Goal: Task Accomplishment & Management: Manage account settings

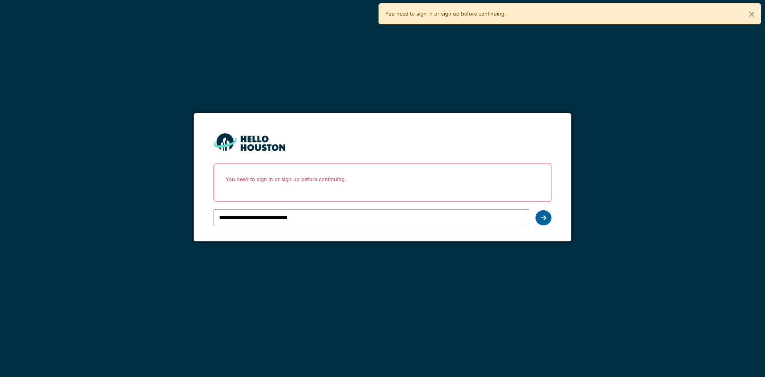
click at [542, 213] on div at bounding box center [544, 217] width 16 height 15
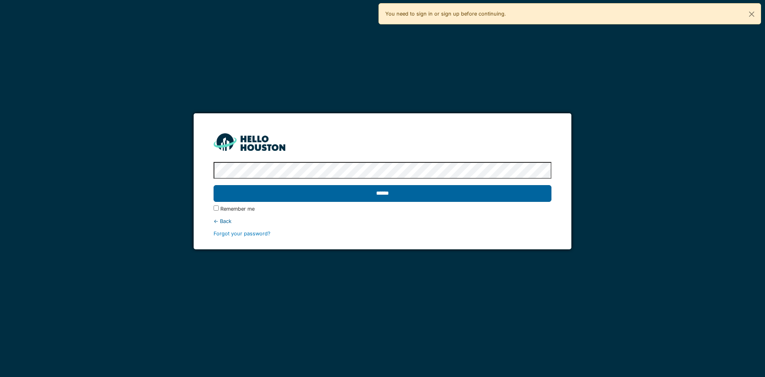
click at [403, 197] on input "******" at bounding box center [383, 193] width 338 height 17
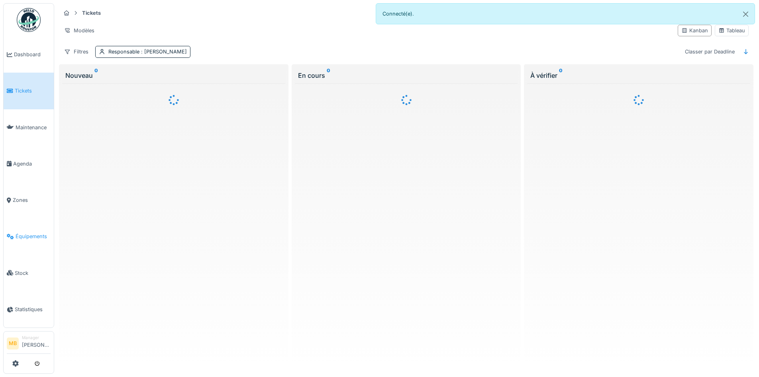
click at [42, 232] on span "Équipements" at bounding box center [33, 236] width 35 height 8
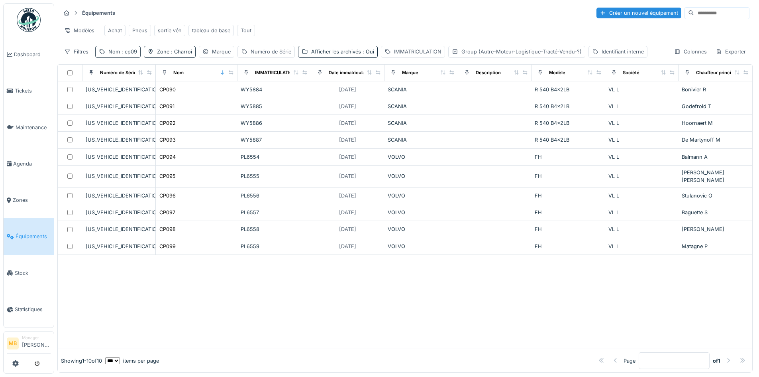
click at [129, 55] on div "Nom : cp09" at bounding box center [122, 52] width 29 height 8
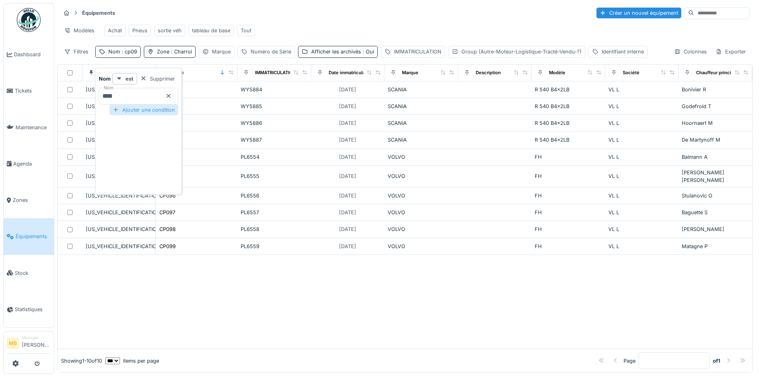
drag, startPoint x: 128, startPoint y: 96, endPoint x: 135, endPoint y: 104, distance: 11.3
click at [128, 96] on input "****" at bounding box center [138, 96] width 79 height 17
type input "*****"
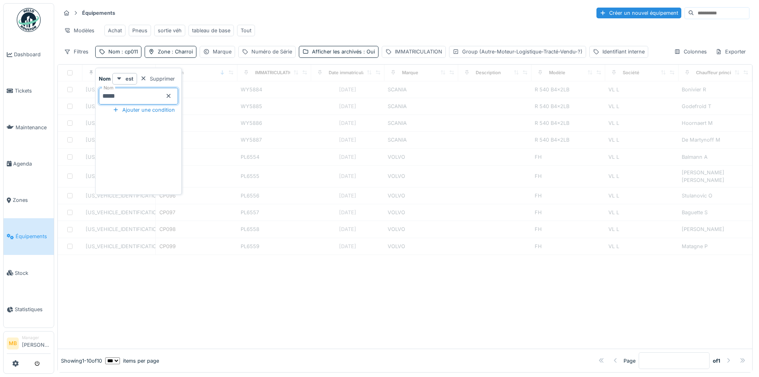
click at [200, 267] on div at bounding box center [405, 302] width 695 height 94
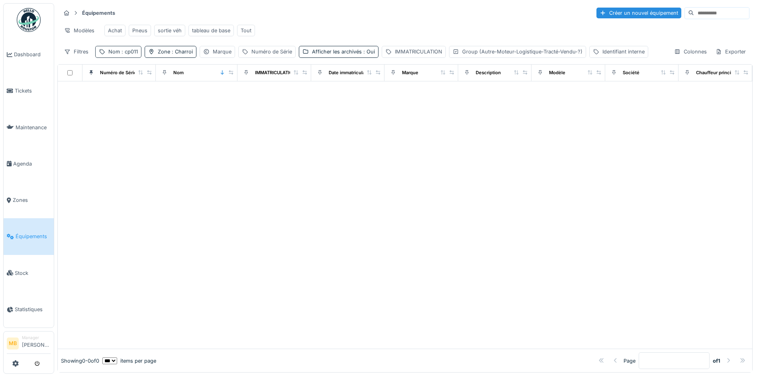
click at [130, 55] on span ": cp011" at bounding box center [129, 52] width 18 height 6
click at [116, 98] on input "*****" at bounding box center [138, 96] width 79 height 17
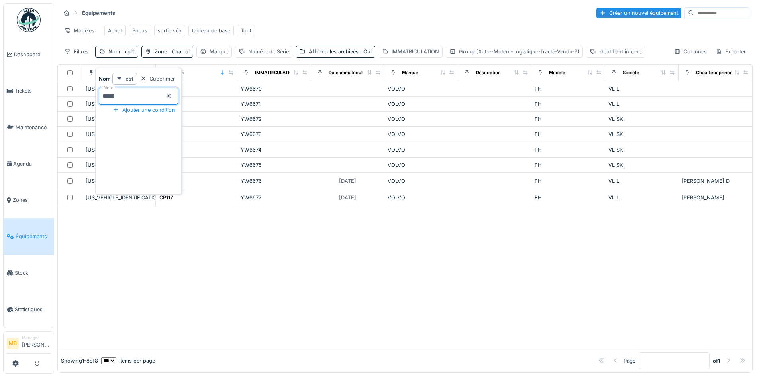
type input "*****"
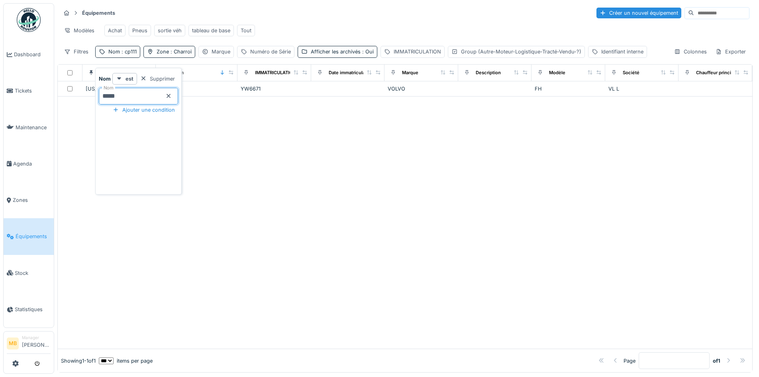
click at [280, 168] on div at bounding box center [405, 222] width 695 height 252
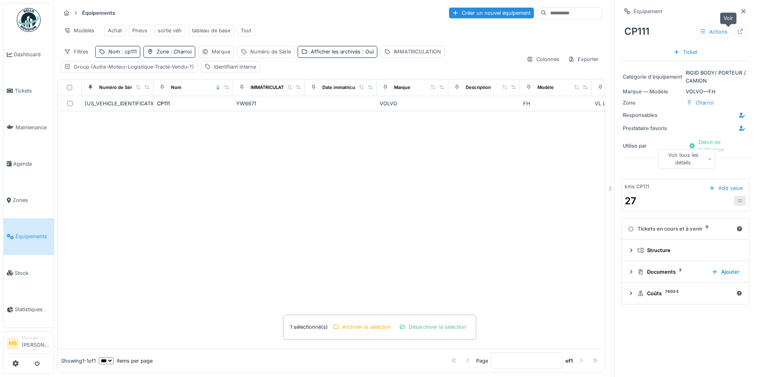
click at [737, 31] on icon at bounding box center [740, 31] width 6 height 5
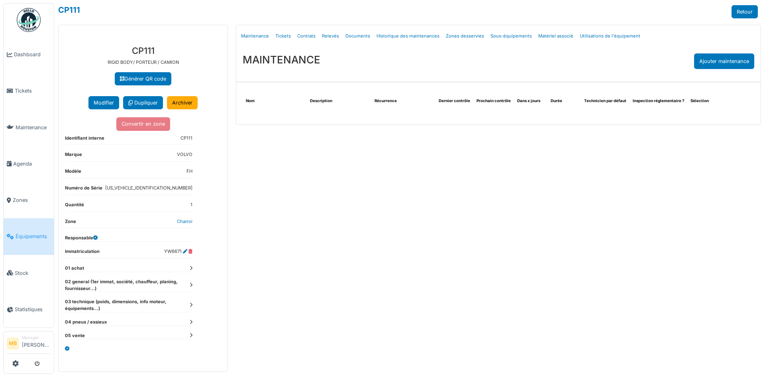
click at [191, 268] on icon at bounding box center [191, 268] width 3 height 4
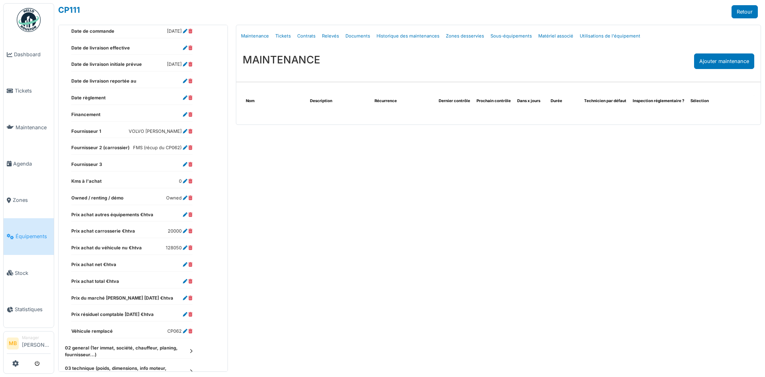
scroll to position [319, 0]
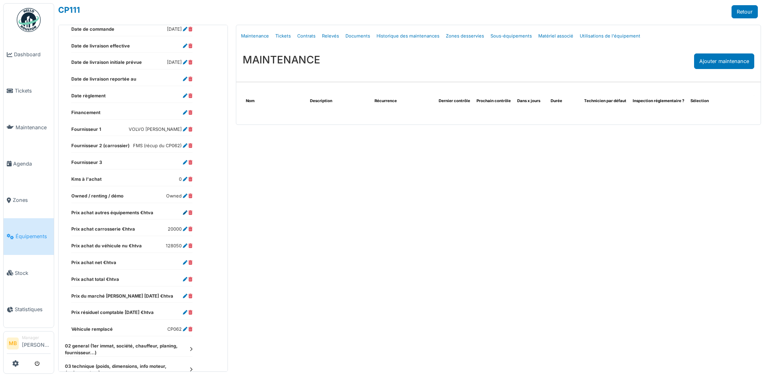
click at [186, 212] on icon at bounding box center [185, 212] width 4 height 4
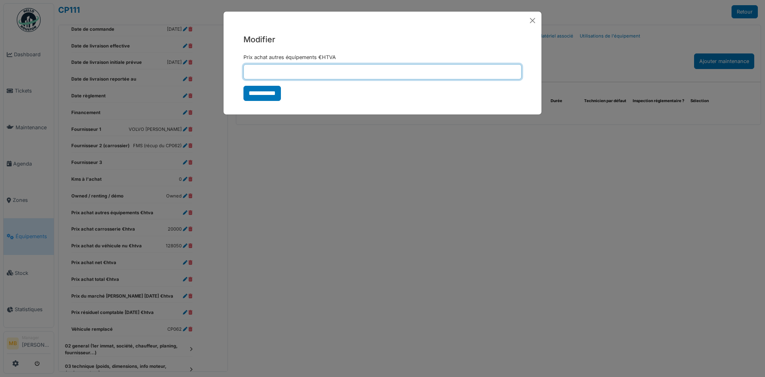
click at [263, 75] on input "Prix achat autres équipements €HTVA" at bounding box center [383, 71] width 278 height 15
type input "****"
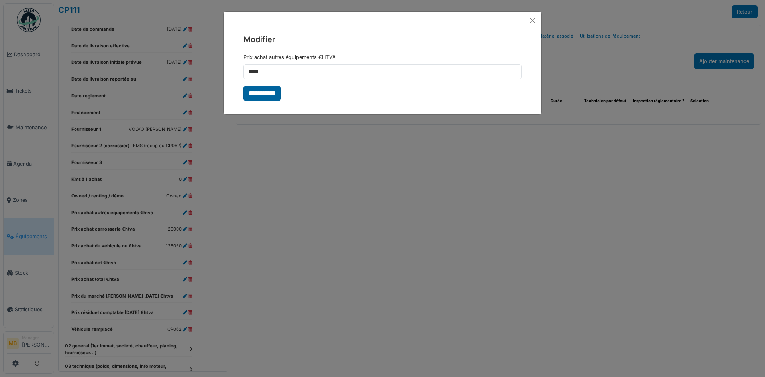
click at [267, 91] on input "**********" at bounding box center [262, 93] width 37 height 15
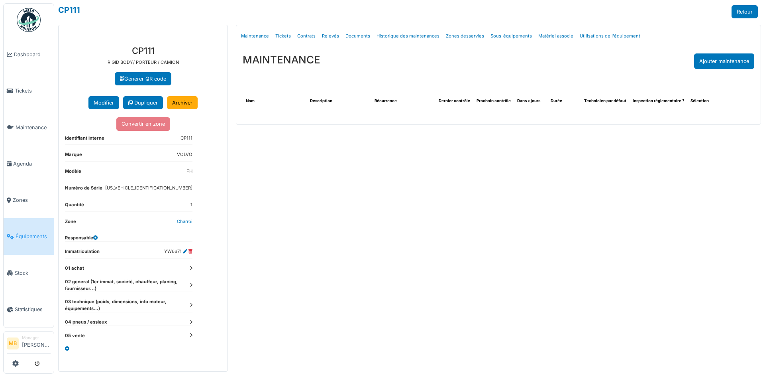
click at [190, 269] on icon at bounding box center [191, 268] width 3 height 4
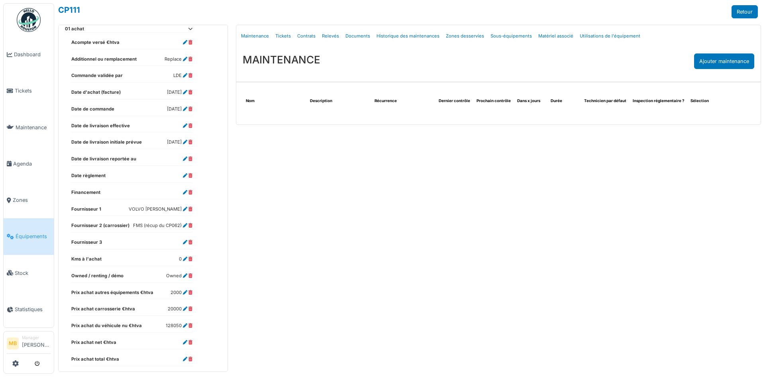
scroll to position [279, 0]
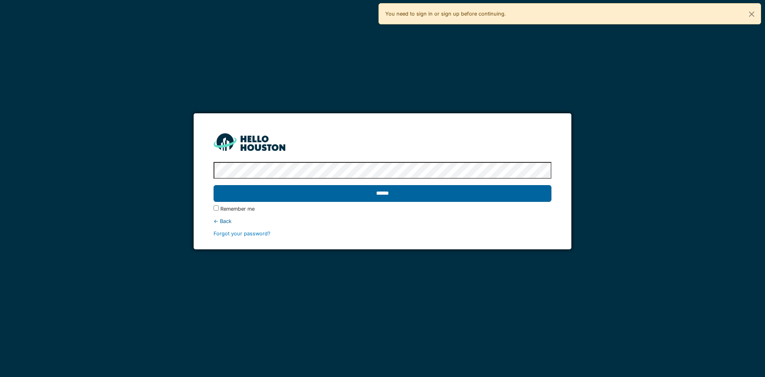
click at [424, 192] on input "******" at bounding box center [383, 193] width 338 height 17
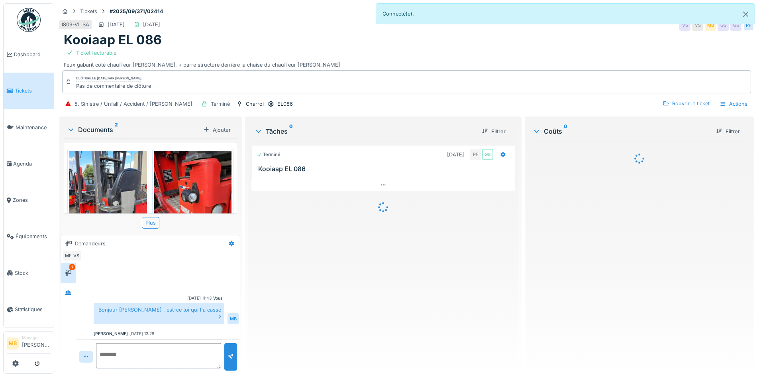
scroll to position [238, 0]
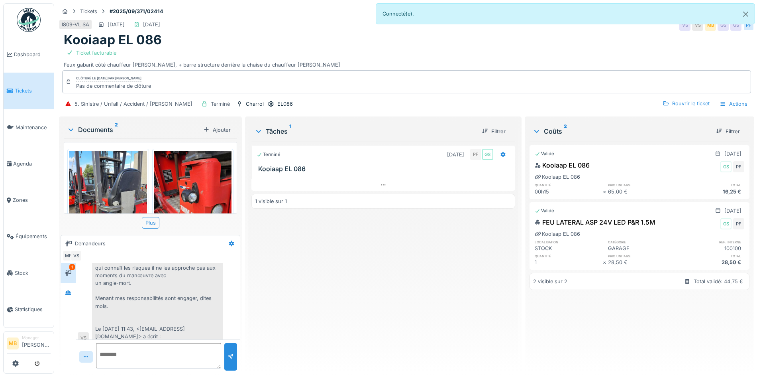
click at [128, 193] on img at bounding box center [108, 202] width 78 height 103
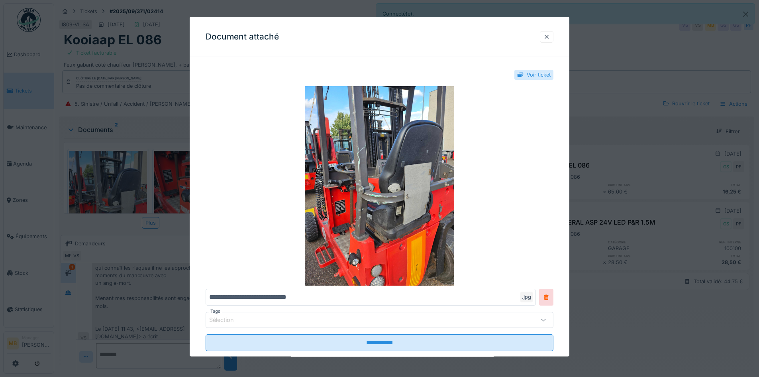
click at [553, 42] on div at bounding box center [547, 37] width 14 height 12
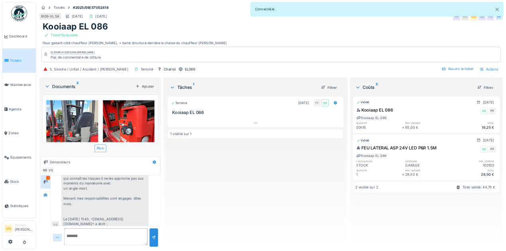
scroll to position [0, 0]
click at [187, 177] on img at bounding box center [193, 202] width 78 height 103
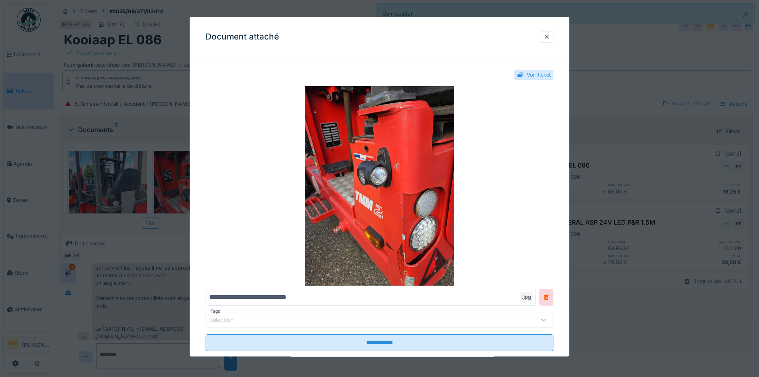
click at [117, 175] on div at bounding box center [379, 188] width 759 height 377
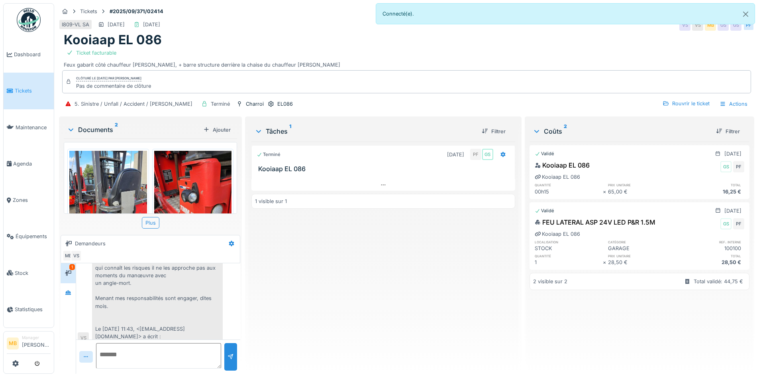
click at [98, 175] on img at bounding box center [108, 202] width 78 height 103
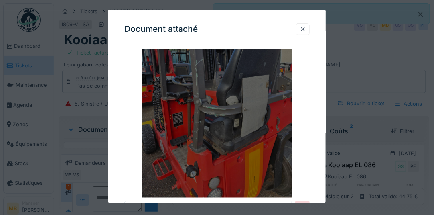
scroll to position [238, 0]
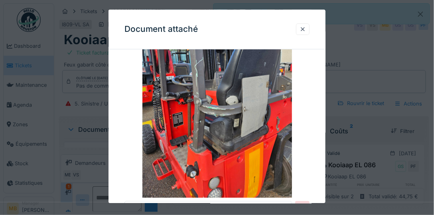
click at [358, 71] on div at bounding box center [217, 107] width 434 height 215
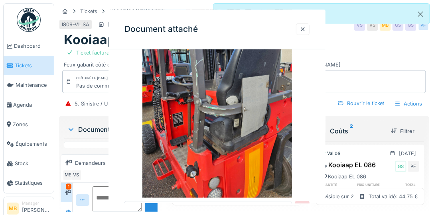
scroll to position [0, 0]
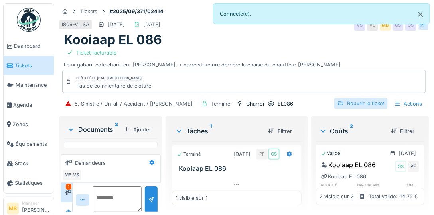
click at [362, 101] on div "Rouvrir le ticket" at bounding box center [360, 103] width 53 height 11
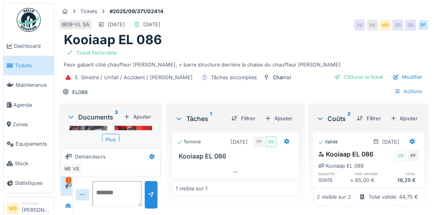
scroll to position [8, 0]
click at [107, 132] on div "Plus" at bounding box center [111, 138] width 18 height 12
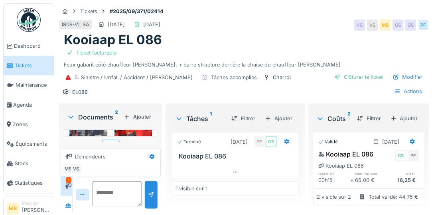
scroll to position [0, 0]
click at [127, 131] on img at bounding box center [133, 141] width 38 height 50
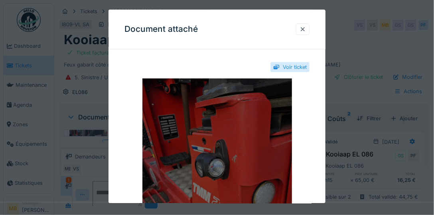
click at [169, 84] on img at bounding box center [216, 178] width 185 height 199
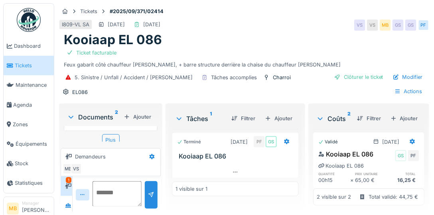
scroll to position [8, 0]
click at [112, 132] on div "Plus" at bounding box center [111, 138] width 18 height 12
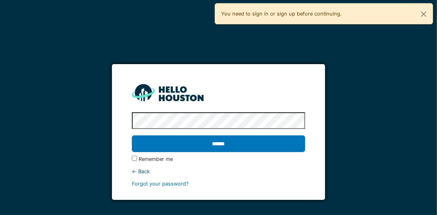
click at [242, 153] on div "******" at bounding box center [219, 143] width 174 height 23
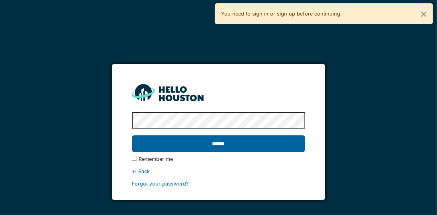
click at [237, 147] on input "******" at bounding box center [219, 144] width 174 height 17
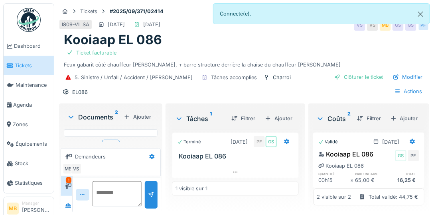
scroll to position [8, 0]
click at [104, 132] on div "Plus" at bounding box center [111, 138] width 18 height 12
click at [108, 132] on div "Plus" at bounding box center [111, 138] width 18 height 12
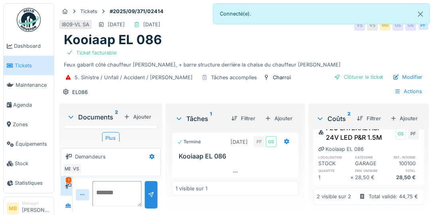
scroll to position [88, 0]
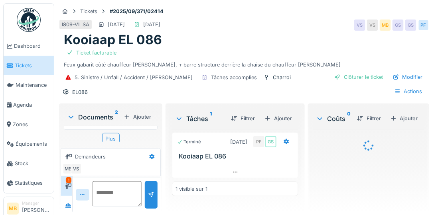
scroll to position [8, 0]
click at [112, 136] on div "Plus" at bounding box center [111, 138] width 18 height 12
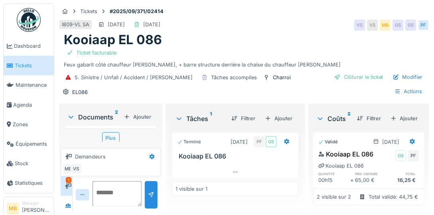
scroll to position [3, 0]
click at [108, 114] on div "Documents 2" at bounding box center [93, 117] width 53 height 10
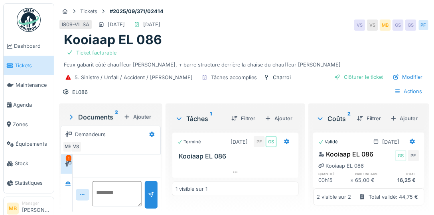
scroll to position [0, 0]
click at [123, 92] on div "5. Sinistre / Unfall / Accident / Nehoda Tâches accomplies Charroi EL086" at bounding box center [182, 85] width 240 height 26
click at [70, 115] on icon at bounding box center [71, 117] width 3 height 5
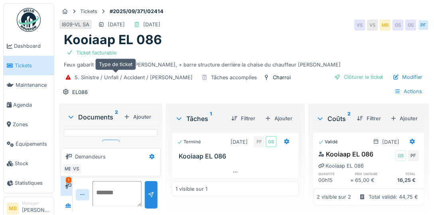
click at [149, 78] on div "5. Sinistre / Unfall / Accident / Nehoda" at bounding box center [134, 78] width 118 height 8
click at [238, 115] on div "Filtrer" at bounding box center [243, 118] width 30 height 11
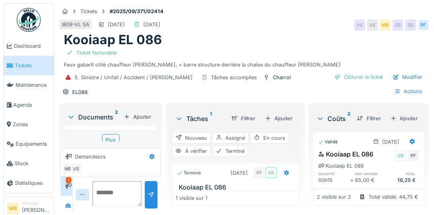
scroll to position [8, 0]
click at [109, 132] on div "Plus" at bounding box center [111, 138] width 18 height 12
click at [37, 141] on span "Équipements" at bounding box center [33, 144] width 35 height 8
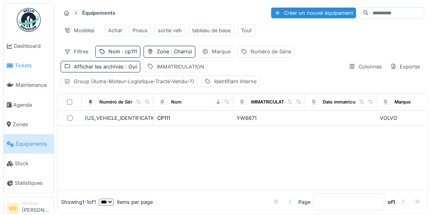
click at [26, 68] on span "Tickets" at bounding box center [33, 66] width 36 height 8
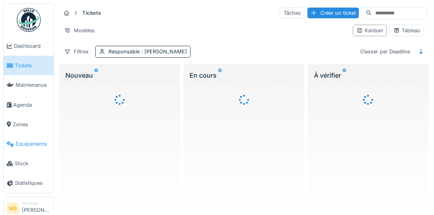
click at [26, 144] on span "Équipements" at bounding box center [33, 144] width 35 height 8
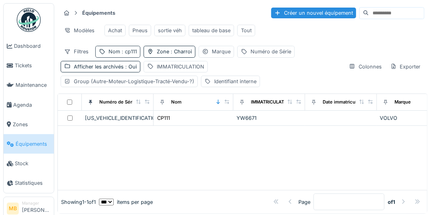
click at [129, 55] on span ": cp111" at bounding box center [128, 52] width 17 height 6
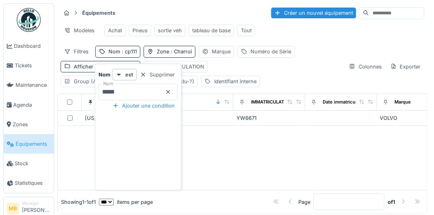
click at [130, 94] on input "*****" at bounding box center [137, 92] width 79 height 17
type input "*"
type input "*****"
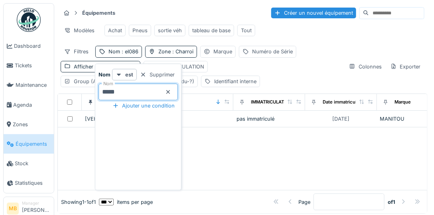
click at [93, 125] on td "MAN00000A01017415" at bounding box center [118, 119] width 72 height 17
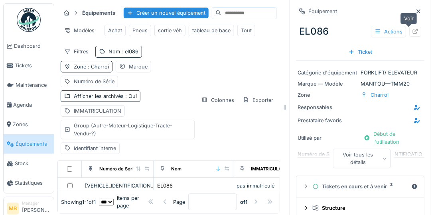
click at [412, 30] on icon at bounding box center [415, 31] width 6 height 5
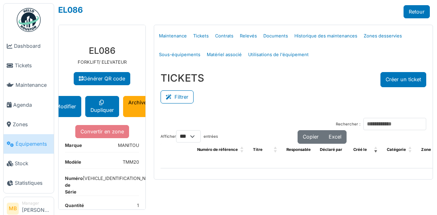
select select "***"
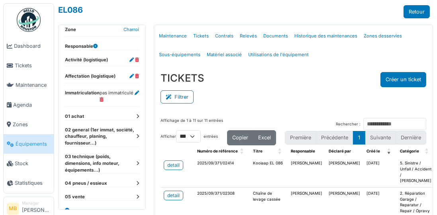
scroll to position [219, 0]
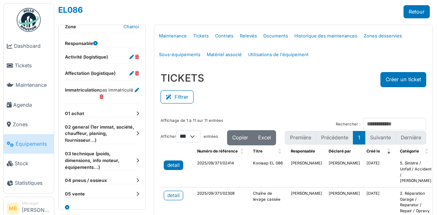
click at [172, 165] on div "detail" at bounding box center [173, 165] width 12 height 7
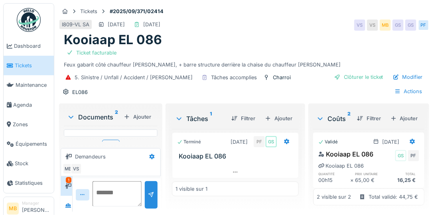
scroll to position [8, 0]
click at [109, 136] on div "Plus" at bounding box center [111, 138] width 18 height 12
click at [114, 132] on div "Plus" at bounding box center [111, 138] width 18 height 12
click at [127, 131] on div "17576921584176399445382498787338.jpg 17576921371349174578819052538454.jpg" at bounding box center [111, 133] width 94 height 7
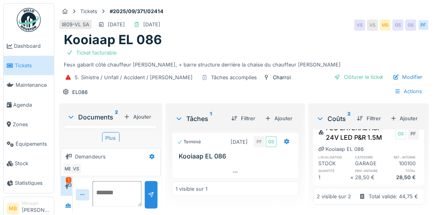
scroll to position [3, 0]
click at [254, 137] on div "PF" at bounding box center [259, 141] width 11 height 11
click at [257, 137] on div "PF" at bounding box center [259, 141] width 11 height 11
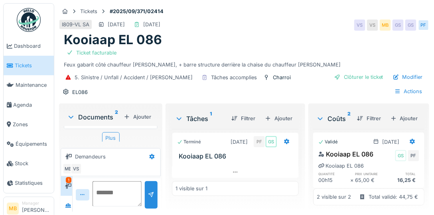
click at [112, 139] on div "Plus" at bounding box center [111, 138] width 18 height 12
click at [114, 111] on div "Documents 2 Ajouter" at bounding box center [111, 116] width 94 height 17
click at [116, 112] on sup "2" at bounding box center [116, 117] width 3 height 10
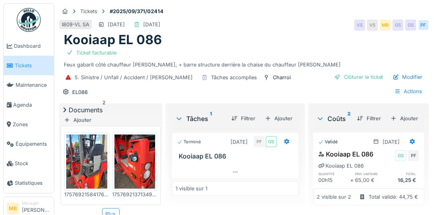
scroll to position [3, 0]
click at [195, 87] on div "5. Sinistre / Unfall / Accident / Nehoda Tâches accomplies Charroi EL086" at bounding box center [182, 85] width 240 height 26
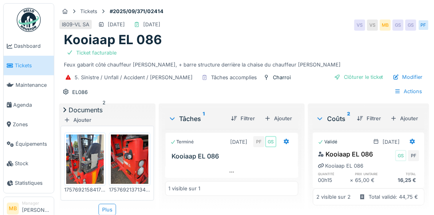
scroll to position [0, 0]
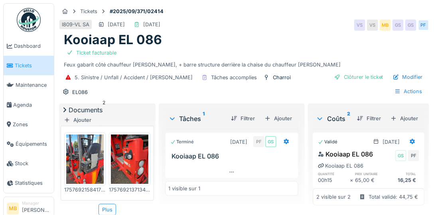
click at [193, 160] on div at bounding box center [231, 163] width 133 height 6
click at [197, 153] on h3 "Kooiaap EL 086" at bounding box center [233, 157] width 123 height 8
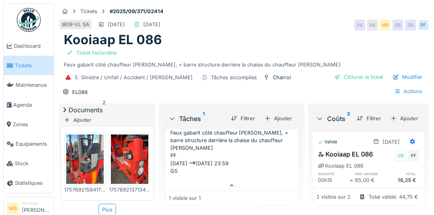
scroll to position [33, 0]
click at [177, 156] on div "PF" at bounding box center [173, 155] width 6 height 8
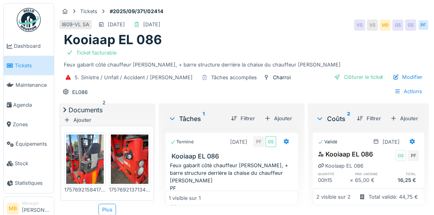
scroll to position [0, 0]
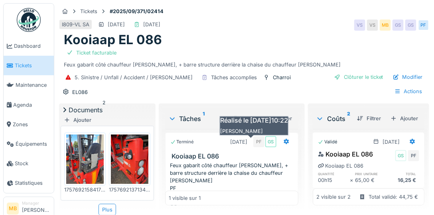
click at [253, 140] on div "PF" at bounding box center [258, 141] width 11 height 11
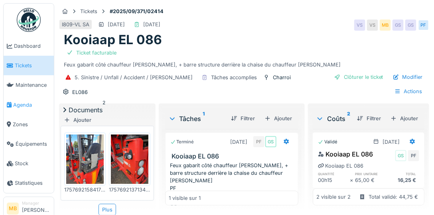
click at [26, 99] on link "Agenda" at bounding box center [29, 105] width 50 height 20
click at [24, 105] on span "Agenda" at bounding box center [31, 105] width 37 height 8
click at [25, 105] on span "Agenda" at bounding box center [31, 105] width 37 height 8
click at [19, 104] on span "Agenda" at bounding box center [31, 105] width 37 height 8
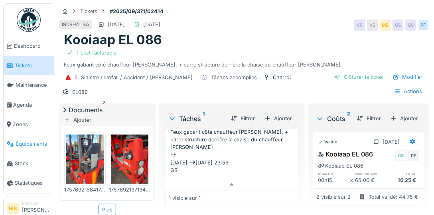
click at [31, 144] on span "Équipements" at bounding box center [33, 144] width 35 height 8
click at [26, 143] on span "Équipements" at bounding box center [33, 144] width 35 height 8
click at [128, 74] on div "5. Sinistre / Unfall / Accident / Nehoda" at bounding box center [134, 78] width 118 height 8
click at [159, 61] on div "Ticket facturable Feux gabarit côté chauffeur cassé, + barre structure derrière…" at bounding box center [244, 58] width 360 height 21
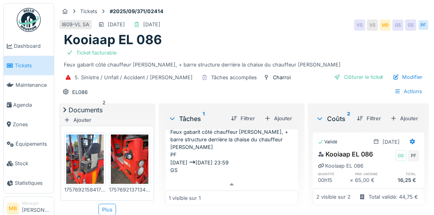
click at [164, 61] on div "Ticket facturable Feux gabarit côté chauffeur cassé, + barre structure derrière…" at bounding box center [244, 58] width 360 height 21
click at [171, 61] on div "Ticket facturable Feux gabarit côté chauffeur cassé, + barre structure derrière…" at bounding box center [244, 58] width 360 height 21
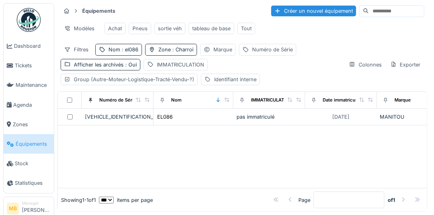
scroll to position [5, 0]
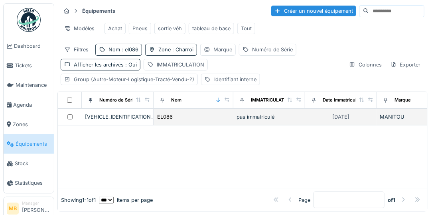
click at [233, 120] on td "pas immatriculé" at bounding box center [269, 117] width 72 height 17
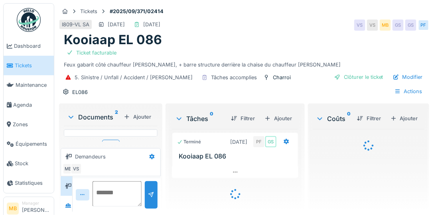
scroll to position [609, 0]
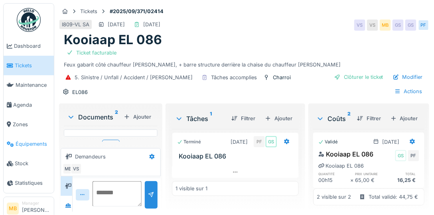
click at [42, 144] on span "Équipements" at bounding box center [33, 144] width 35 height 8
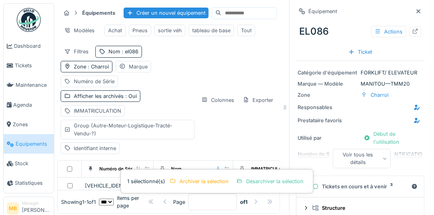
scroll to position [5, 0]
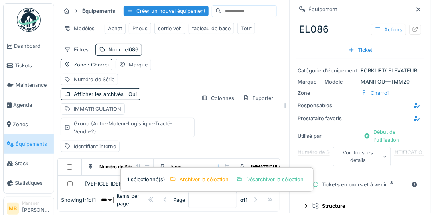
click at [211, 147] on div "Filtres Nom : el086 Zone : Charroi Marque Numéro de Série Afficher les archivés…" at bounding box center [169, 98] width 216 height 108
click at [218, 144] on div "Filtres Nom : el086 Zone : Charroi Marque Numéro de Série Afficher les archivés…" at bounding box center [169, 98] width 216 height 108
click at [177, 135] on div "Group (Autre-Moteur-Logistique-Tracté-Vendu-?)" at bounding box center [132, 127] width 117 height 15
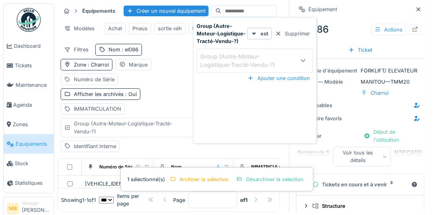
click at [144, 129] on div "Group (Autre-Moteur-Logistique-Tracté-Vendu-?)" at bounding box center [132, 127] width 117 height 15
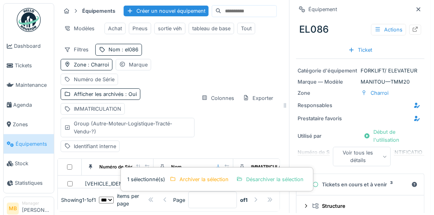
click at [238, 148] on div "Filtres Nom : el086 Zone : Charroi Marque Numéro de Série Afficher les archivés…" at bounding box center [169, 98] width 216 height 108
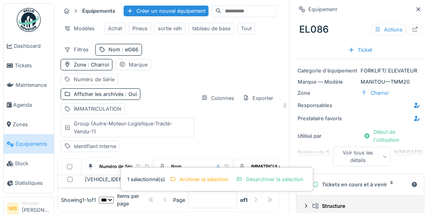
scroll to position [22, 0]
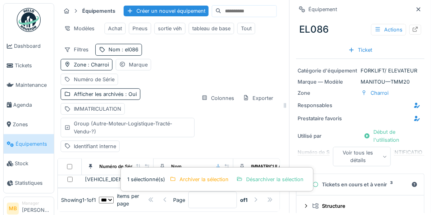
click at [208, 143] on div "Filtres Nom : el086 Zone : Charroi Marque Numéro de Série Afficher les archivés…" at bounding box center [169, 98] width 216 height 108
click at [96, 193] on div "** ** ** *** *** *** items per page" at bounding box center [120, 200] width 49 height 15
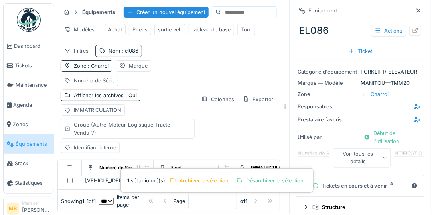
scroll to position [0, 0]
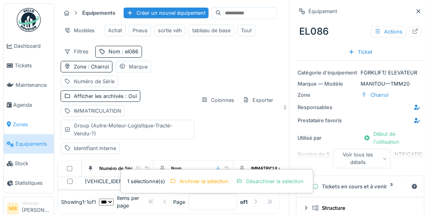
click at [20, 123] on span "Zones" at bounding box center [32, 125] width 38 height 8
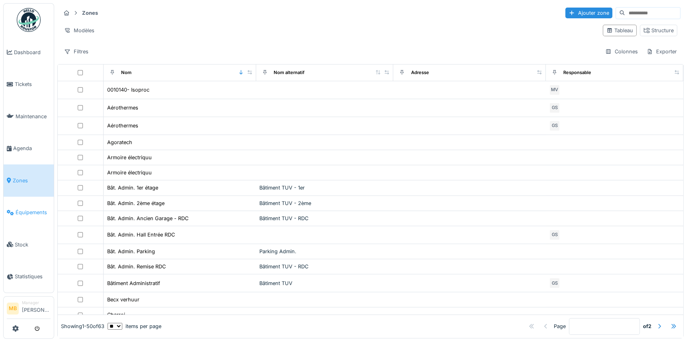
click at [28, 209] on span "Équipements" at bounding box center [33, 213] width 35 height 8
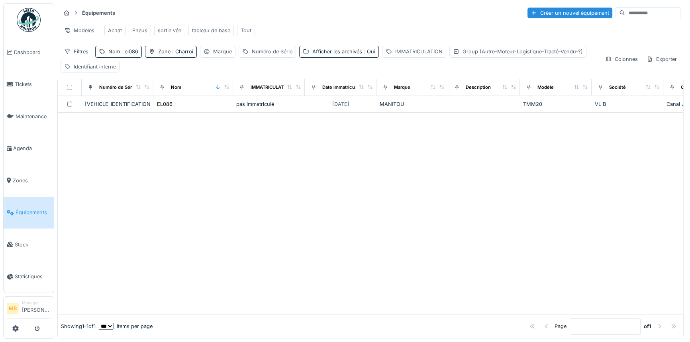
click at [23, 175] on body "Dashboard Tickets Maintenance [GEOGRAPHIC_DATA] Zones Équipements Stock Statist…" at bounding box center [345, 171] width 690 height 342
click at [24, 177] on span "Zones" at bounding box center [32, 181] width 38 height 8
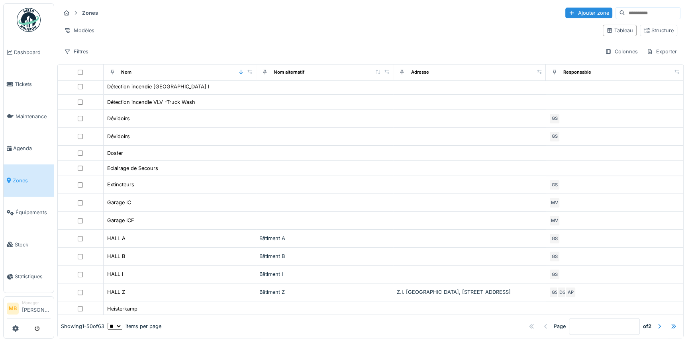
scroll to position [596, 0]
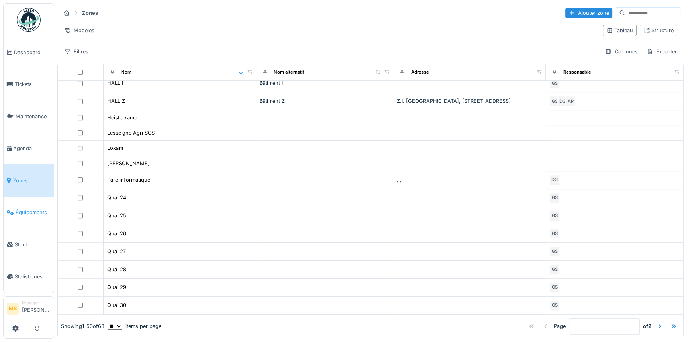
click at [31, 209] on span "Équipements" at bounding box center [33, 213] width 35 height 8
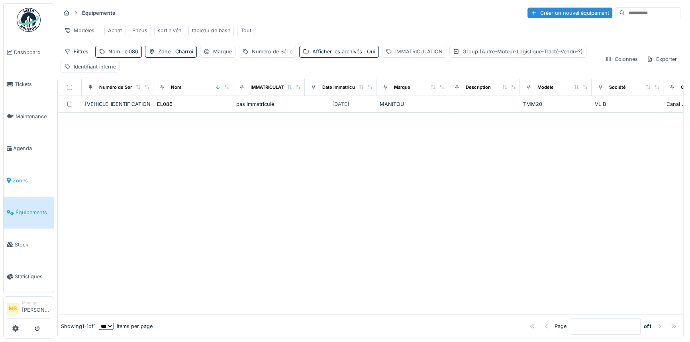
click at [33, 183] on link "Zones" at bounding box center [29, 181] width 50 height 32
click at [39, 177] on span "Zones" at bounding box center [32, 181] width 38 height 8
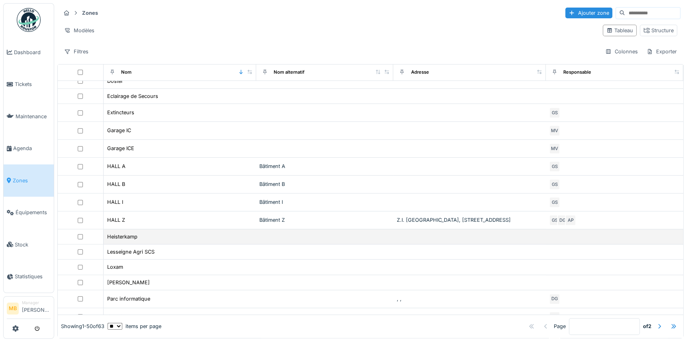
scroll to position [596, 0]
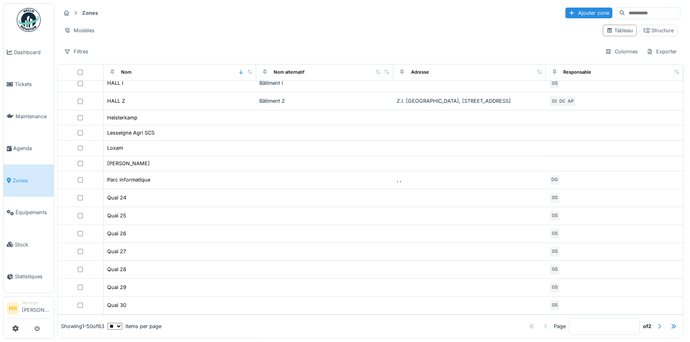
click at [27, 177] on span "Zones" at bounding box center [32, 181] width 38 height 8
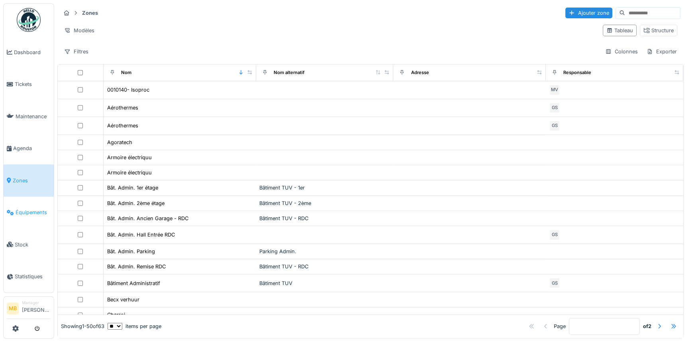
click at [42, 209] on span "Équipements" at bounding box center [33, 213] width 35 height 8
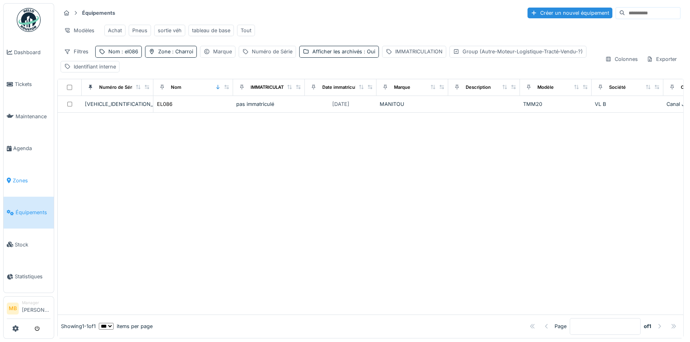
click at [26, 181] on link "Zones" at bounding box center [29, 181] width 50 height 32
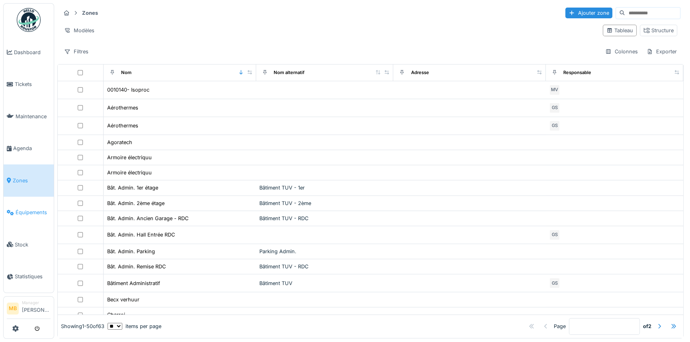
click at [36, 209] on span "Équipements" at bounding box center [33, 213] width 35 height 8
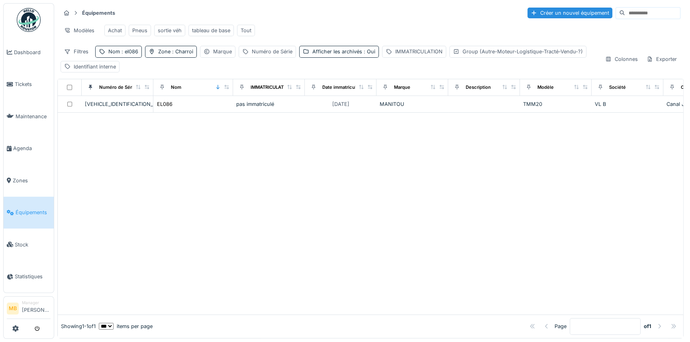
scroll to position [5, 0]
click at [8, 178] on icon at bounding box center [9, 181] width 4 height 6
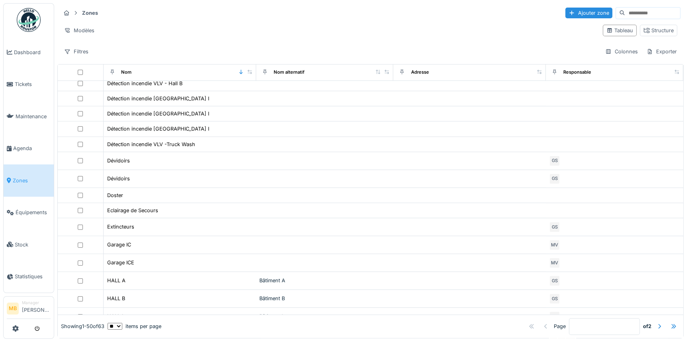
scroll to position [362, 0]
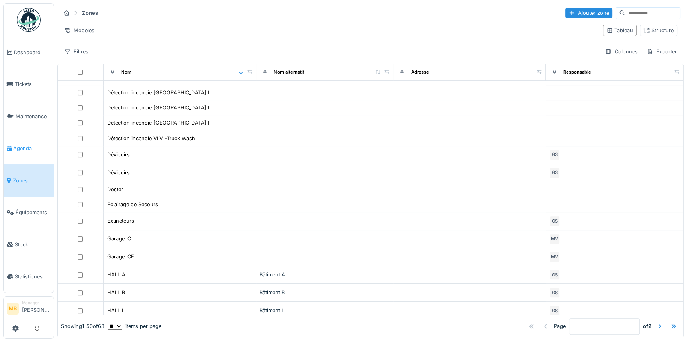
click at [24, 148] on span "Agenda" at bounding box center [31, 149] width 37 height 8
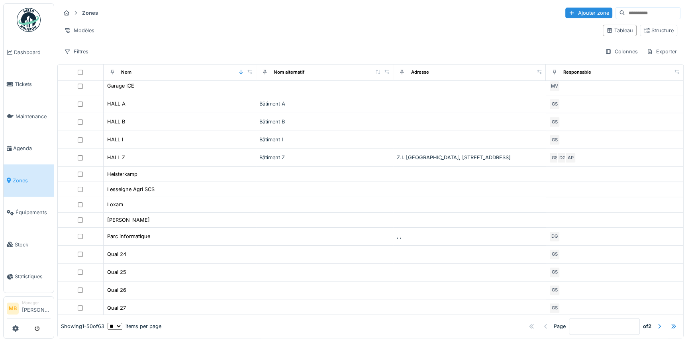
scroll to position [596, 0]
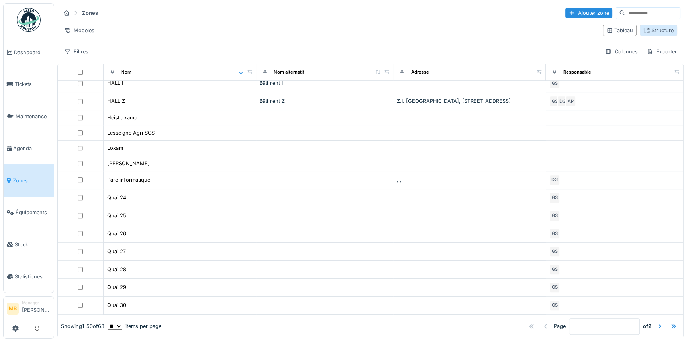
click at [649, 28] on div "Structure" at bounding box center [659, 31] width 30 height 8
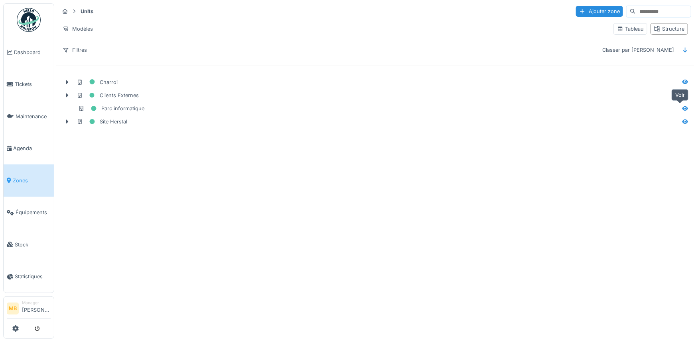
click at [682, 109] on icon at bounding box center [685, 108] width 6 height 5
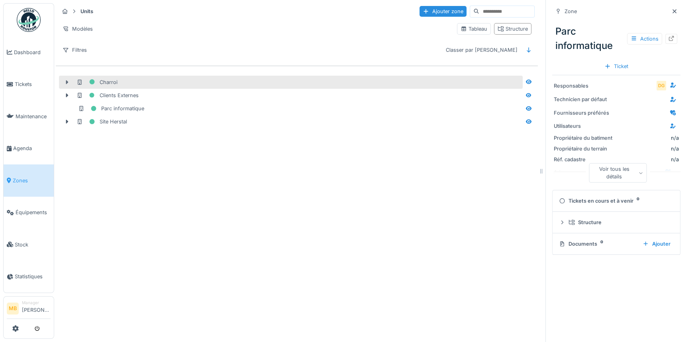
click at [68, 81] on icon at bounding box center [67, 82] width 6 height 5
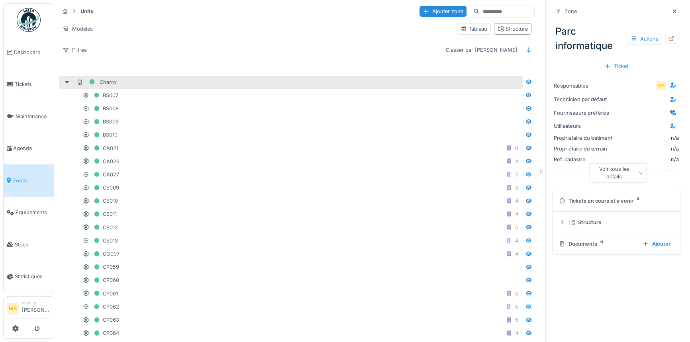
click at [69, 81] on icon at bounding box center [67, 82] width 4 height 2
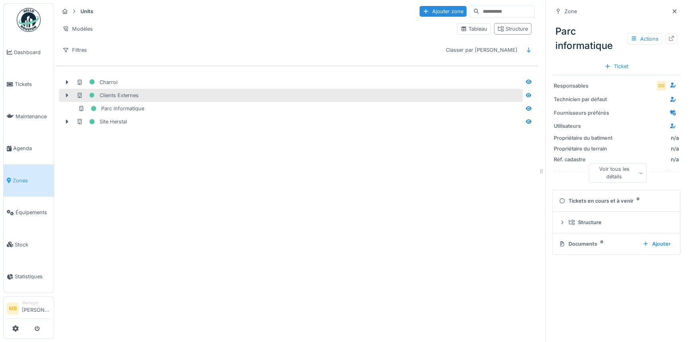
click at [67, 97] on icon at bounding box center [67, 95] width 6 height 5
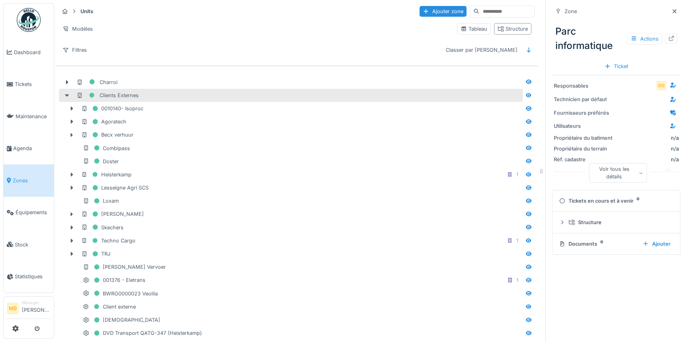
click at [65, 97] on icon at bounding box center [67, 95] width 6 height 5
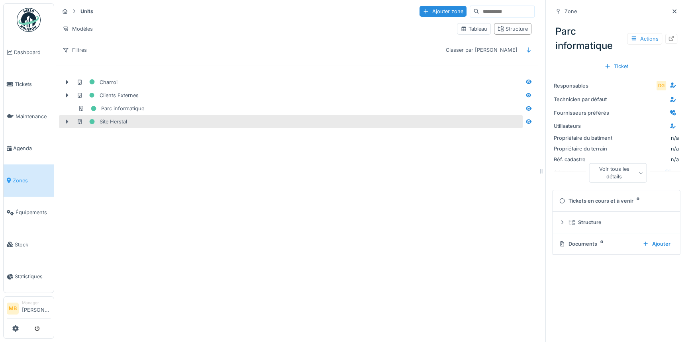
click at [67, 121] on icon at bounding box center [67, 122] width 2 height 4
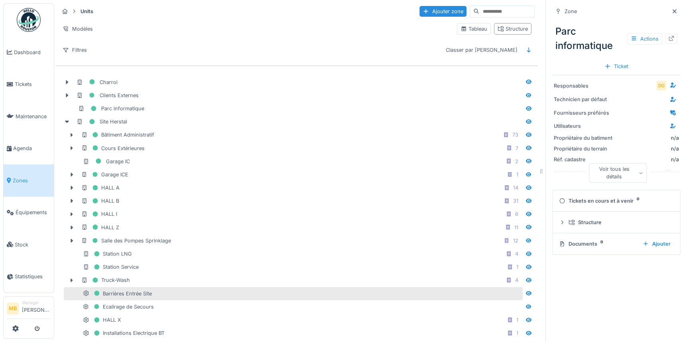
scroll to position [32, 0]
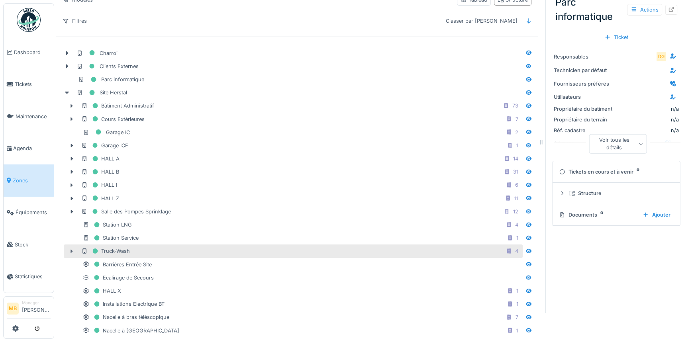
click at [72, 249] on icon at bounding box center [72, 251] width 6 height 5
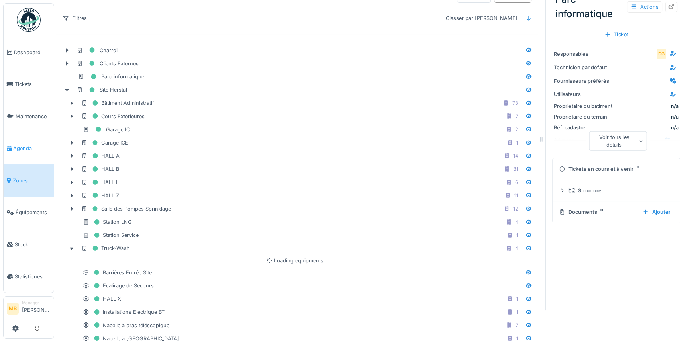
click at [24, 145] on span "Agenda" at bounding box center [31, 149] width 37 height 8
click at [20, 148] on span "Agenda" at bounding box center [31, 149] width 37 height 8
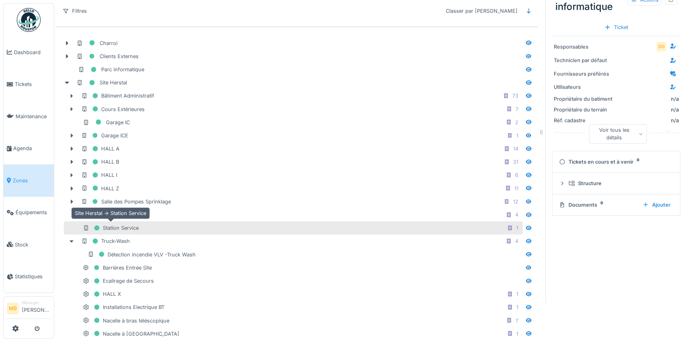
scroll to position [45, 0]
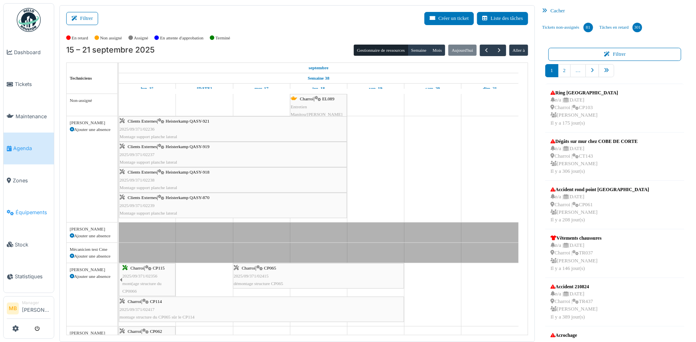
click at [34, 209] on span "Équipements" at bounding box center [33, 213] width 35 height 8
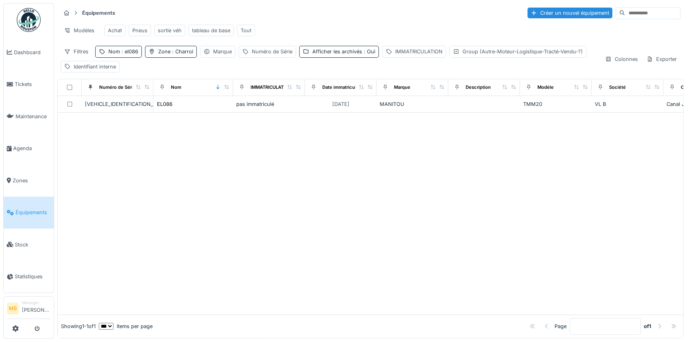
click at [24, 177] on span "Zones" at bounding box center [32, 181] width 38 height 8
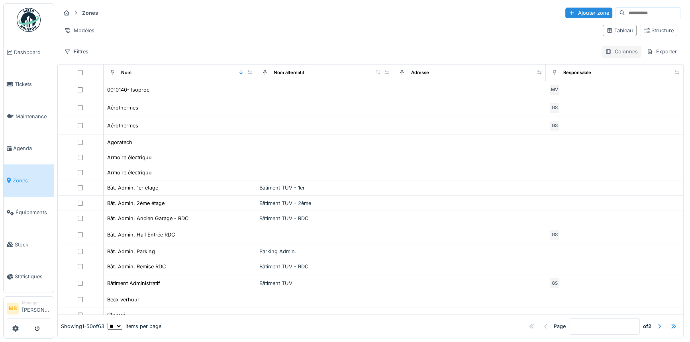
click at [616, 50] on div "Colonnes" at bounding box center [622, 52] width 40 height 12
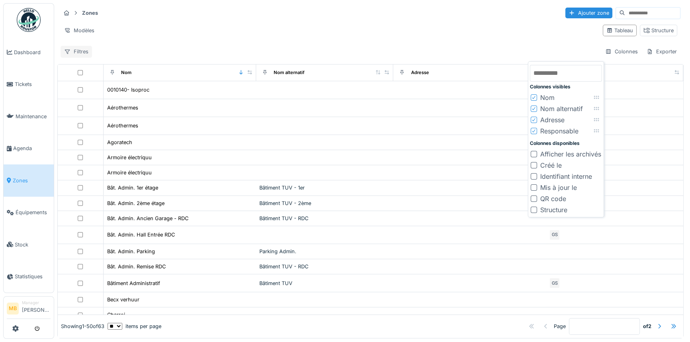
click at [75, 47] on div "Filtres" at bounding box center [76, 52] width 31 height 12
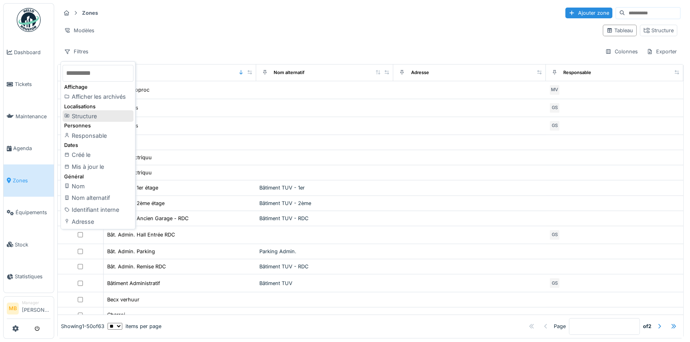
click at [92, 116] on div "Structure" at bounding box center [98, 116] width 71 height 12
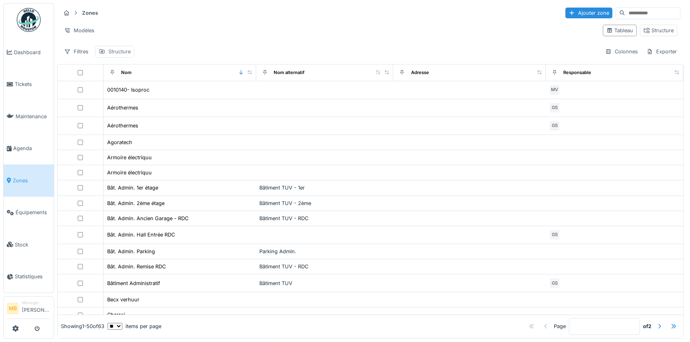
click at [111, 49] on div "Structure" at bounding box center [119, 52] width 22 height 8
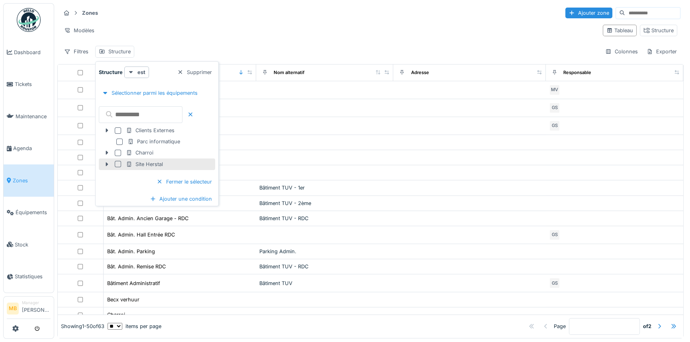
click at [116, 163] on div at bounding box center [118, 164] width 6 height 6
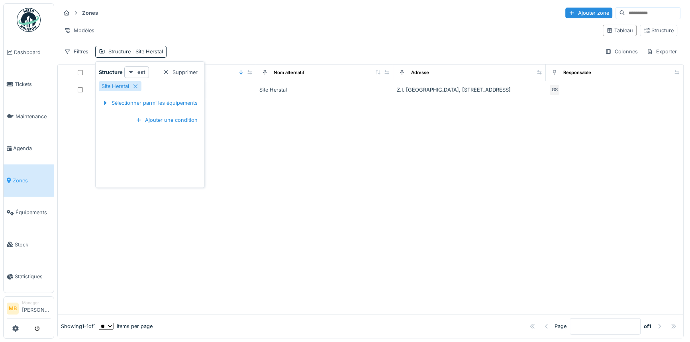
click at [219, 32] on div "Modèles" at bounding box center [329, 31] width 536 height 12
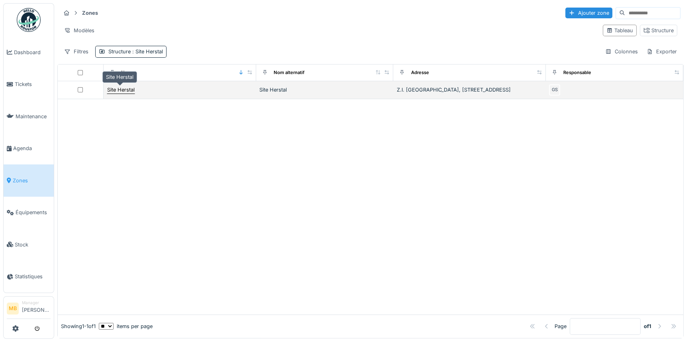
click at [122, 90] on div "Site Herstal" at bounding box center [121, 90] width 28 height 8
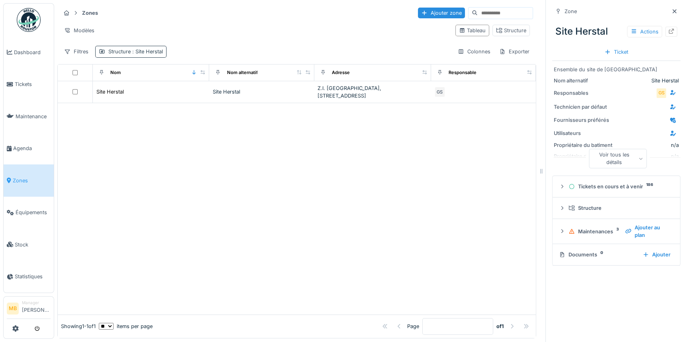
click at [104, 49] on icon at bounding box center [102, 51] width 6 height 5
click at [138, 86] on icon at bounding box center [135, 86] width 6 height 5
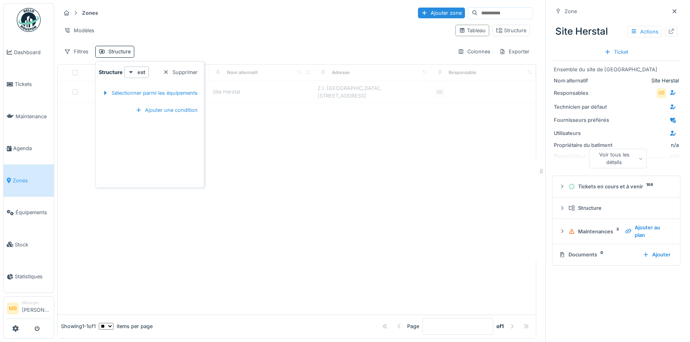
click at [165, 44] on div "Zones Ajouter zone Modèles Tableau Structure Filtres Structure Colonnes Exporter" at bounding box center [296, 32] width 479 height 58
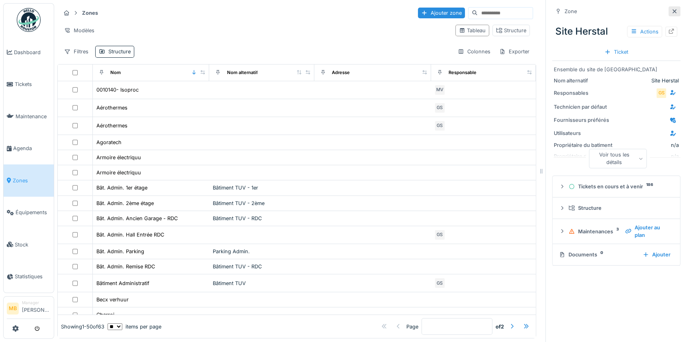
click at [669, 11] on div at bounding box center [675, 11] width 12 height 10
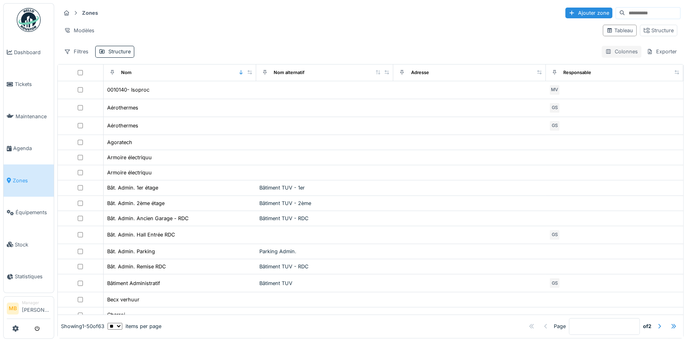
click at [610, 49] on div "Colonnes" at bounding box center [622, 52] width 40 height 12
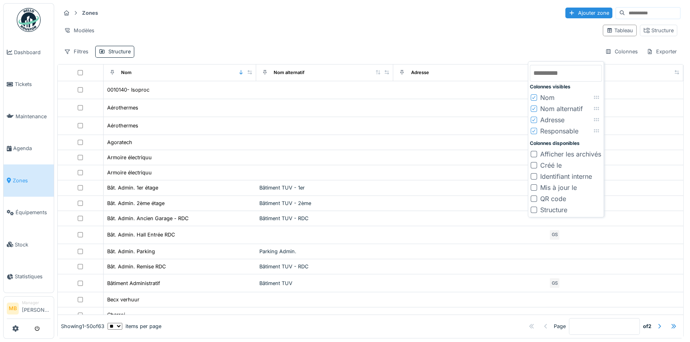
scroll to position [5, 0]
click at [532, 207] on div at bounding box center [534, 210] width 6 height 6
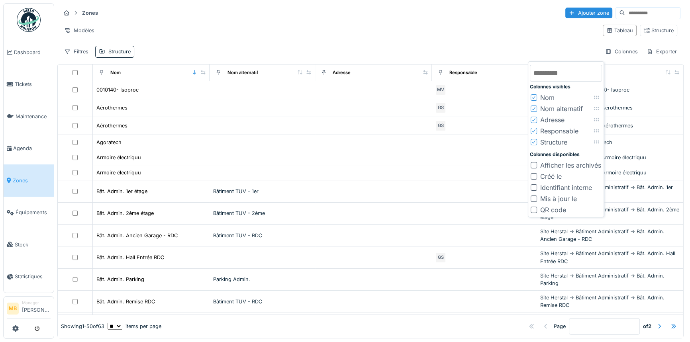
click at [463, 40] on div "Zones Ajouter zone Modèles Tableau Structure Filtres Structure Colonnes Exporter" at bounding box center [370, 32] width 627 height 58
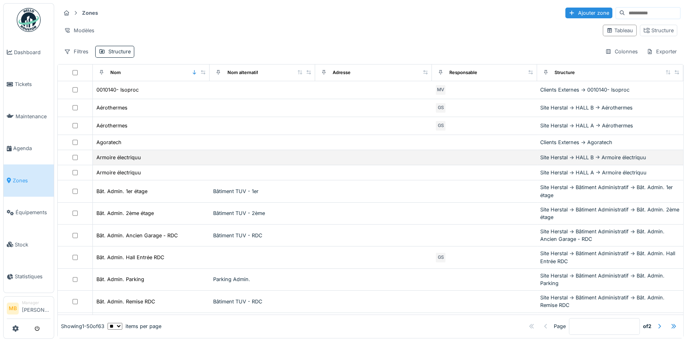
scroll to position [0, 0]
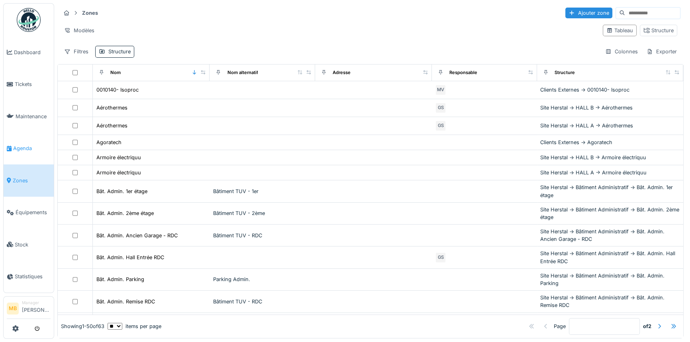
click at [37, 145] on span "Agenda" at bounding box center [31, 149] width 37 height 8
click at [34, 145] on span "Agenda" at bounding box center [31, 149] width 37 height 8
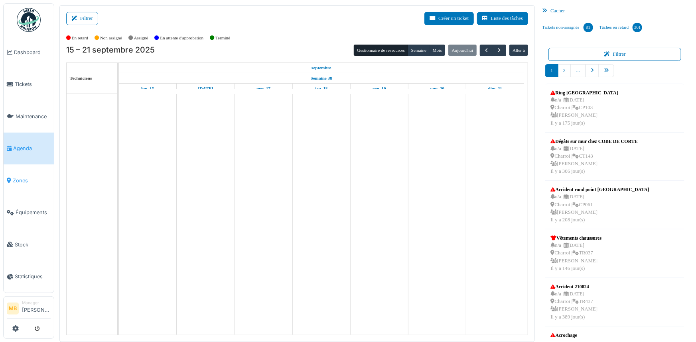
click at [28, 183] on link "Zones" at bounding box center [29, 181] width 50 height 32
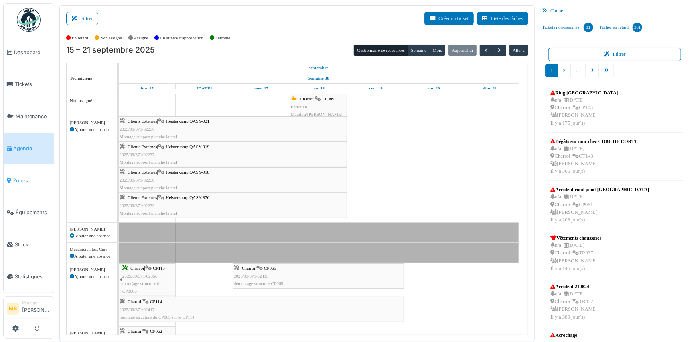
click at [29, 177] on span "Zones" at bounding box center [32, 181] width 38 height 8
click at [28, 177] on span "Zones" at bounding box center [32, 181] width 38 height 8
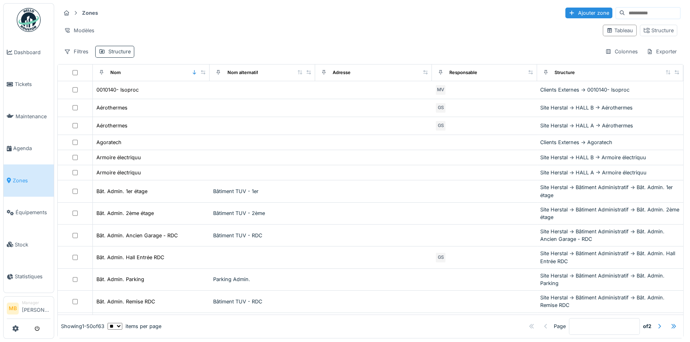
click at [110, 51] on div "Structure" at bounding box center [119, 52] width 22 height 8
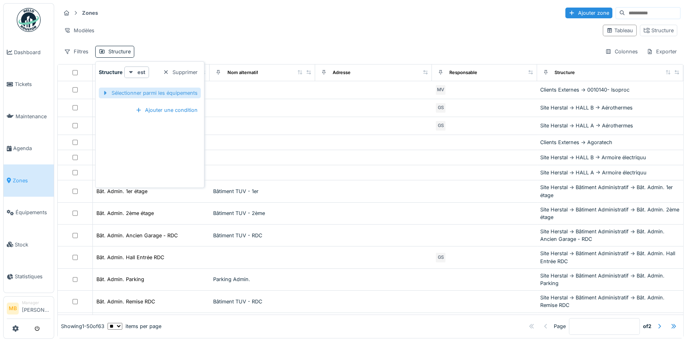
click at [107, 93] on div at bounding box center [105, 93] width 6 height 8
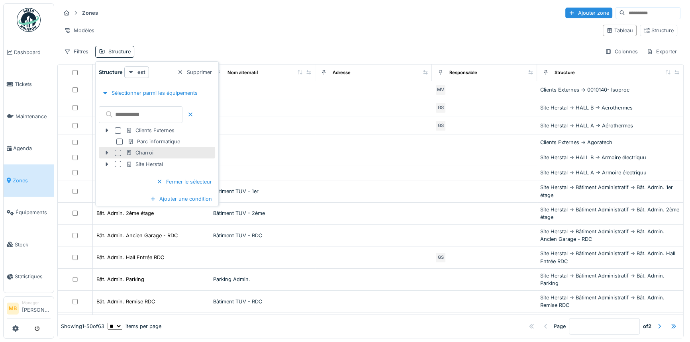
drag, startPoint x: 112, startPoint y: 152, endPoint x: 118, endPoint y: 150, distance: 5.8
click at [113, 151] on div "Charroi" at bounding box center [157, 153] width 116 height 12
click at [118, 150] on div at bounding box center [118, 153] width 6 height 6
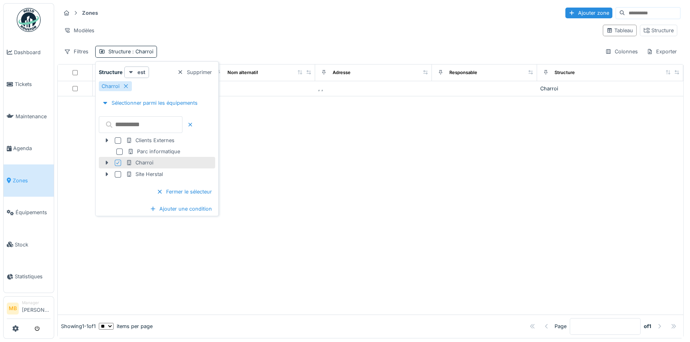
click at [315, 141] on div at bounding box center [371, 205] width 626 height 218
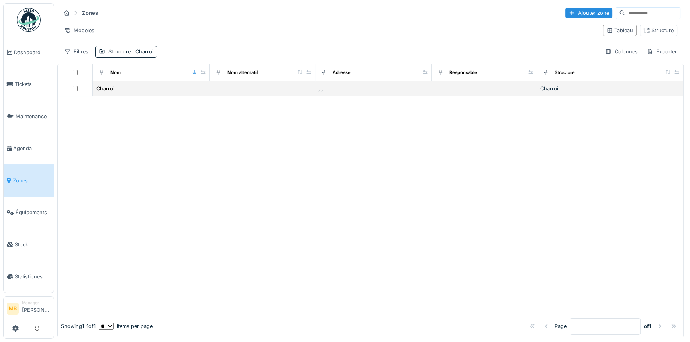
click at [72, 85] on td at bounding box center [75, 88] width 35 height 15
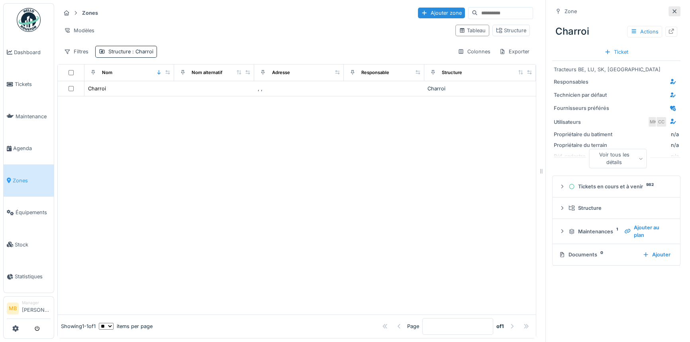
click at [672, 10] on icon at bounding box center [675, 11] width 6 height 5
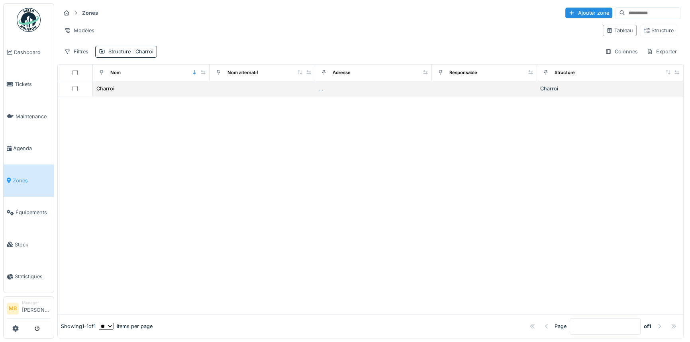
click at [566, 88] on div "Charroi" at bounding box center [611, 89] width 140 height 8
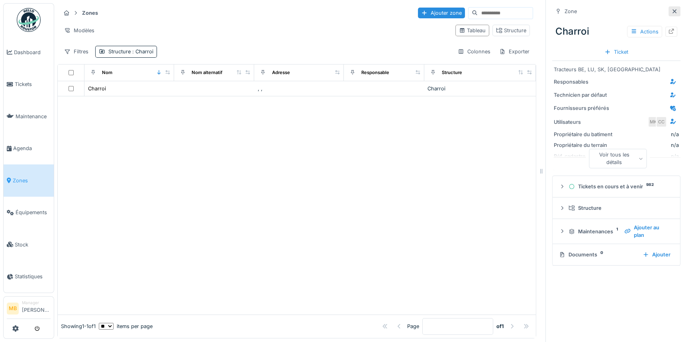
click at [672, 12] on icon at bounding box center [675, 11] width 6 height 5
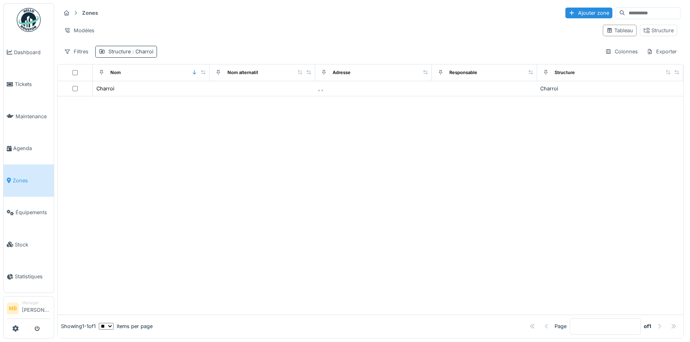
click at [116, 49] on div "Structure : Charroi" at bounding box center [130, 52] width 45 height 8
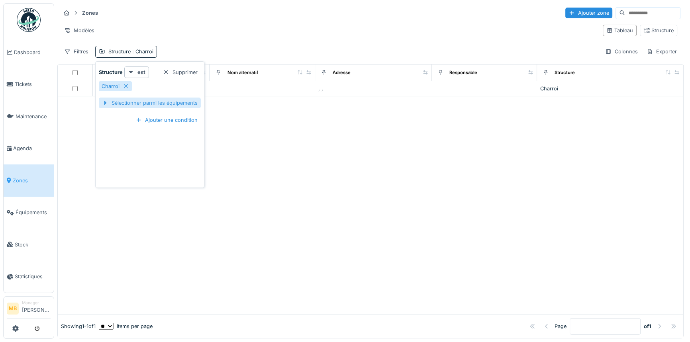
click at [104, 103] on div at bounding box center [105, 103] width 6 height 8
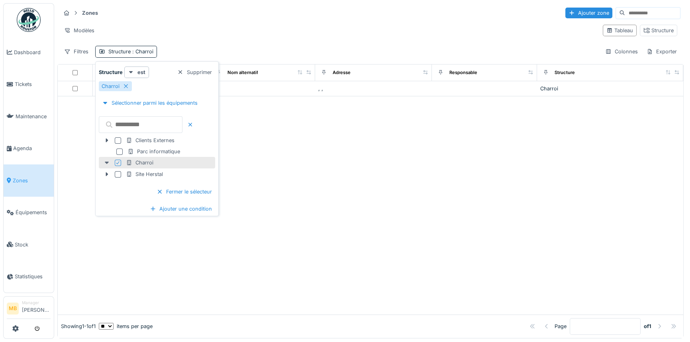
click at [108, 161] on icon at bounding box center [107, 162] width 6 height 5
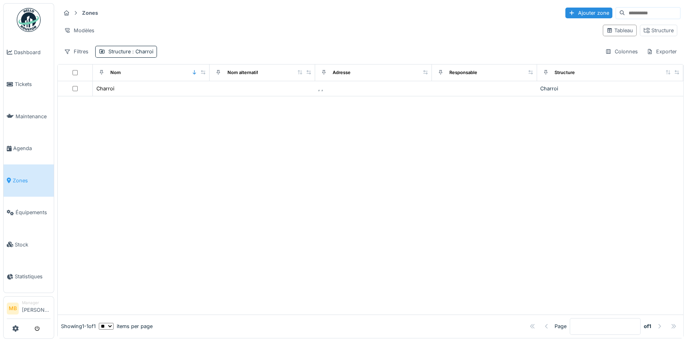
click at [282, 124] on div at bounding box center [371, 205] width 626 height 218
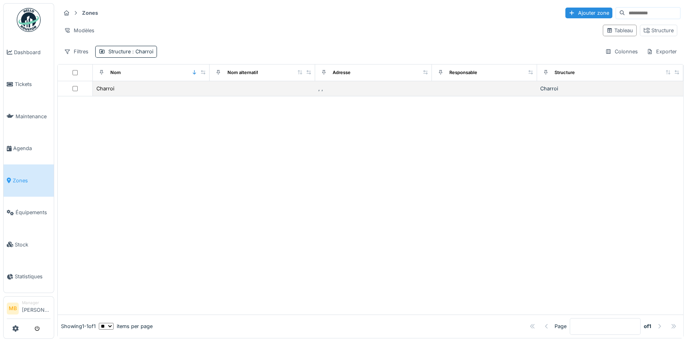
click at [541, 87] on div "Charroi" at bounding box center [611, 89] width 140 height 8
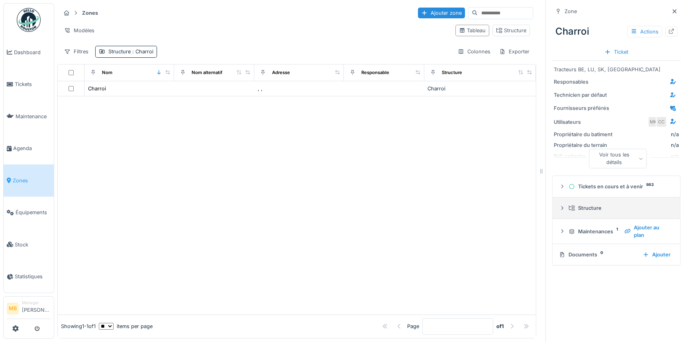
click at [559, 206] on icon at bounding box center [562, 208] width 6 height 5
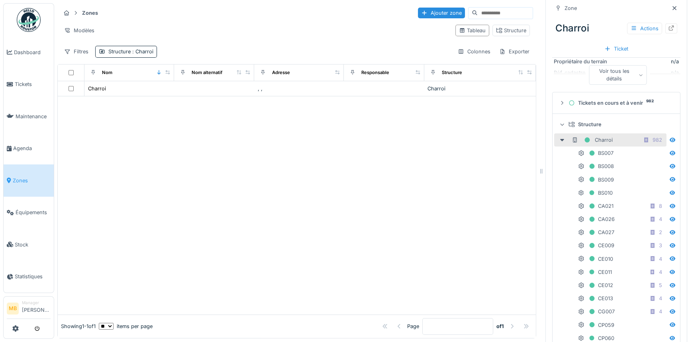
scroll to position [6, 0]
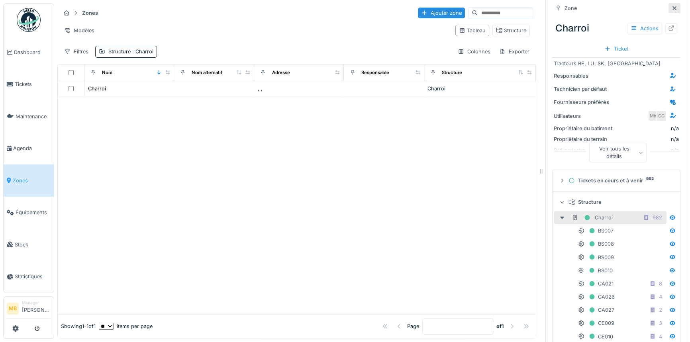
click at [672, 6] on icon at bounding box center [675, 8] width 6 height 5
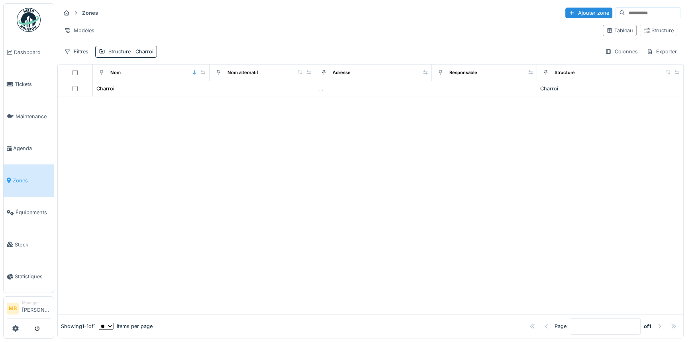
scroll to position [5, 0]
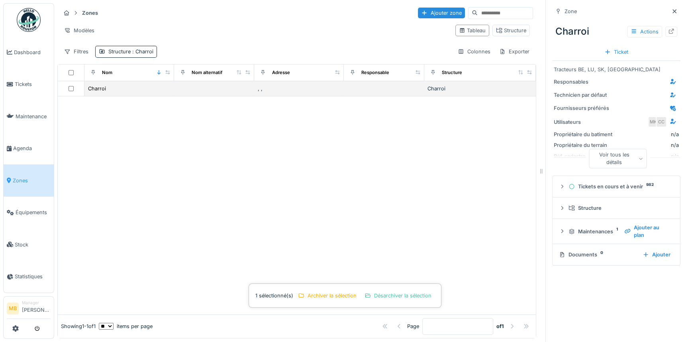
click at [73, 86] on div at bounding box center [71, 88] width 20 height 5
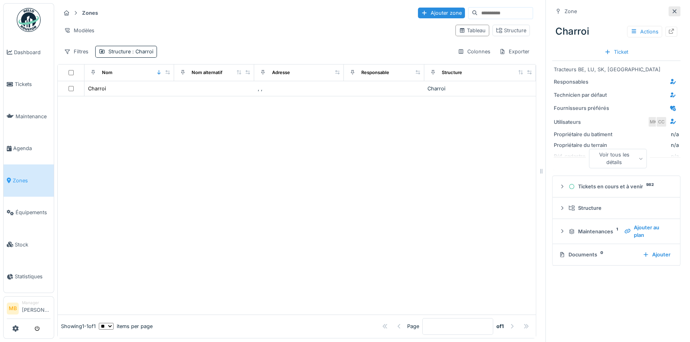
click at [672, 9] on icon at bounding box center [675, 11] width 6 height 5
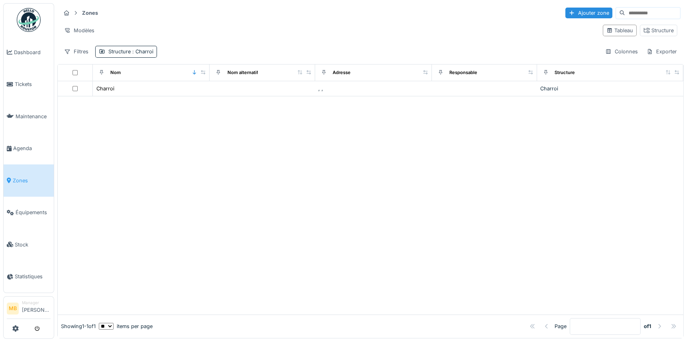
click at [26, 177] on span "Zones" at bounding box center [32, 181] width 38 height 8
click at [72, 51] on div "Filtres" at bounding box center [76, 52] width 31 height 12
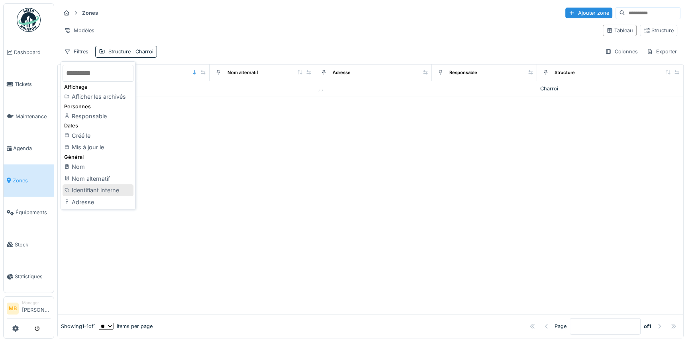
scroll to position [5, 0]
click at [101, 161] on div "Nom" at bounding box center [98, 167] width 71 height 12
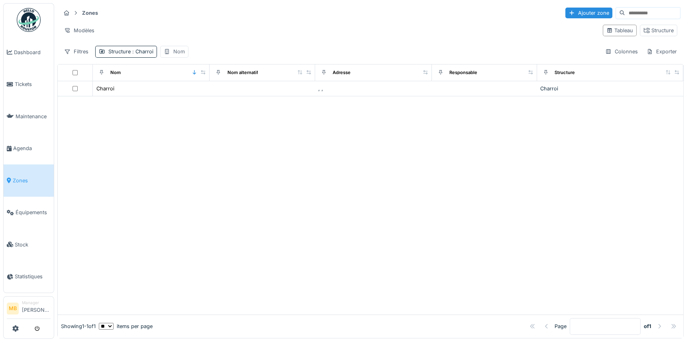
click at [178, 48] on div "Nom" at bounding box center [179, 52] width 12 height 8
click at [232, 83] on input "Nom" at bounding box center [202, 89] width 79 height 17
click at [116, 48] on div "Structure : Charroi" at bounding box center [130, 52] width 45 height 8
click at [128, 84] on icon at bounding box center [126, 86] width 6 height 5
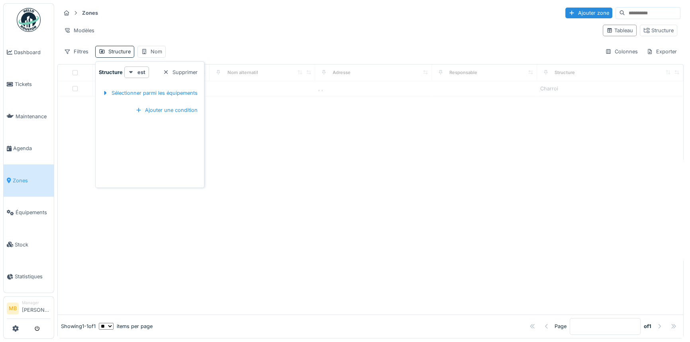
click at [258, 99] on div at bounding box center [371, 205] width 626 height 218
click at [149, 47] on div "Nom" at bounding box center [152, 52] width 28 height 12
click at [219, 67] on div "Supprimer" at bounding box center [199, 72] width 41 height 11
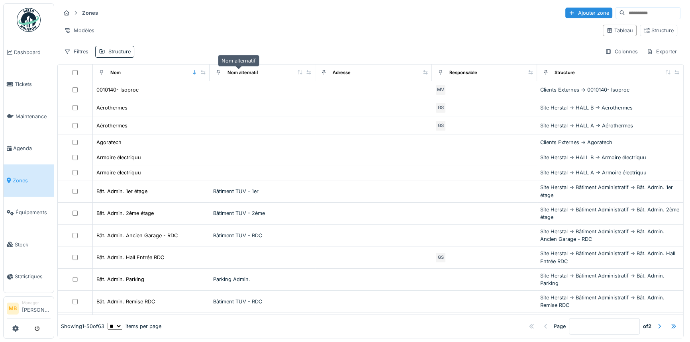
scroll to position [0, 0]
click at [555, 71] on div "Structure" at bounding box center [565, 72] width 20 height 7
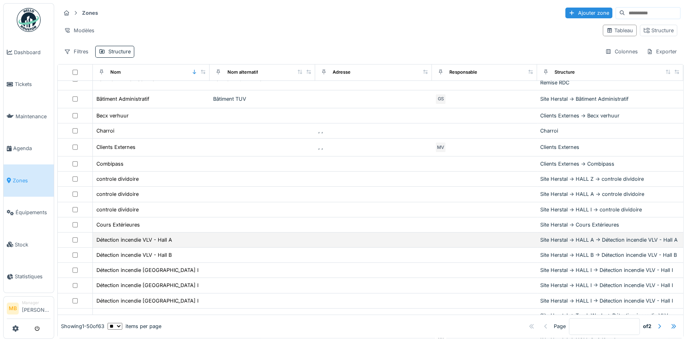
scroll to position [217, 0]
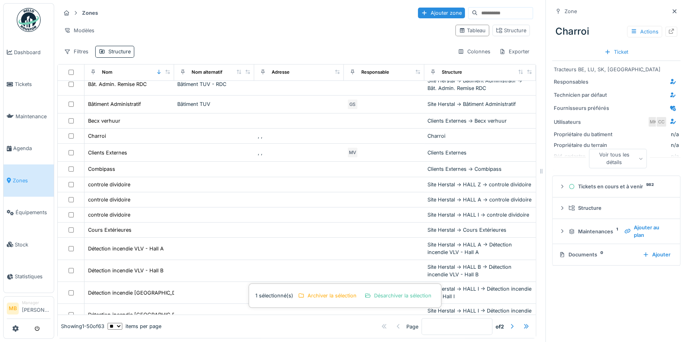
scroll to position [5, 0]
click at [580, 205] on div "Structure" at bounding box center [620, 209] width 102 height 8
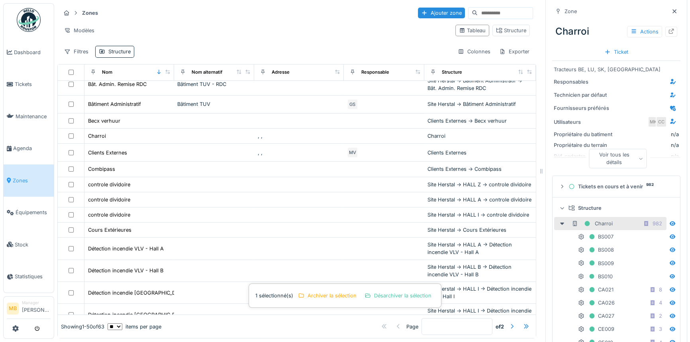
click at [669, 6] on div at bounding box center [675, 11] width 12 height 10
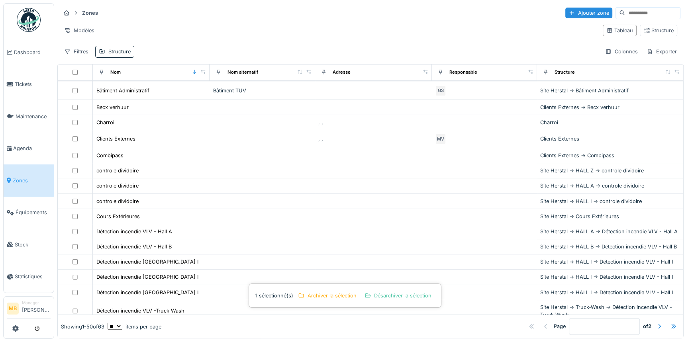
scroll to position [217, 0]
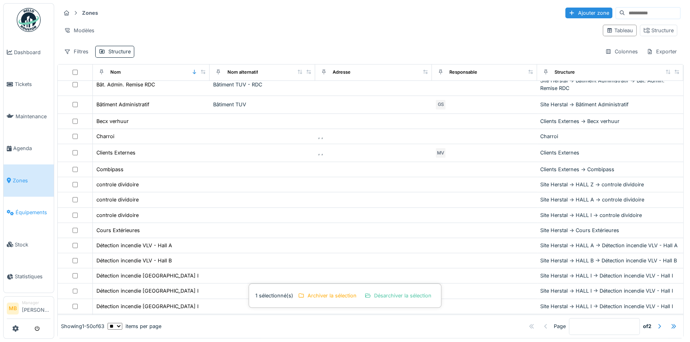
click at [28, 210] on span "Équipements" at bounding box center [33, 213] width 35 height 8
click at [24, 178] on span "Zones" at bounding box center [32, 181] width 38 height 8
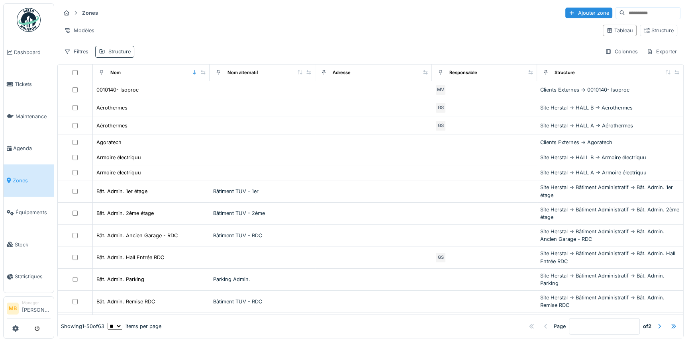
click at [110, 52] on div "Structure" at bounding box center [119, 52] width 22 height 8
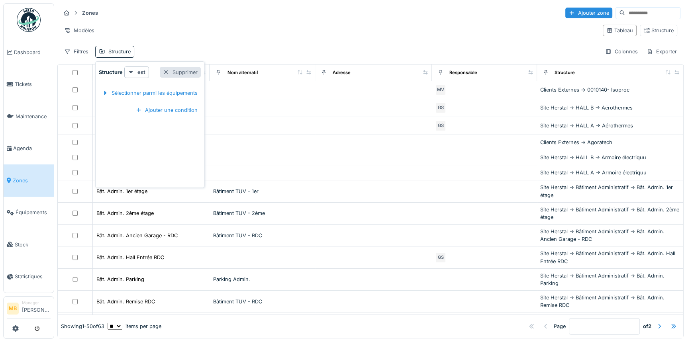
click at [177, 71] on div "Supprimer" at bounding box center [180, 72] width 41 height 11
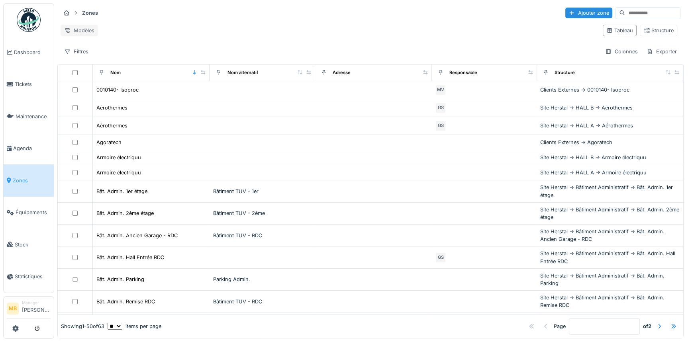
click at [71, 28] on div "Modèles" at bounding box center [79, 31] width 37 height 12
click at [73, 43] on div "Nouvelle vue" at bounding box center [96, 45] width 67 height 12
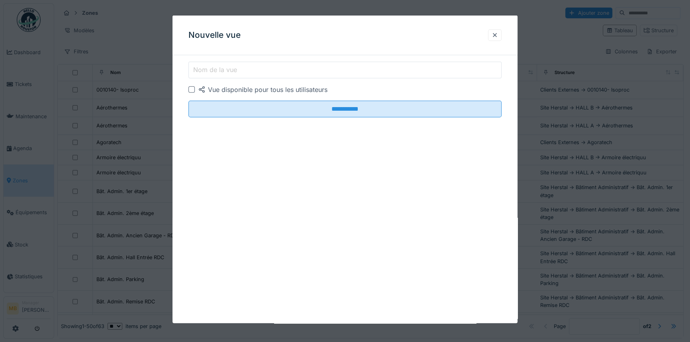
click at [215, 71] on label "Nom de la vue" at bounding box center [215, 70] width 47 height 10
click at [215, 71] on input "Nom de la vue" at bounding box center [345, 70] width 313 height 17
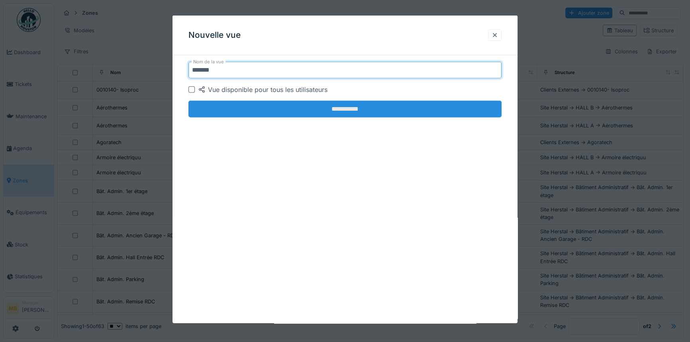
type input "*******"
click at [307, 108] on input "**********" at bounding box center [345, 109] width 313 height 17
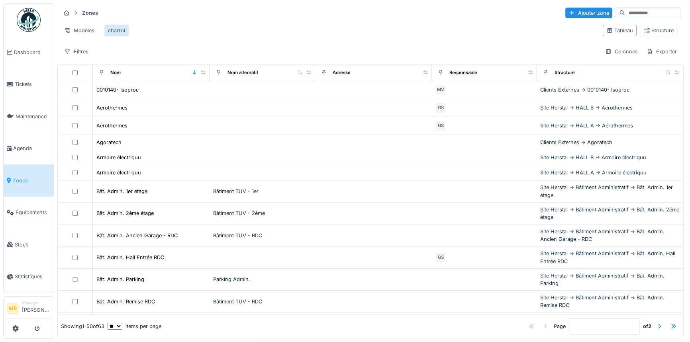
click at [115, 32] on div "charroi" at bounding box center [116, 31] width 17 height 8
click at [621, 33] on div "Tableau" at bounding box center [620, 31] width 27 height 8
click at [647, 32] on div "Structure" at bounding box center [659, 31] width 30 height 8
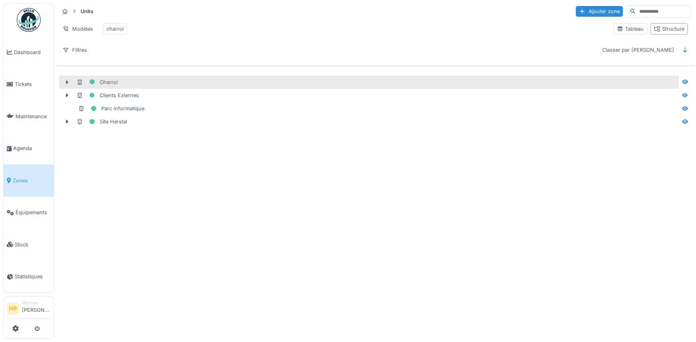
click at [67, 84] on icon at bounding box center [67, 82] width 2 height 4
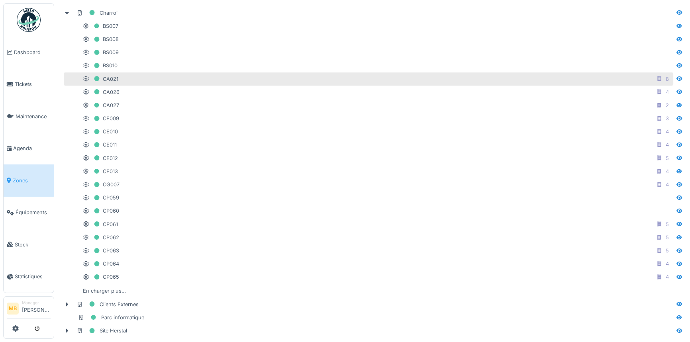
scroll to position [78, 0]
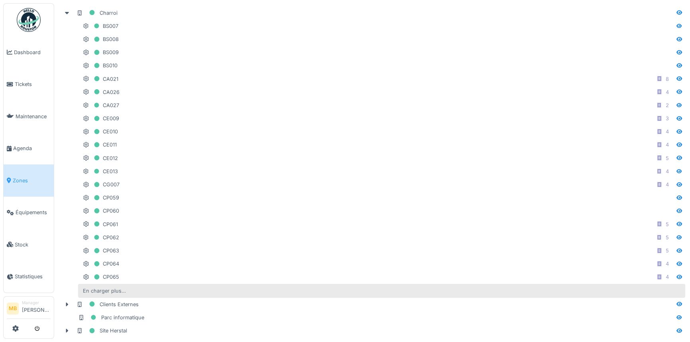
click at [115, 286] on div "En charger plus…" at bounding box center [104, 291] width 49 height 11
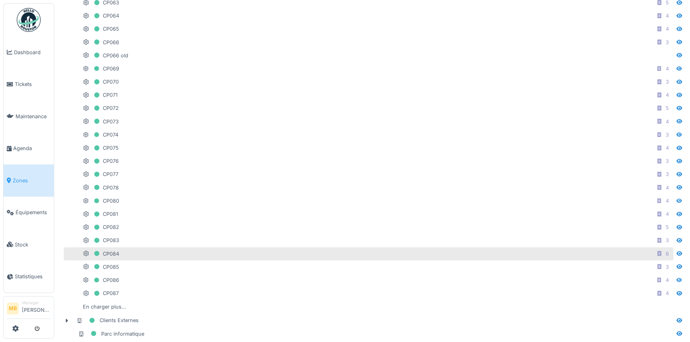
scroll to position [340, 0]
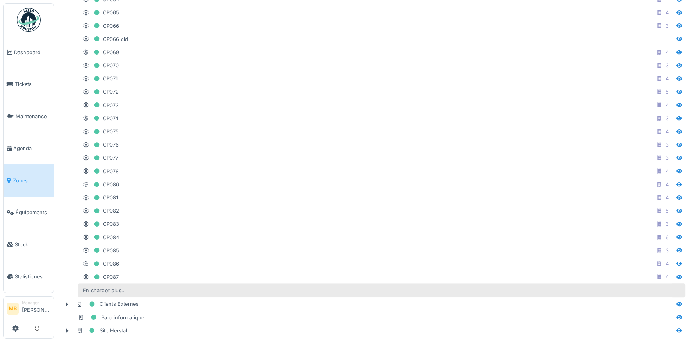
click at [112, 286] on div "En charger plus…" at bounding box center [104, 290] width 49 height 11
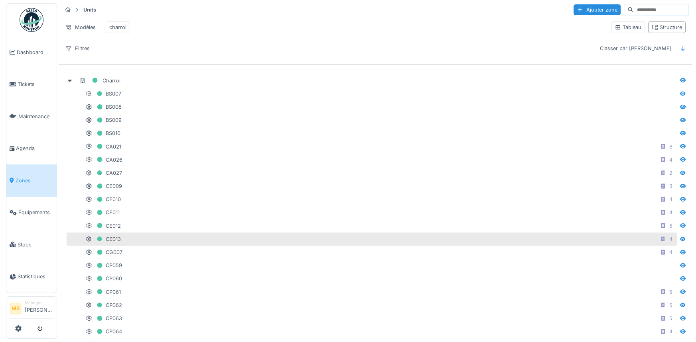
scroll to position [0, 0]
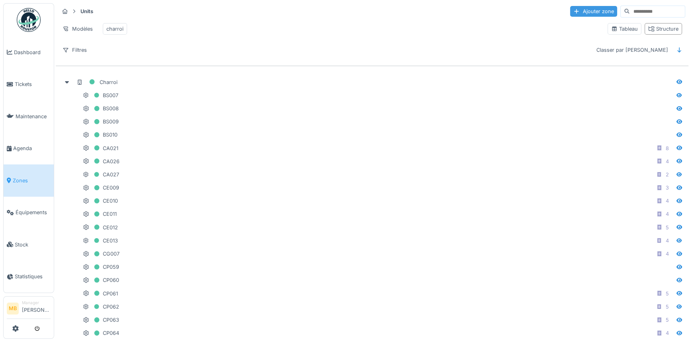
click at [574, 12] on div "Ajouter zone" at bounding box center [593, 11] width 47 height 11
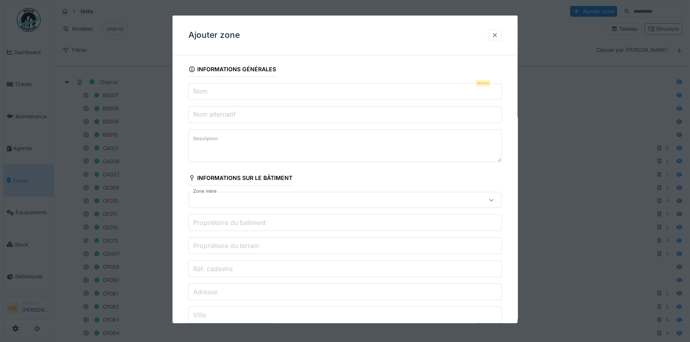
click at [502, 34] on div at bounding box center [495, 35] width 14 height 12
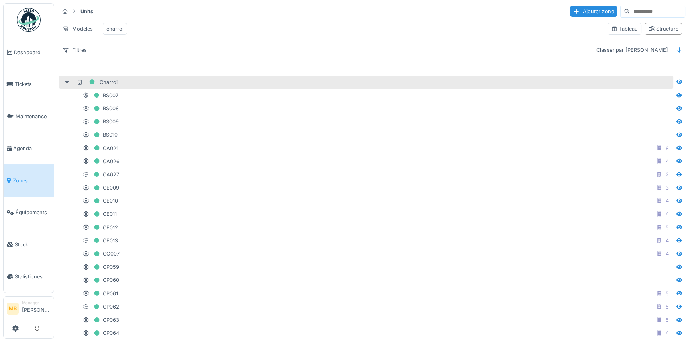
click at [71, 85] on div at bounding box center [67, 82] width 13 height 8
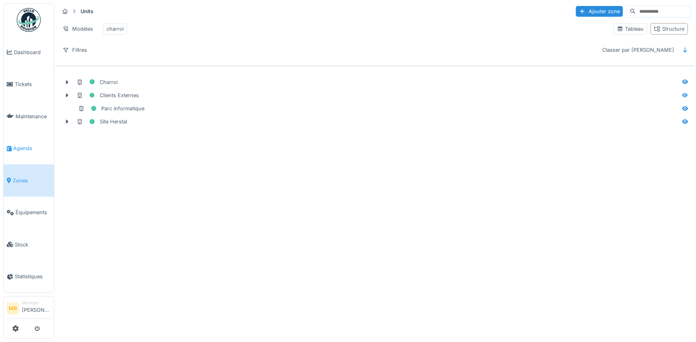
click at [16, 145] on span "Agenda" at bounding box center [31, 149] width 37 height 8
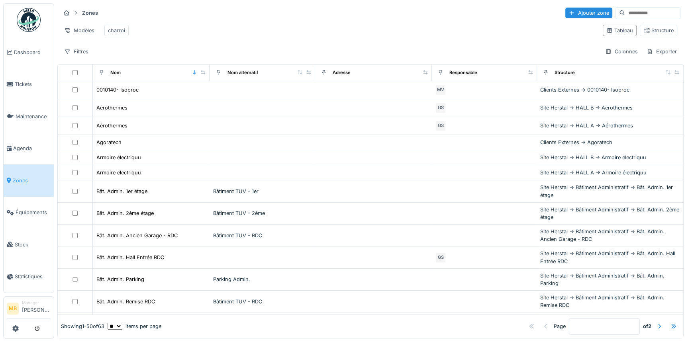
click at [118, 24] on div "charroi" at bounding box center [116, 31] width 31 height 18
click at [120, 27] on div "charroi" at bounding box center [116, 31] width 17 height 8
click at [628, 31] on div "Tableau Structure" at bounding box center [640, 31] width 81 height 18
click at [644, 31] on icon at bounding box center [647, 30] width 6 height 5
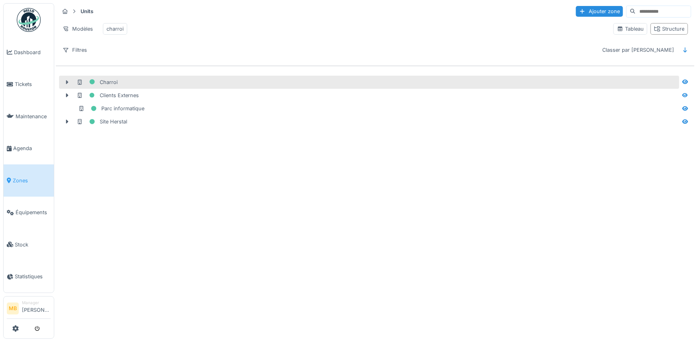
click at [67, 84] on icon at bounding box center [67, 82] width 2 height 4
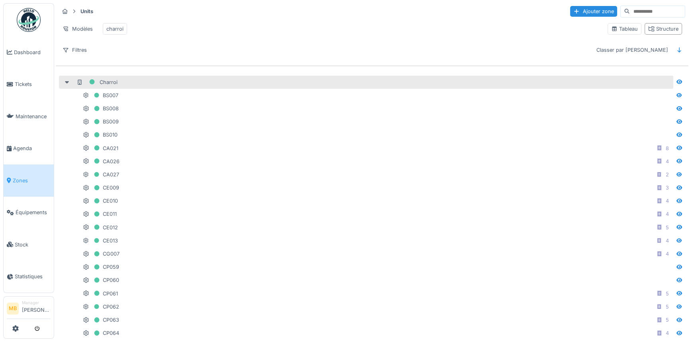
click at [66, 83] on div at bounding box center [67, 82] width 13 height 8
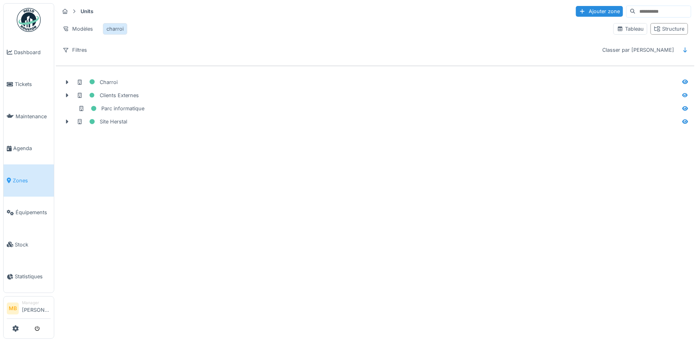
click at [114, 30] on div "charroi" at bounding box center [114, 29] width 17 height 8
drag, startPoint x: 114, startPoint y: 30, endPoint x: 81, endPoint y: 28, distance: 33.2
click at [81, 28] on div "Modèles" at bounding box center [77, 29] width 37 height 12
click at [101, 66] on div "Supprimer le modèle" at bounding box center [94, 70] width 67 height 12
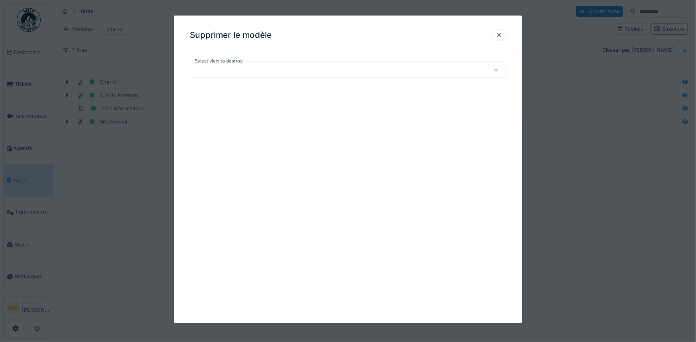
click at [499, 69] on div at bounding box center [495, 69] width 19 height 15
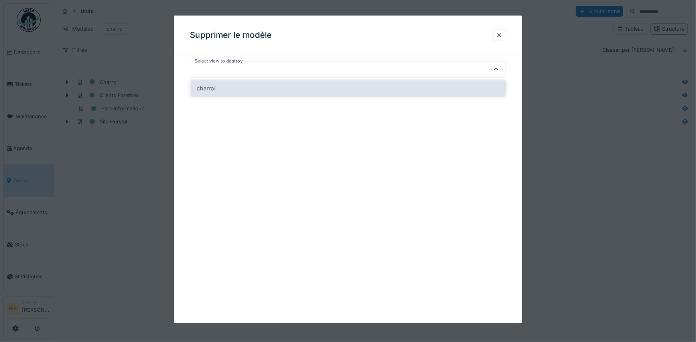
click at [439, 85] on div "charroi" at bounding box center [348, 88] width 303 height 9
type input "*****"
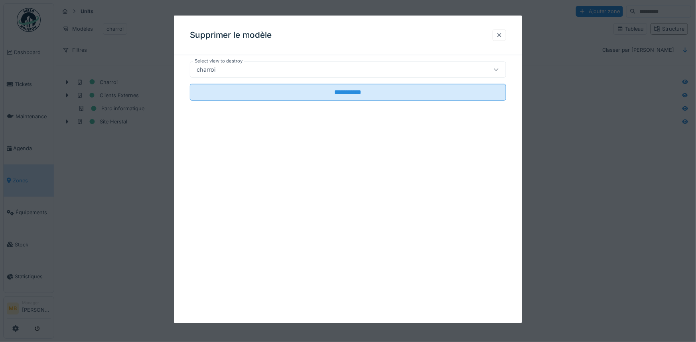
click at [502, 35] on div at bounding box center [499, 35] width 6 height 8
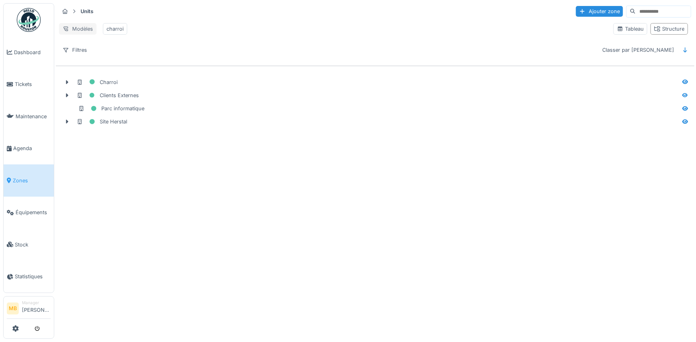
click at [79, 28] on div "Modèles" at bounding box center [77, 29] width 37 height 12
click at [81, 28] on div "Modèles" at bounding box center [77, 29] width 37 height 12
click at [66, 12] on icon at bounding box center [65, 11] width 6 height 5
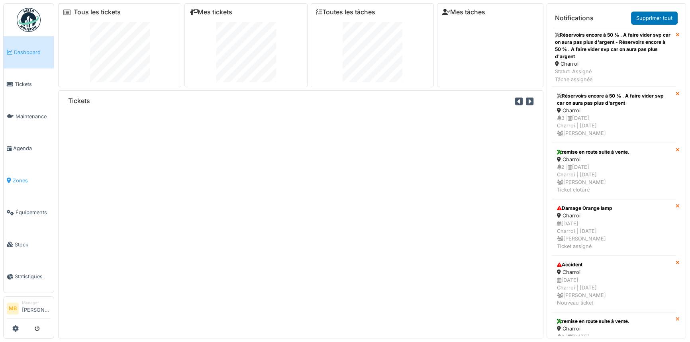
click at [25, 177] on span "Zones" at bounding box center [32, 181] width 38 height 8
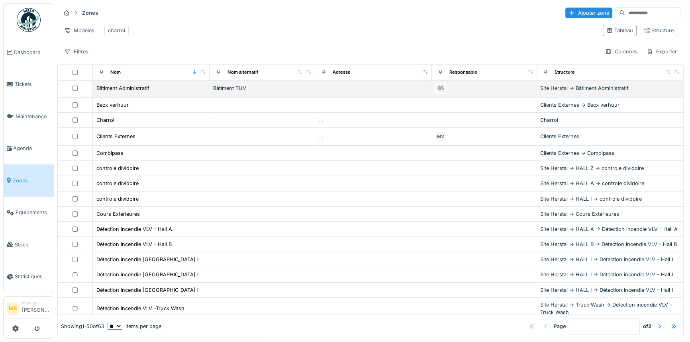
scroll to position [217, 0]
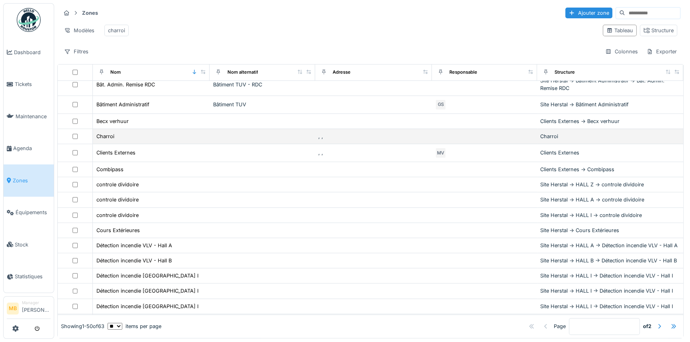
click at [70, 139] on div at bounding box center [75, 136] width 28 height 5
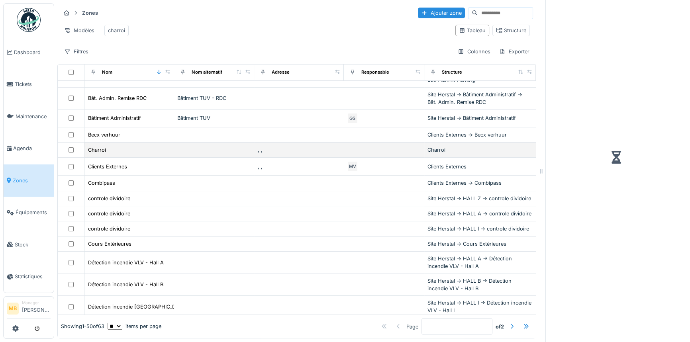
scroll to position [231, 0]
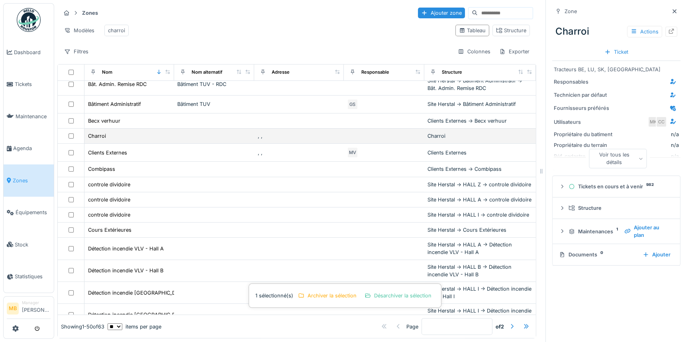
click at [73, 139] on div at bounding box center [71, 136] width 20 height 5
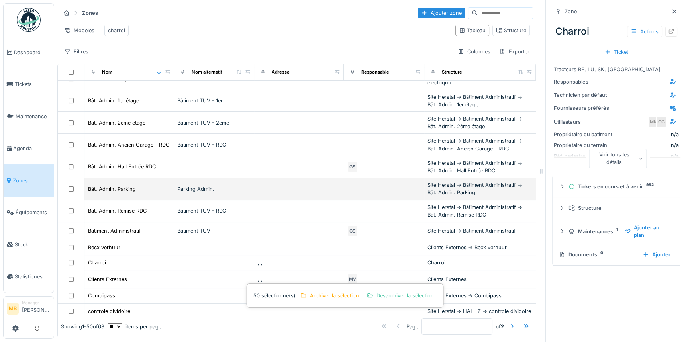
scroll to position [108, 0]
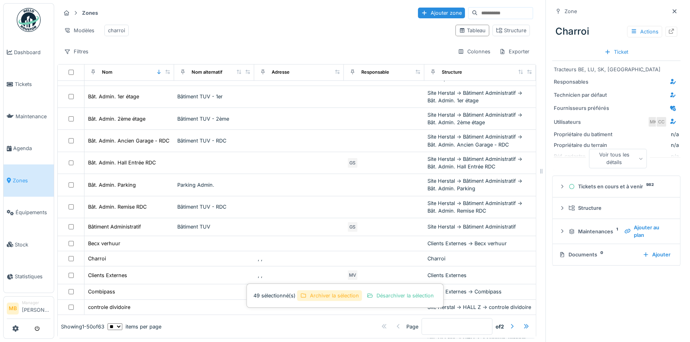
click at [351, 297] on div "Archiver la sélection" at bounding box center [329, 296] width 65 height 11
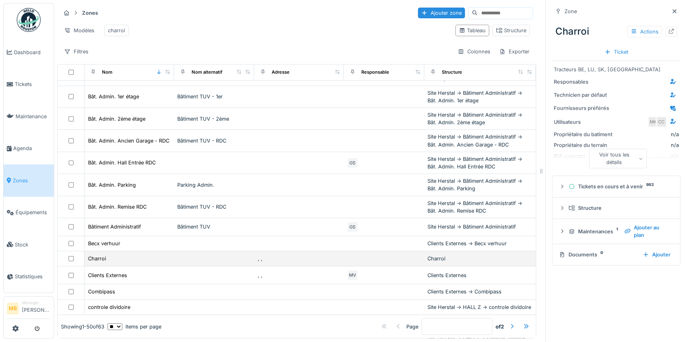
click at [74, 262] on div at bounding box center [71, 258] width 20 height 5
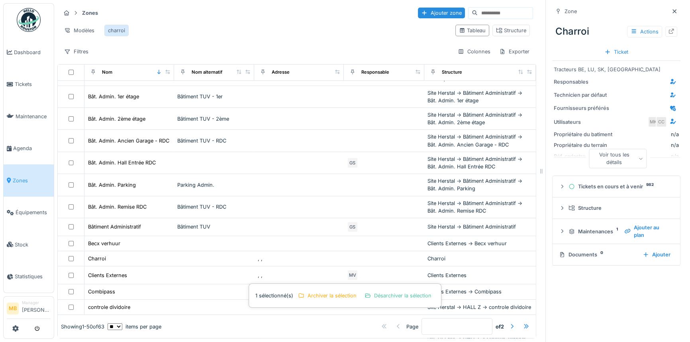
click at [116, 29] on div "charroi" at bounding box center [116, 31] width 17 height 8
click at [77, 31] on div "Modèles" at bounding box center [79, 31] width 37 height 12
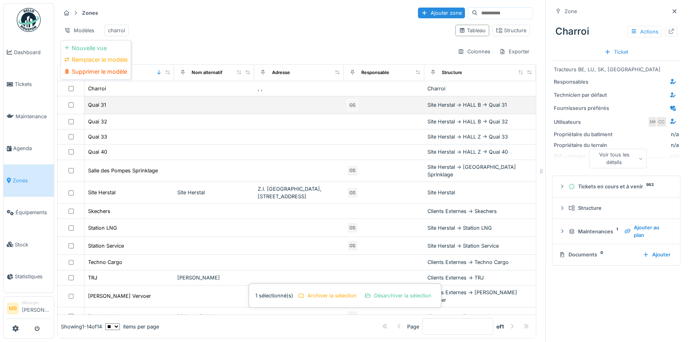
scroll to position [0, 0]
click at [73, 108] on div at bounding box center [71, 104] width 20 height 5
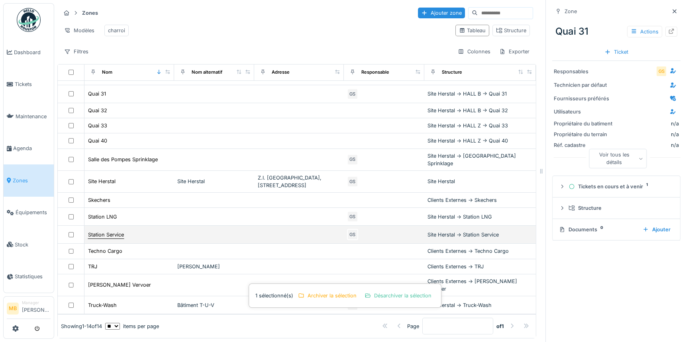
scroll to position [18, 0]
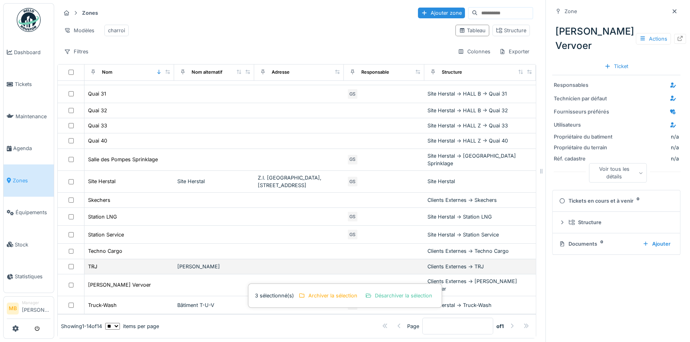
click at [71, 260] on td at bounding box center [71, 267] width 27 height 15
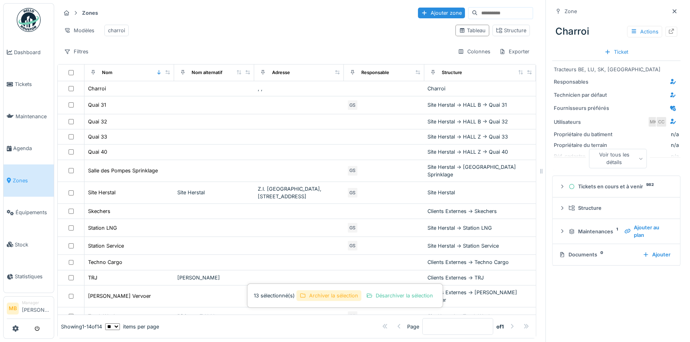
click at [316, 297] on div "Archiver la sélection" at bounding box center [329, 296] width 65 height 11
click at [29, 145] on span "Agenda" at bounding box center [31, 149] width 37 height 8
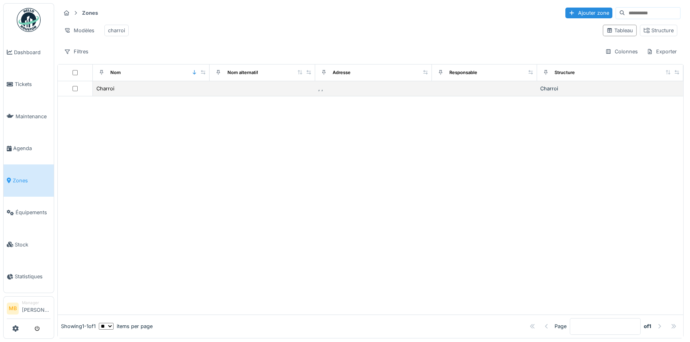
click at [77, 91] on div at bounding box center [75, 88] width 28 height 5
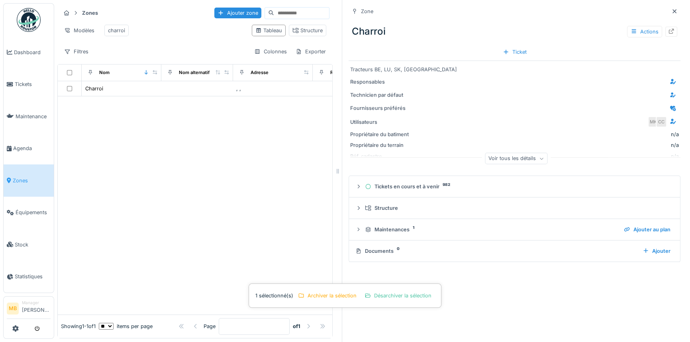
drag, startPoint x: 537, startPoint y: 164, endPoint x: 334, endPoint y: 167, distance: 203.7
click at [334, 167] on div "Zones Ajouter zone Modèles charroi Tableau Structure Filtres Colonnes Exporter …" at bounding box center [372, 171] width 636 height 342
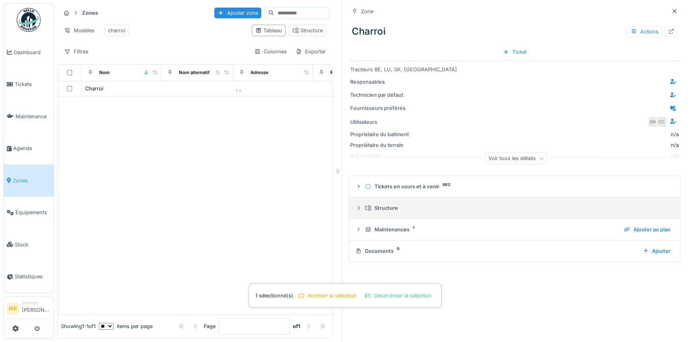
click at [356, 209] on icon at bounding box center [359, 208] width 6 height 5
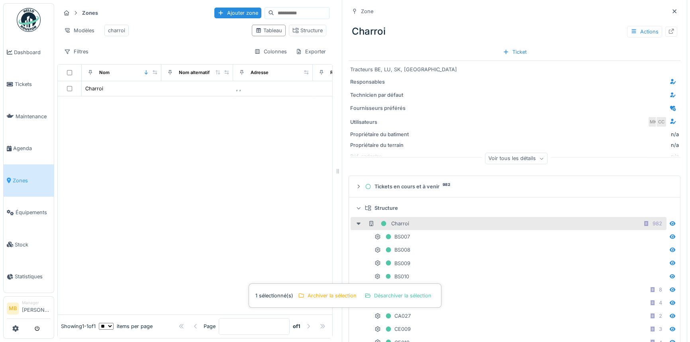
click at [357, 224] on icon at bounding box center [359, 224] width 4 height 2
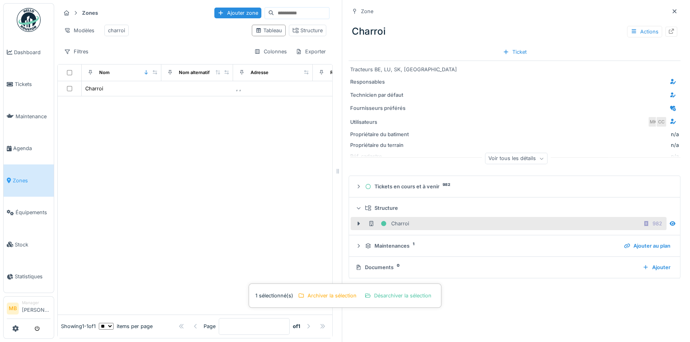
scroll to position [5, 0]
click at [356, 221] on icon at bounding box center [359, 223] width 6 height 5
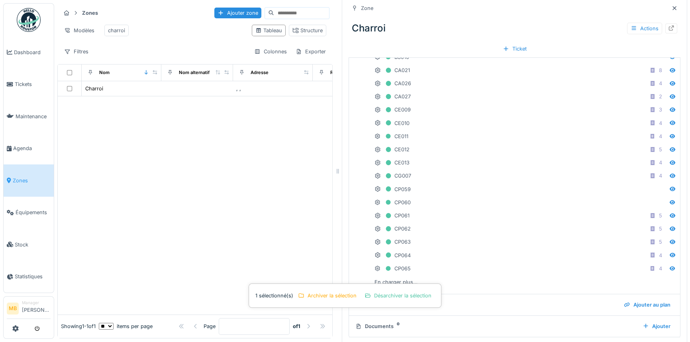
scroll to position [0, 0]
click at [672, 8] on icon at bounding box center [675, 8] width 6 height 5
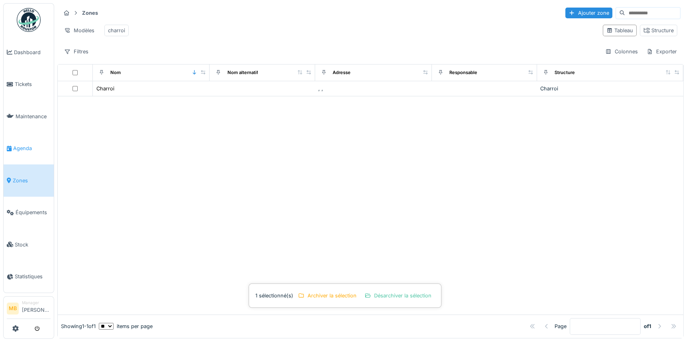
click at [20, 145] on span "Agenda" at bounding box center [31, 149] width 37 height 8
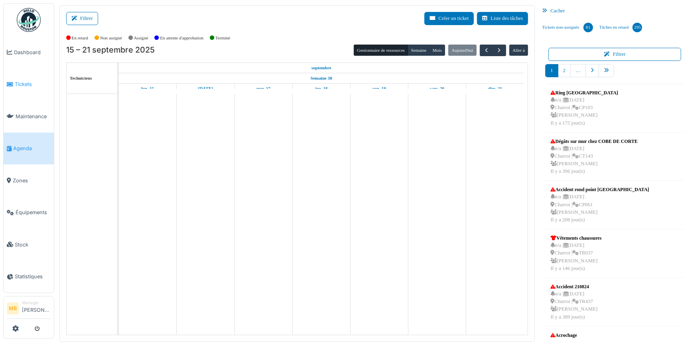
click at [28, 82] on span "Tickets" at bounding box center [33, 85] width 36 height 8
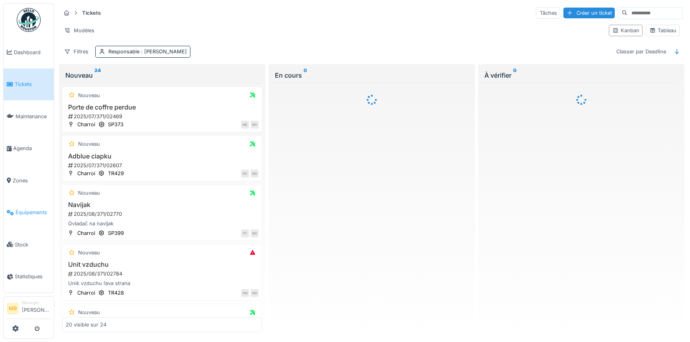
click at [38, 209] on span "Équipements" at bounding box center [33, 213] width 35 height 8
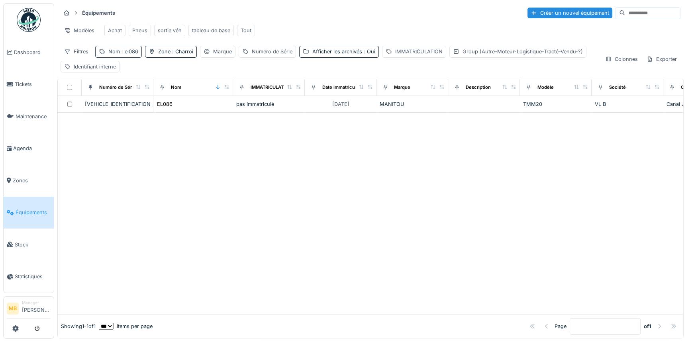
click at [130, 55] on span ": el086" at bounding box center [129, 52] width 18 height 6
click at [172, 98] on div at bounding box center [168, 95] width 6 height 8
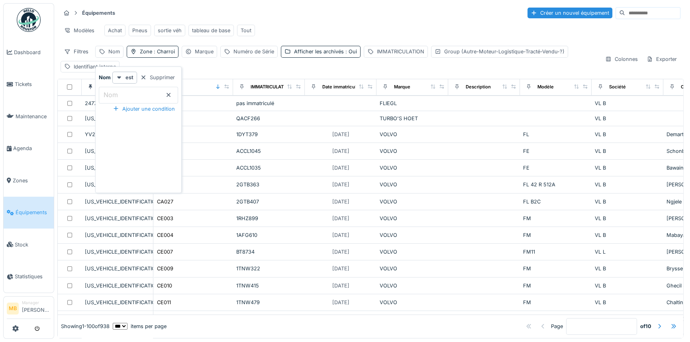
scroll to position [181, 0]
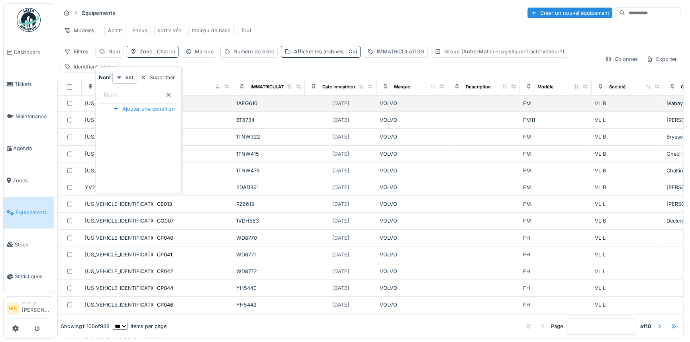
click at [242, 112] on td "1AFG610" at bounding box center [269, 103] width 72 height 17
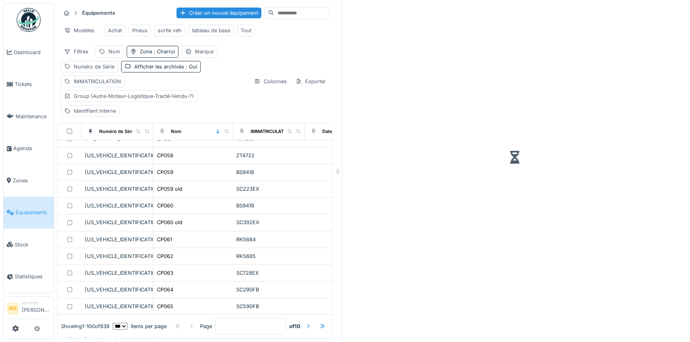
scroll to position [761, 0]
click at [126, 323] on select "** ** ** *** *** ***" at bounding box center [120, 326] width 15 height 7
select select "***"
click at [113, 323] on select "** ** ** *** *** ***" at bounding box center [120, 326] width 15 height 7
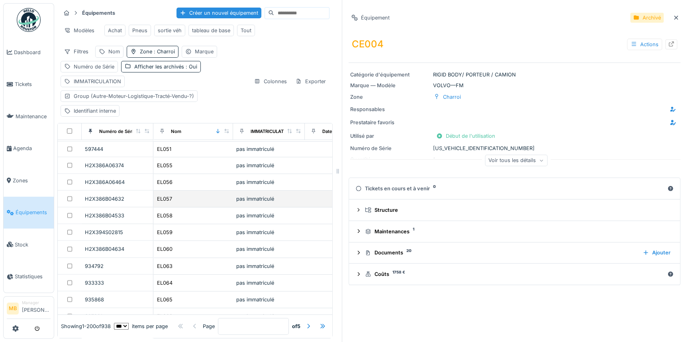
scroll to position [2573, 0]
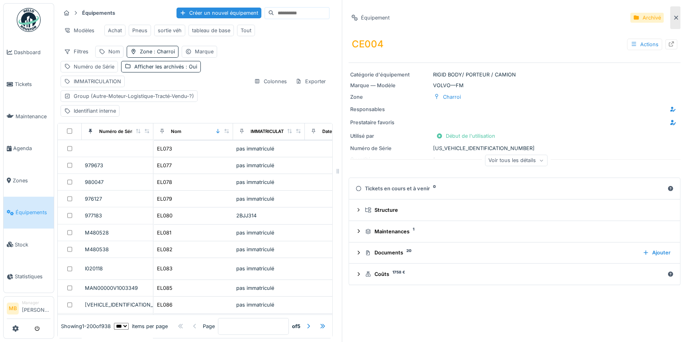
click at [673, 15] on icon at bounding box center [676, 17] width 6 height 5
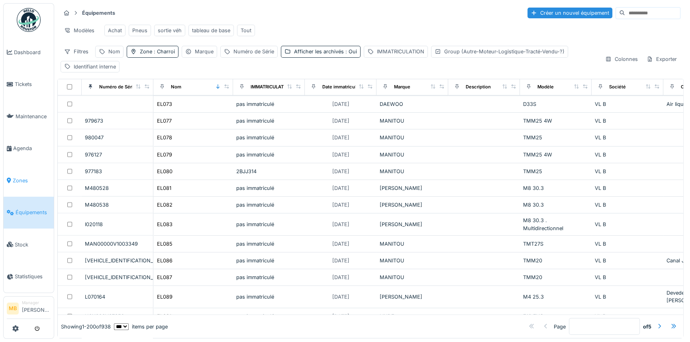
click at [26, 177] on span "Zones" at bounding box center [32, 181] width 38 height 8
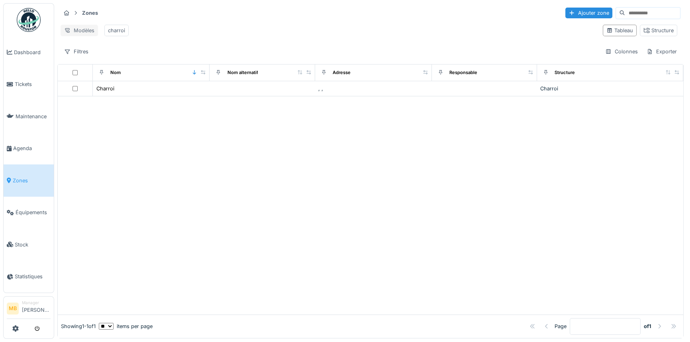
click at [86, 28] on div "Modèles" at bounding box center [79, 31] width 37 height 12
click at [114, 29] on div "charroi" at bounding box center [116, 31] width 17 height 8
click at [81, 31] on div "Modèles" at bounding box center [79, 31] width 37 height 12
click at [124, 30] on div "charroi" at bounding box center [116, 31] width 17 height 8
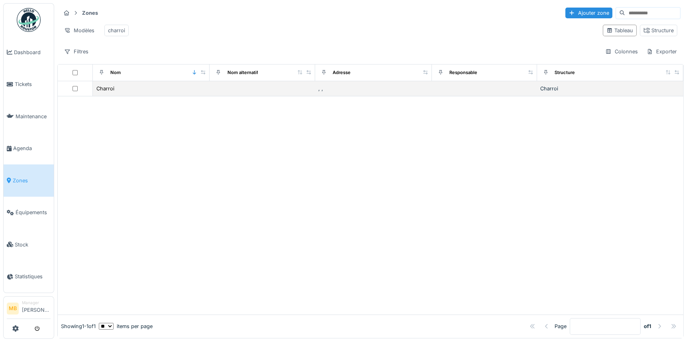
click at [77, 91] on div at bounding box center [75, 88] width 28 height 5
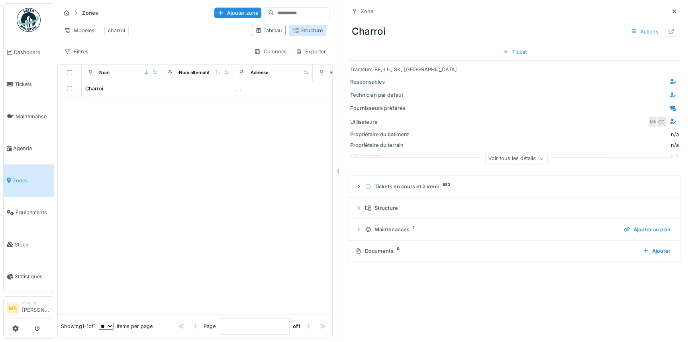
click at [302, 36] on div "Structure" at bounding box center [307, 31] width 37 height 12
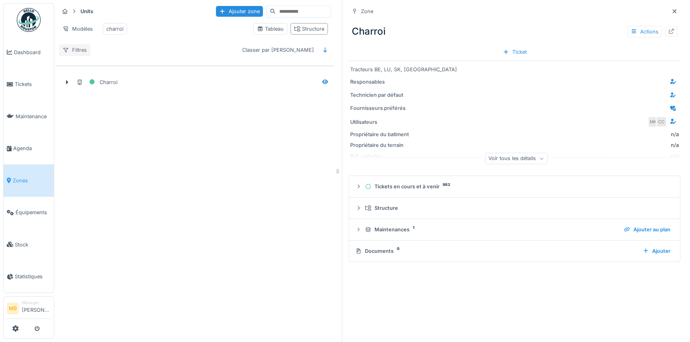
click at [74, 56] on div "Filtres" at bounding box center [74, 50] width 31 height 12
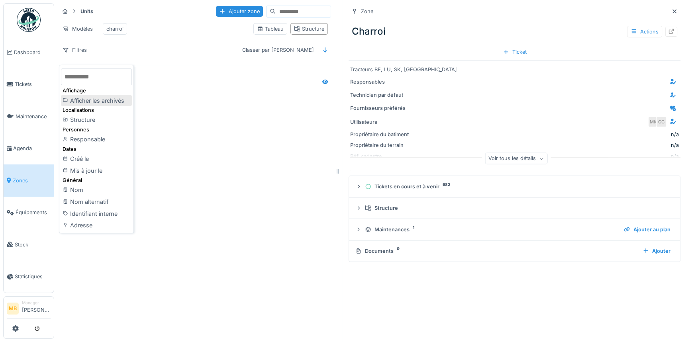
click at [65, 99] on icon at bounding box center [66, 100] width 6 height 4
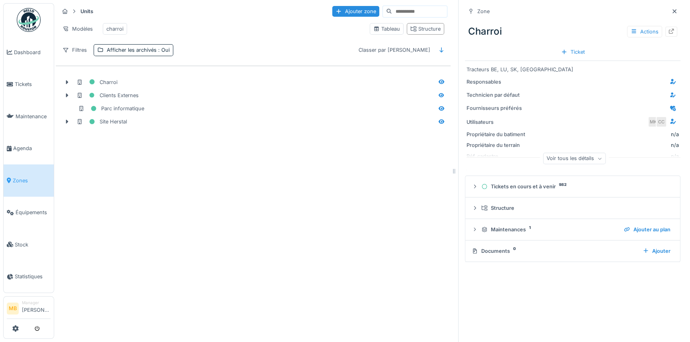
drag, startPoint x: 335, startPoint y: 80, endPoint x: 451, endPoint y: 92, distance: 116.6
click at [451, 92] on div "Units Ajouter zone Modèles charroi Tableau Structure Filtres Afficher les archi…" at bounding box center [372, 171] width 636 height 342
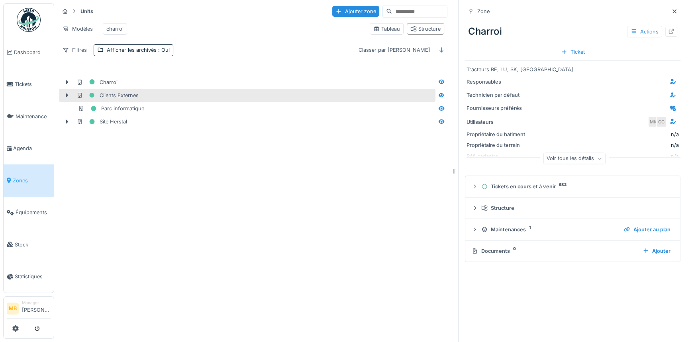
click at [155, 100] on div "Clients Externes" at bounding box center [256, 95] width 358 height 10
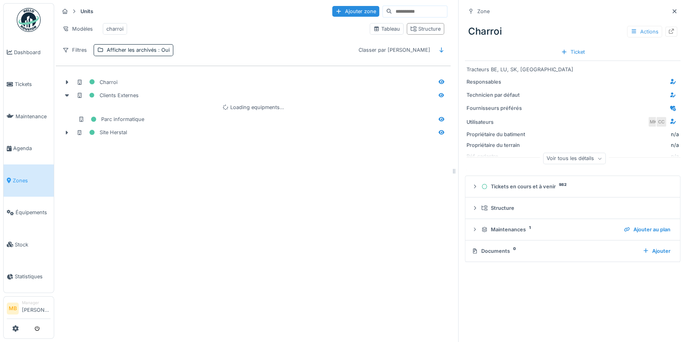
click at [641, 33] on div "Actions" at bounding box center [644, 32] width 35 height 12
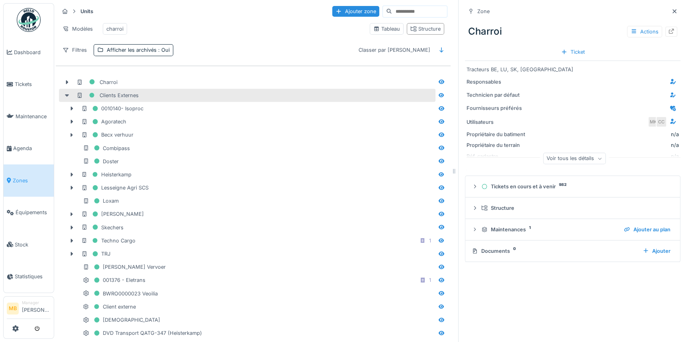
click at [67, 97] on icon at bounding box center [67, 95] width 4 height 2
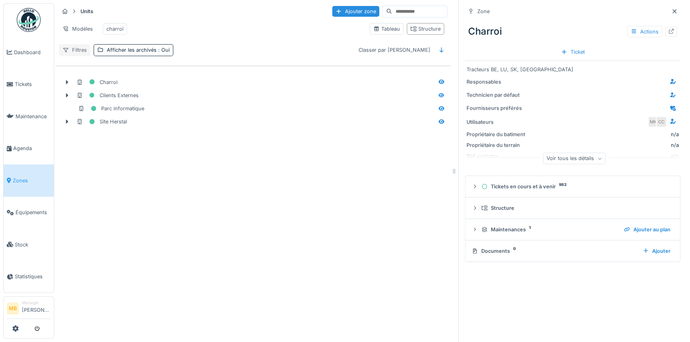
click at [80, 56] on div "Filtres" at bounding box center [74, 50] width 31 height 12
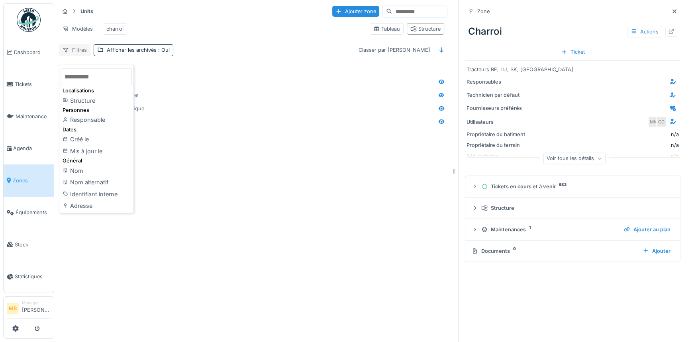
click at [81, 56] on div "Filtres" at bounding box center [74, 50] width 31 height 12
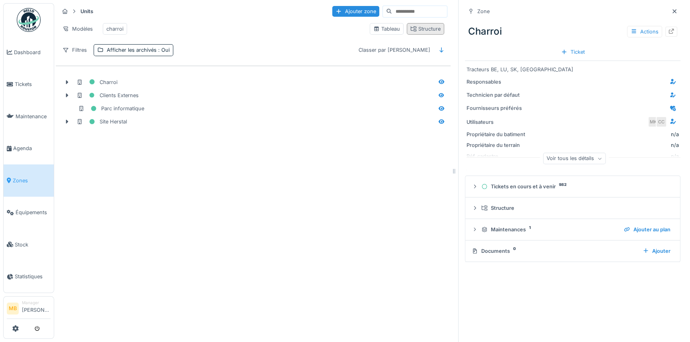
click at [415, 33] on div "Structure" at bounding box center [426, 29] width 30 height 8
click at [417, 32] on div "Structure" at bounding box center [426, 29] width 30 height 8
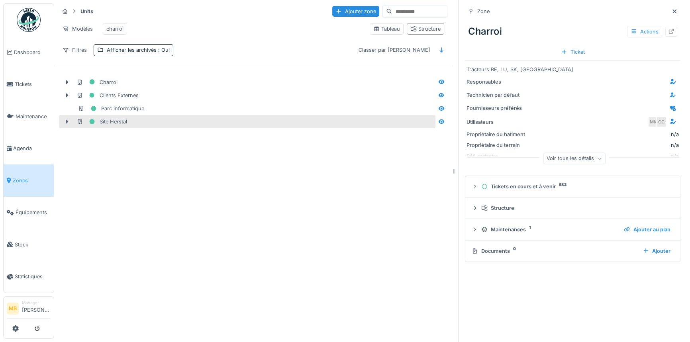
click at [66, 124] on icon at bounding box center [67, 121] width 6 height 5
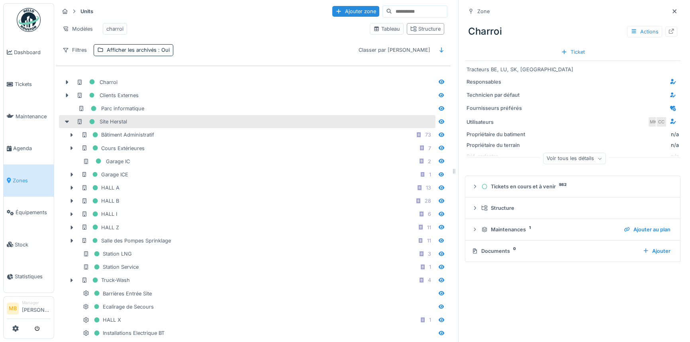
drag, startPoint x: 110, startPoint y: 128, endPoint x: 295, endPoint y: 120, distance: 185.1
click at [295, 120] on div "Site Herstal" at bounding box center [247, 121] width 377 height 13
click at [68, 123] on icon at bounding box center [67, 122] width 4 height 2
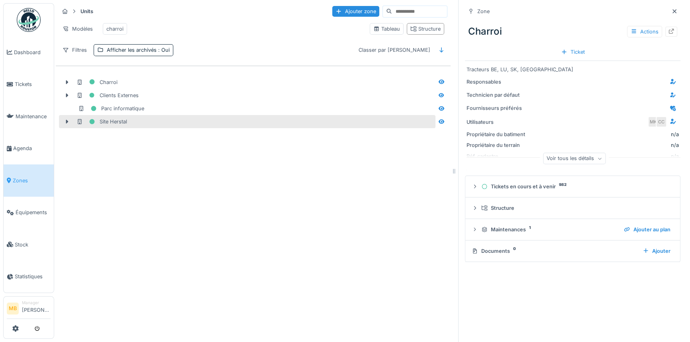
click at [203, 128] on div "Site Herstal" at bounding box center [247, 121] width 377 height 13
click at [214, 127] on div "Site Herstal" at bounding box center [256, 122] width 358 height 10
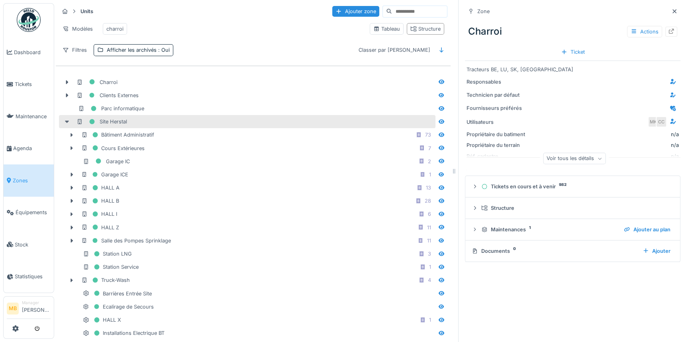
click at [66, 123] on icon at bounding box center [67, 122] width 4 height 2
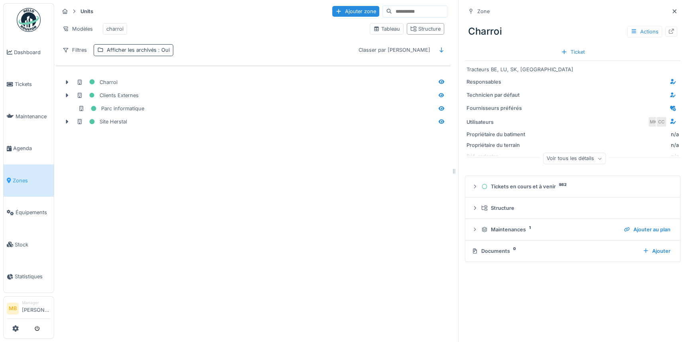
click at [128, 54] on div "Afficher les archivés : Oui" at bounding box center [138, 50] width 63 height 8
click at [315, 56] on div "Filtres Afficher les archivés : Oui Classer par Nom" at bounding box center [253, 50] width 389 height 12
click at [411, 33] on div "Structure" at bounding box center [426, 29] width 30 height 8
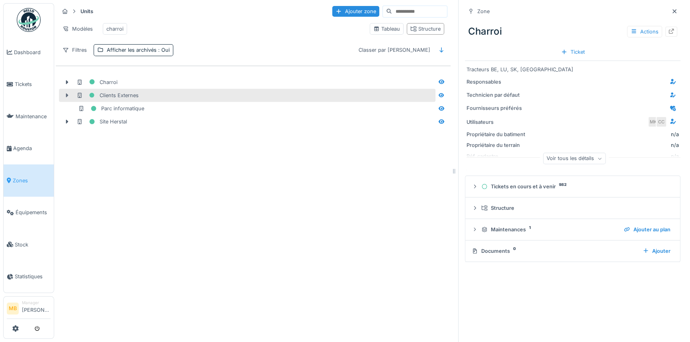
click at [66, 98] on icon at bounding box center [67, 96] width 2 height 4
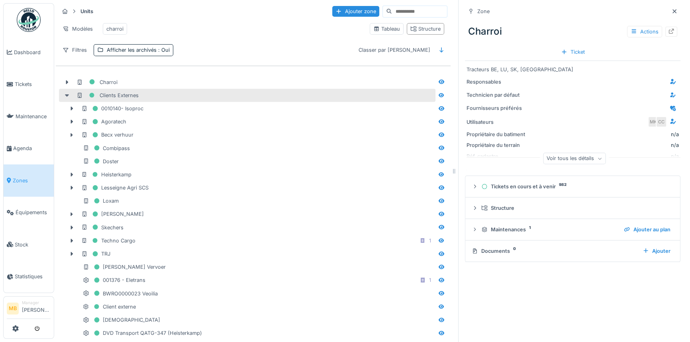
click at [66, 98] on icon at bounding box center [67, 95] width 6 height 5
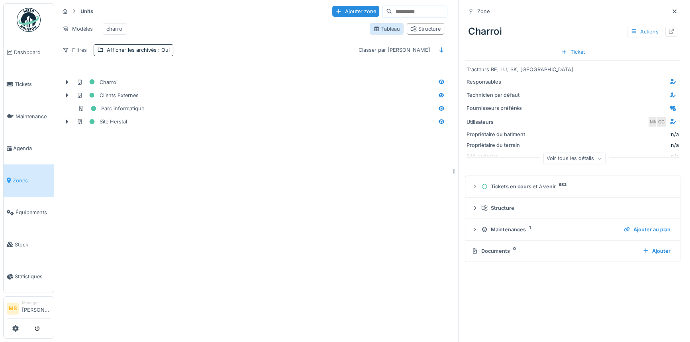
click at [382, 31] on div "Tableau" at bounding box center [387, 29] width 27 height 8
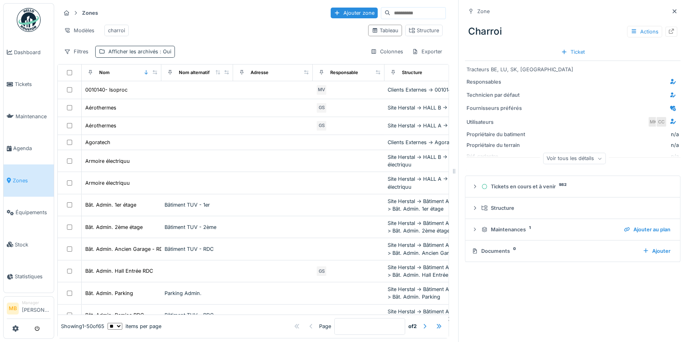
click at [146, 57] on div "Afficher les archivés : Oui" at bounding box center [135, 52] width 80 height 12
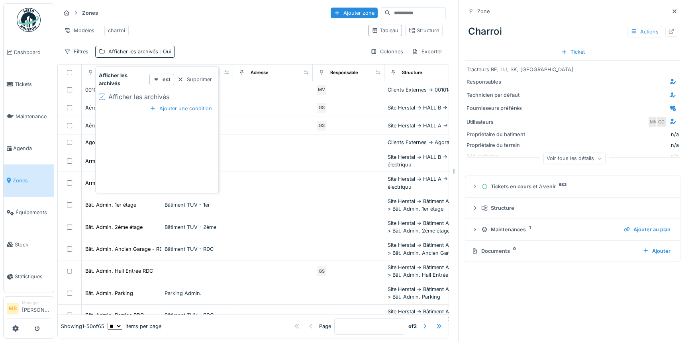
click at [199, 95] on div "Afficher les archivés" at bounding box center [161, 97] width 107 height 10
click at [266, 48] on div "Zones Ajouter zone Modèles charroi Tableau Structure Filtres Afficher les archi…" at bounding box center [253, 32] width 392 height 58
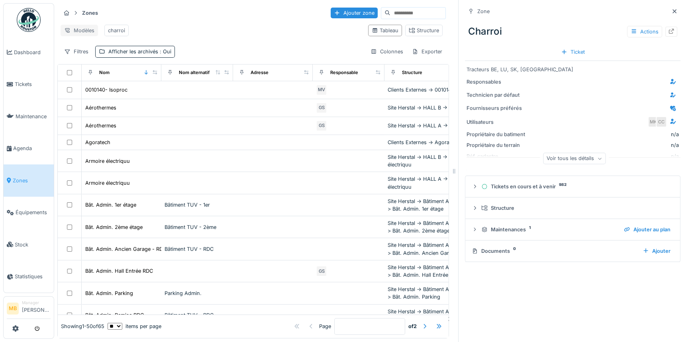
click at [94, 29] on div "Modèles" at bounding box center [79, 31] width 37 height 12
click at [87, 12] on strong "Zones" at bounding box center [90, 13] width 22 height 8
click at [82, 28] on div "Modèles" at bounding box center [79, 31] width 37 height 12
click at [205, 35] on div "Modèles charroi" at bounding box center [211, 31] width 301 height 18
click at [82, 55] on div "Filtres" at bounding box center [76, 52] width 31 height 12
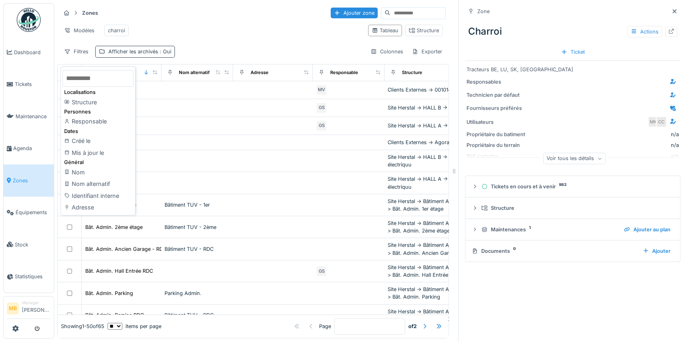
click at [126, 55] on div "Afficher les archivés : Oui" at bounding box center [139, 52] width 63 height 8
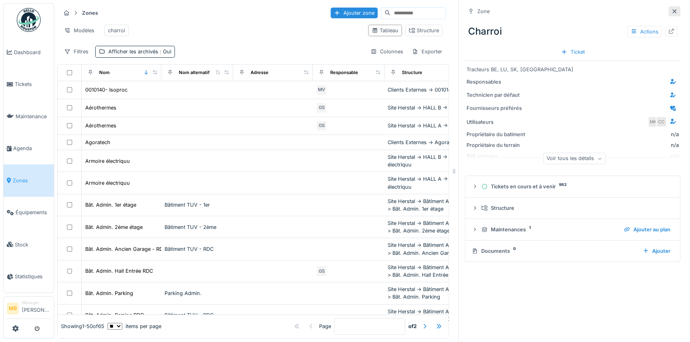
click at [669, 10] on div at bounding box center [675, 11] width 12 height 10
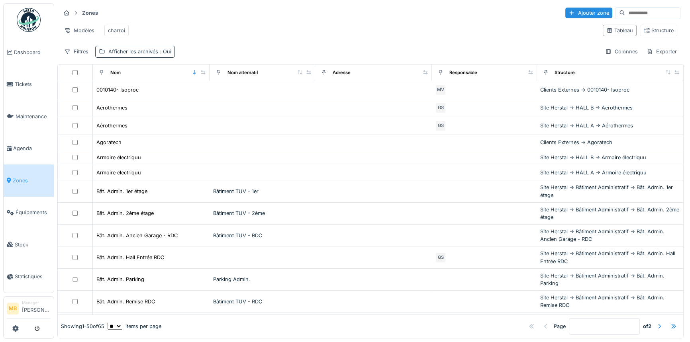
click at [144, 55] on div "Afficher les archivés : Oui" at bounding box center [139, 52] width 63 height 8
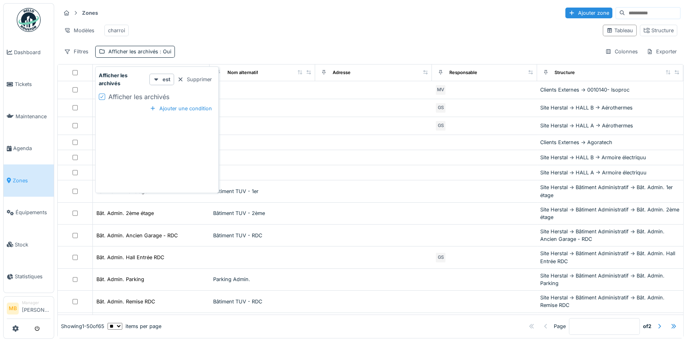
click at [100, 97] on icon at bounding box center [101, 96] width 3 height 3
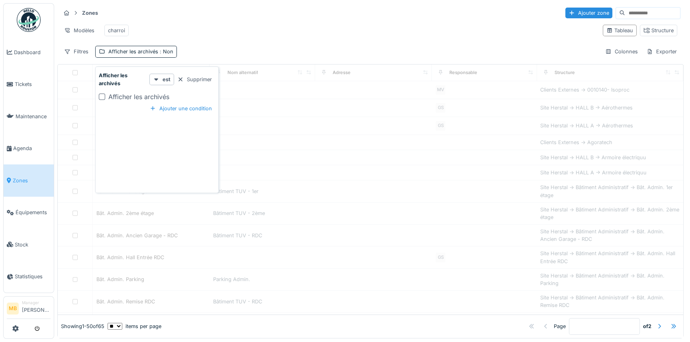
click at [293, 49] on div "Zones Ajouter zone Modèles charroi Tableau Structure Filtres Afficher les archi…" at bounding box center [370, 32] width 627 height 58
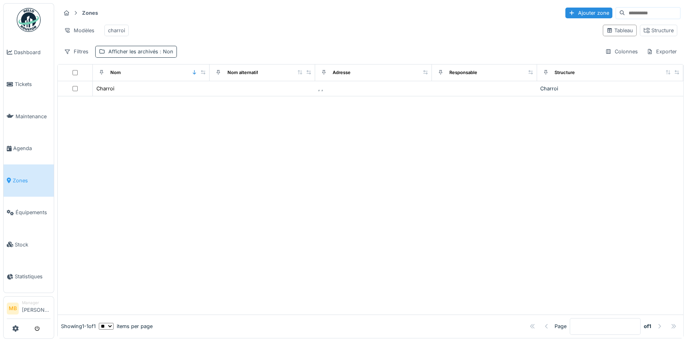
click at [150, 55] on div "Afficher les archivés : Non" at bounding box center [140, 52] width 65 height 8
click at [104, 95] on div at bounding box center [102, 97] width 6 height 6
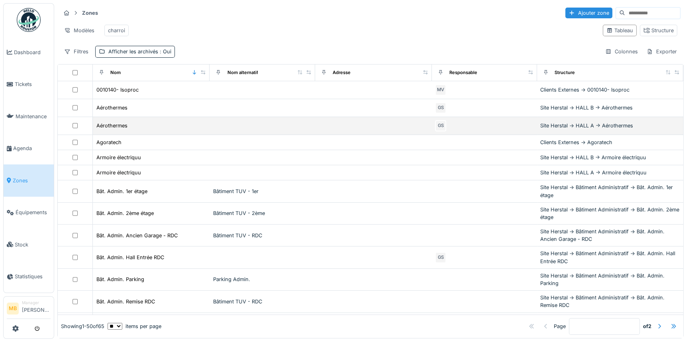
click at [357, 133] on td at bounding box center [373, 126] width 117 height 18
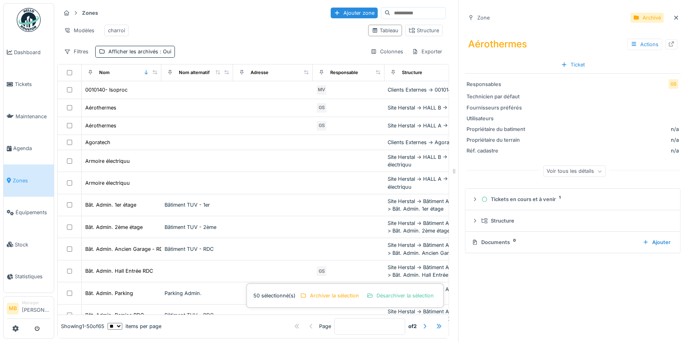
click at [634, 22] on div "Archivé" at bounding box center [647, 18] width 33 height 10
click at [643, 20] on div "Archivé" at bounding box center [652, 18] width 18 height 8
click at [673, 17] on icon at bounding box center [676, 17] width 6 height 5
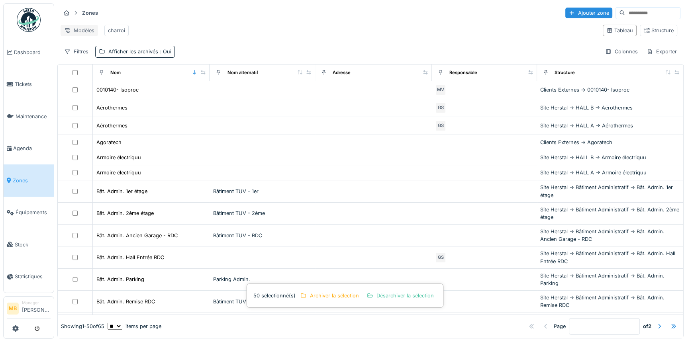
click at [86, 32] on div "Modèles" at bounding box center [79, 31] width 37 height 12
click at [112, 31] on div "charroi" at bounding box center [116, 31] width 17 height 8
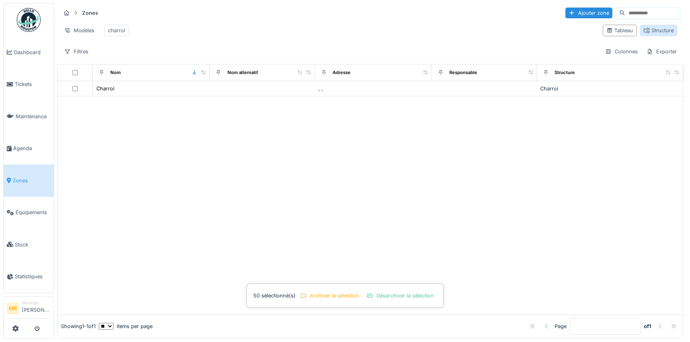
click at [656, 33] on div "Structure" at bounding box center [659, 31] width 30 height 8
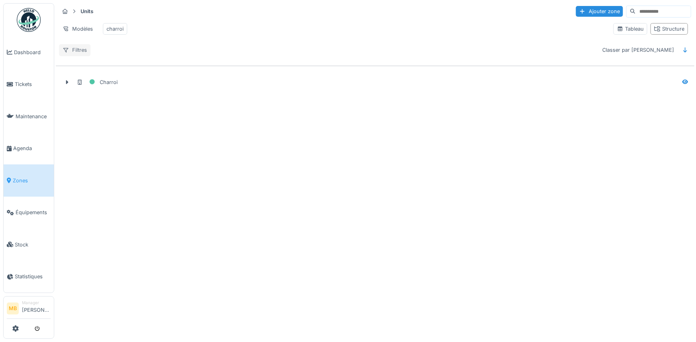
click at [77, 56] on div "Filtres" at bounding box center [74, 50] width 31 height 12
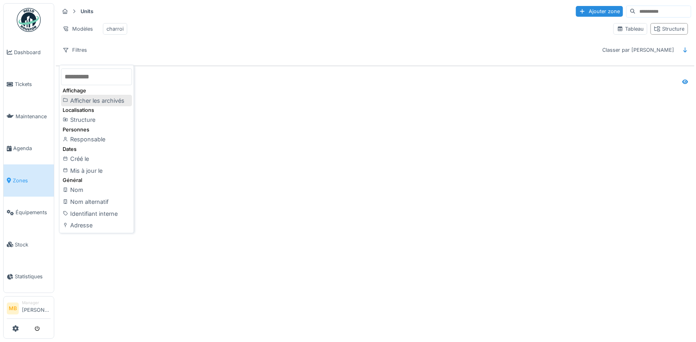
click at [68, 99] on icon at bounding box center [66, 100] width 6 height 4
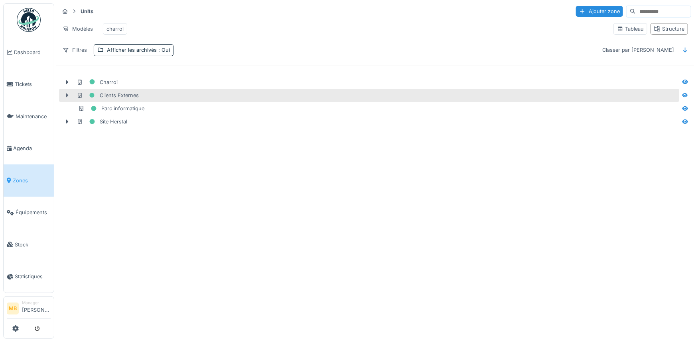
click at [68, 98] on icon at bounding box center [67, 95] width 6 height 5
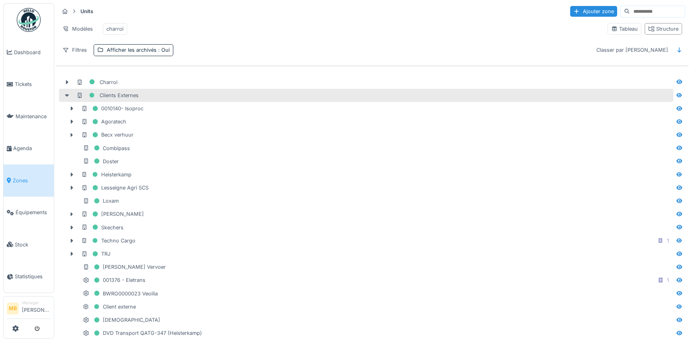
click at [68, 98] on icon at bounding box center [67, 95] width 6 height 5
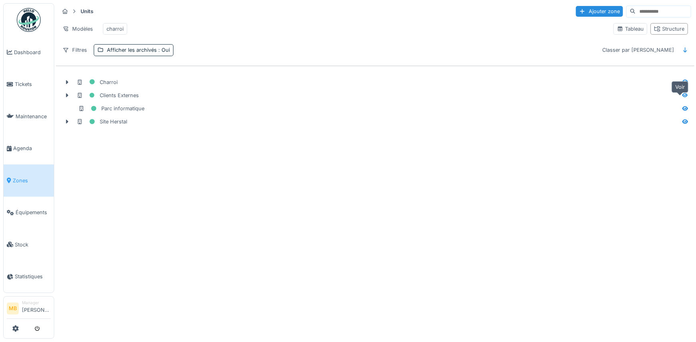
click at [682, 98] on icon at bounding box center [685, 95] width 6 height 5
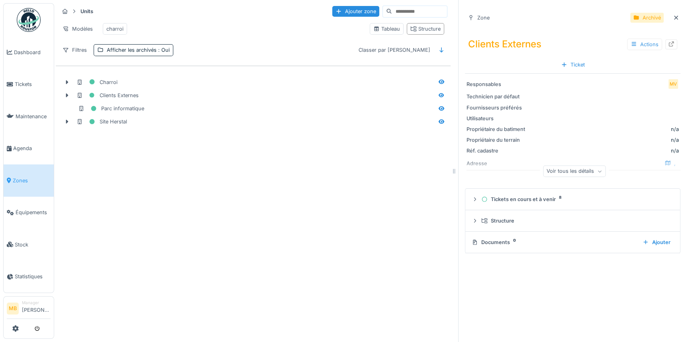
click at [640, 44] on div "Actions" at bounding box center [644, 45] width 35 height 12
click at [636, 77] on div "Désarchiver" at bounding box center [640, 74] width 43 height 12
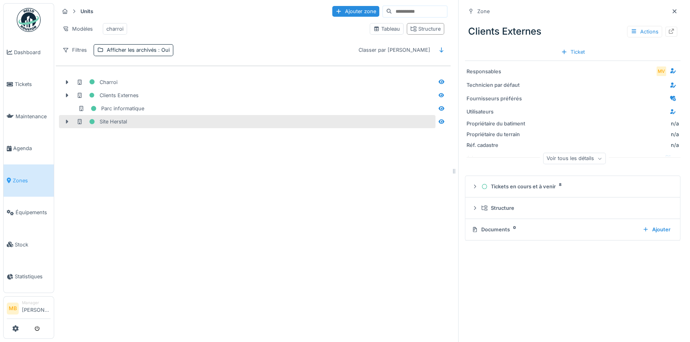
click at [69, 124] on icon at bounding box center [67, 121] width 6 height 5
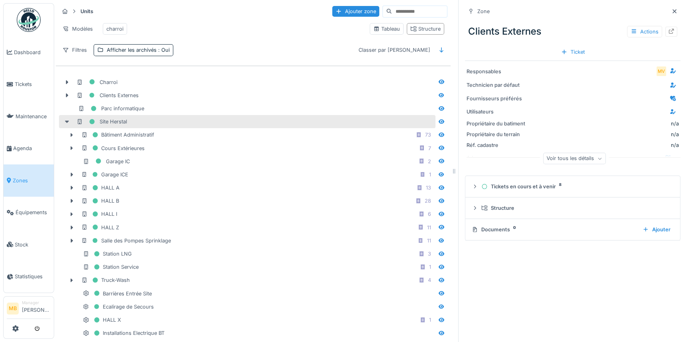
click at [64, 124] on icon at bounding box center [67, 121] width 6 height 5
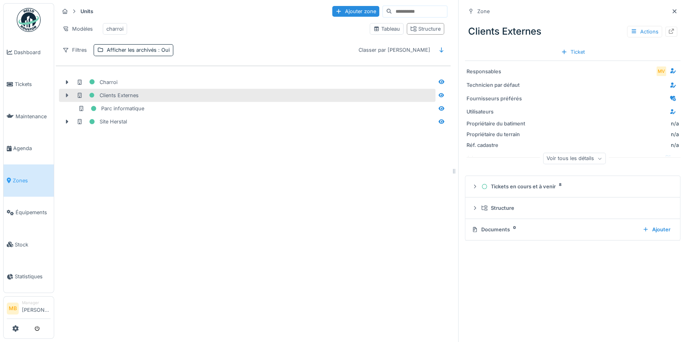
click at [68, 98] on icon at bounding box center [67, 95] width 6 height 5
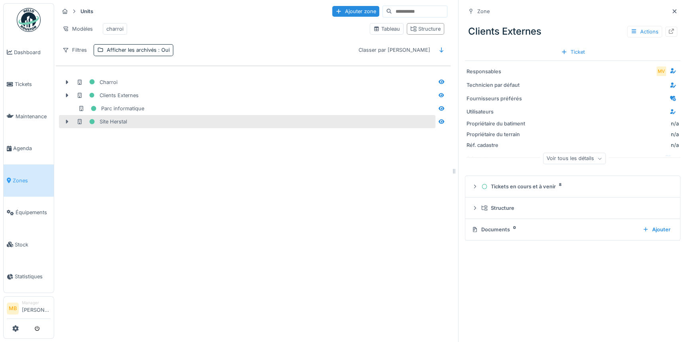
click at [65, 124] on icon at bounding box center [67, 121] width 6 height 5
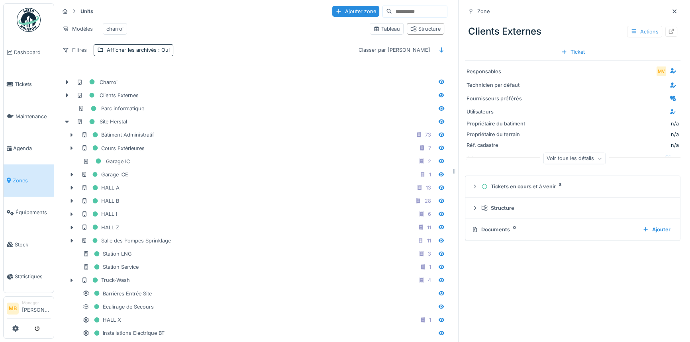
click at [639, 33] on div "Actions" at bounding box center [644, 32] width 35 height 12
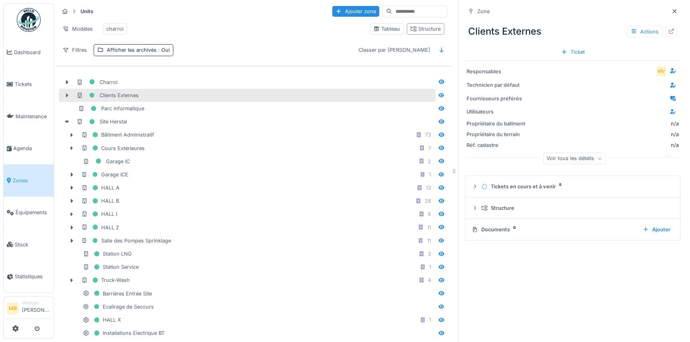
click at [68, 98] on icon at bounding box center [67, 95] width 6 height 5
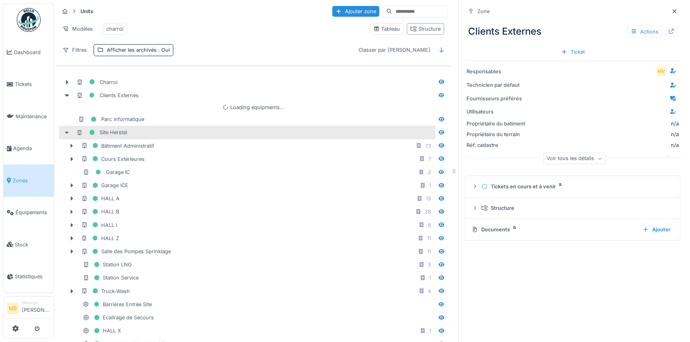
click at [67, 134] on icon at bounding box center [67, 133] width 4 height 2
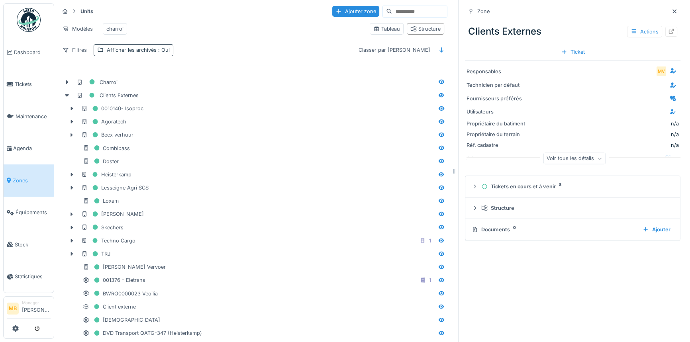
click at [135, 54] on div "Afficher les archivés : Oui" at bounding box center [138, 50] width 63 height 8
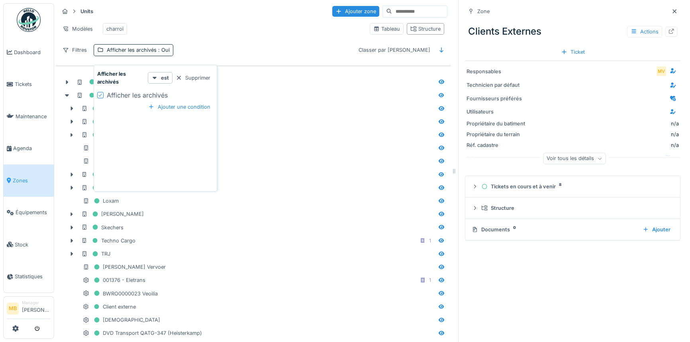
click at [102, 95] on icon at bounding box center [100, 95] width 5 height 4
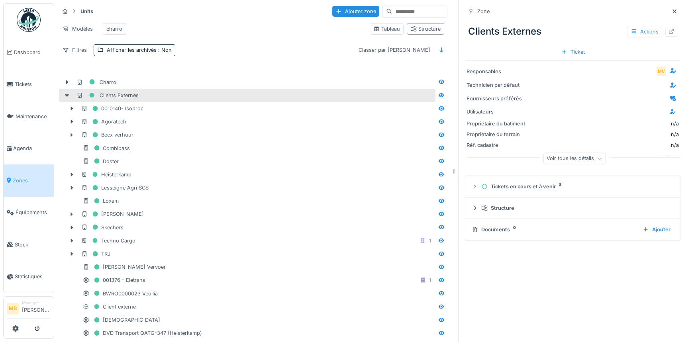
click at [322, 99] on div "Clients Externes" at bounding box center [256, 95] width 358 height 10
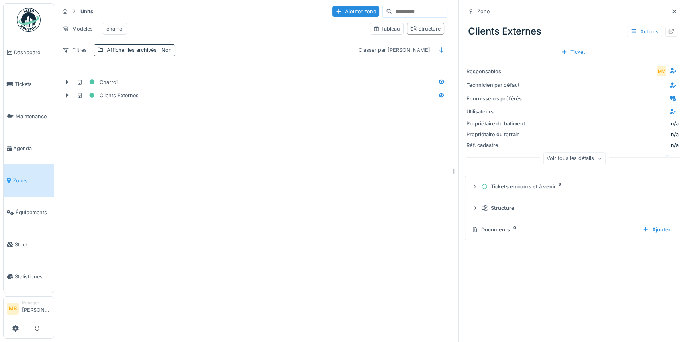
click at [142, 54] on div "Afficher les archivés : Non" at bounding box center [139, 50] width 65 height 8
click at [99, 93] on div at bounding box center [100, 95] width 6 height 6
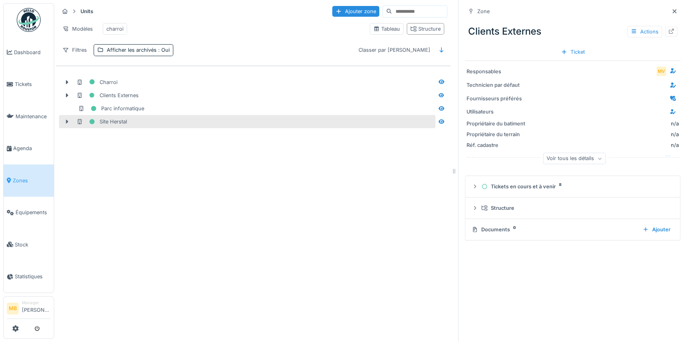
click at [64, 124] on icon at bounding box center [67, 121] width 6 height 5
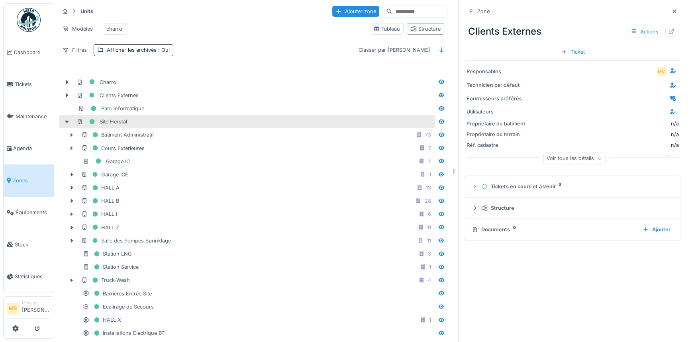
click at [128, 127] on div "Site Herstal" at bounding box center [256, 122] width 358 height 10
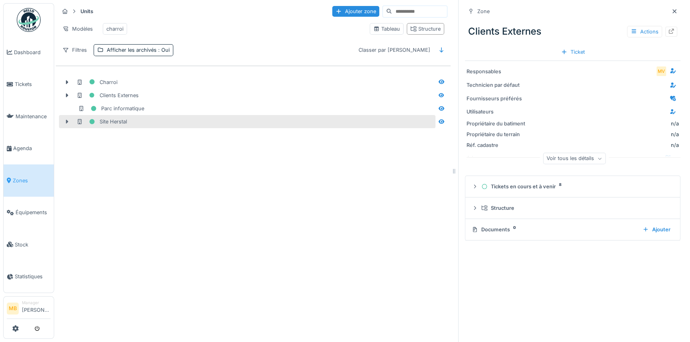
click at [64, 124] on icon at bounding box center [67, 121] width 6 height 5
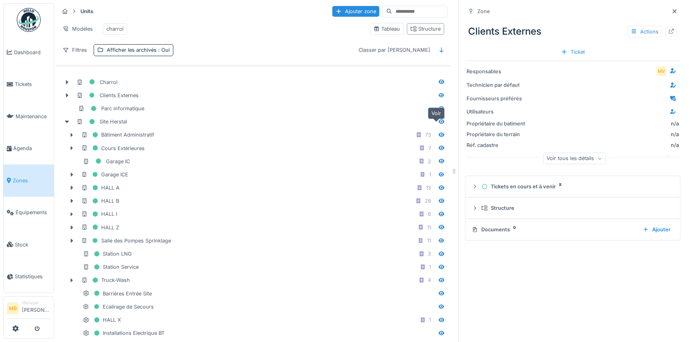
click at [439, 124] on icon at bounding box center [442, 122] width 6 height 4
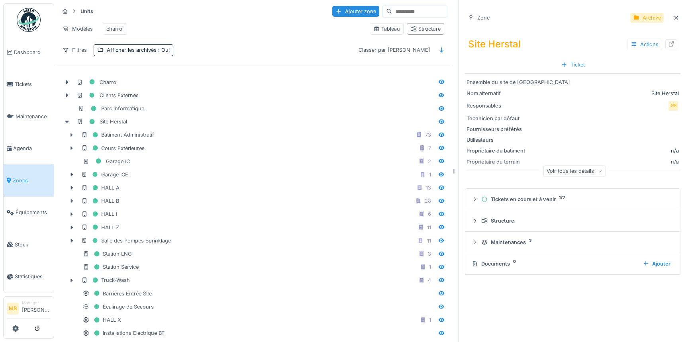
click at [643, 20] on div "Archivé" at bounding box center [652, 18] width 18 height 8
click at [643, 18] on div "Archivé" at bounding box center [652, 18] width 18 height 8
click at [634, 40] on div "Actions" at bounding box center [644, 45] width 35 height 12
click at [638, 70] on div "Désarchiver" at bounding box center [640, 74] width 43 height 12
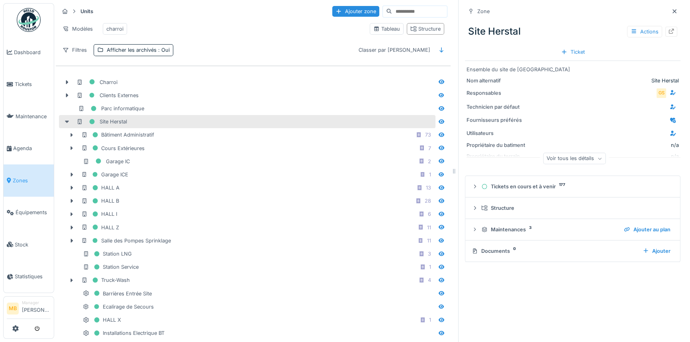
click at [68, 123] on icon at bounding box center [67, 122] width 4 height 2
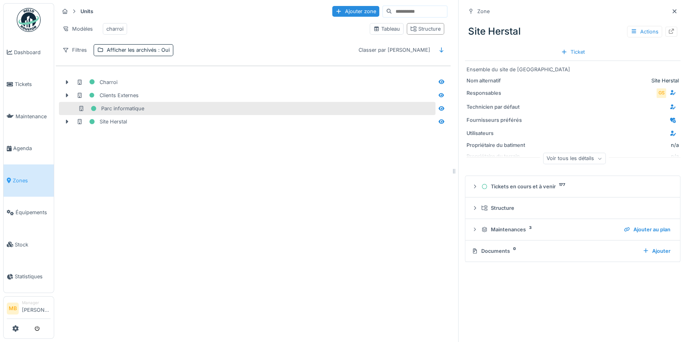
click at [100, 113] on div "Parc informatique" at bounding box center [111, 109] width 66 height 10
click at [149, 114] on div "Parc informatique" at bounding box center [256, 109] width 356 height 10
click at [132, 114] on div "Parc informatique" at bounding box center [111, 109] width 66 height 10
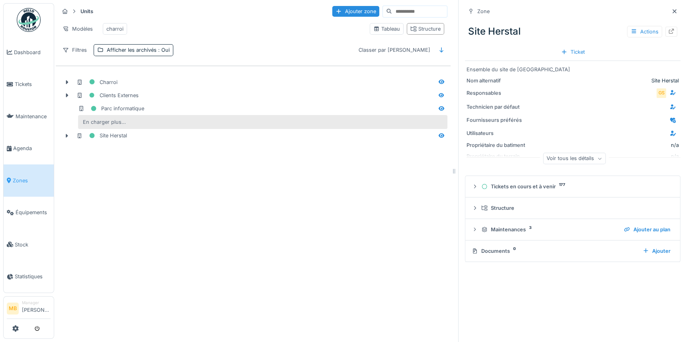
click at [116, 126] on div "En charger plus…" at bounding box center [104, 122] width 49 height 11
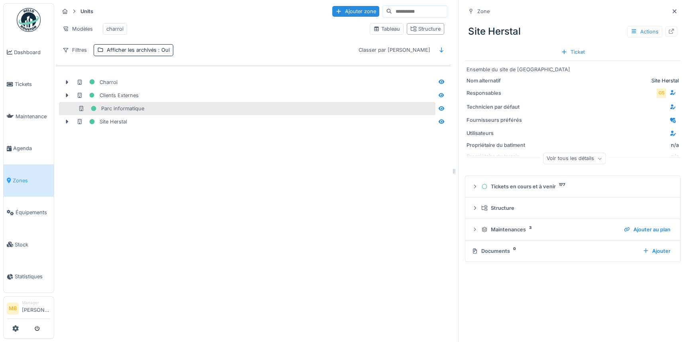
click at [144, 115] on div "Parc informatique" at bounding box center [247, 108] width 377 height 13
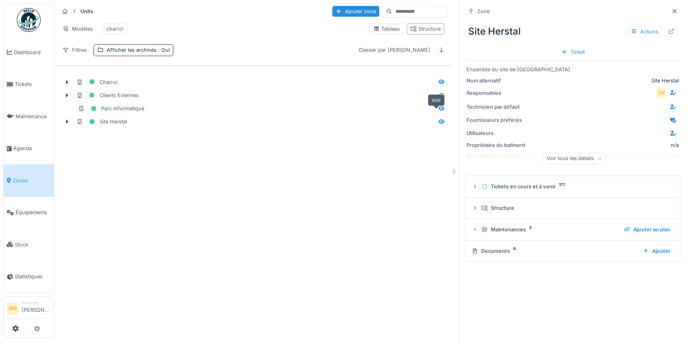
click at [439, 111] on icon at bounding box center [442, 108] width 6 height 4
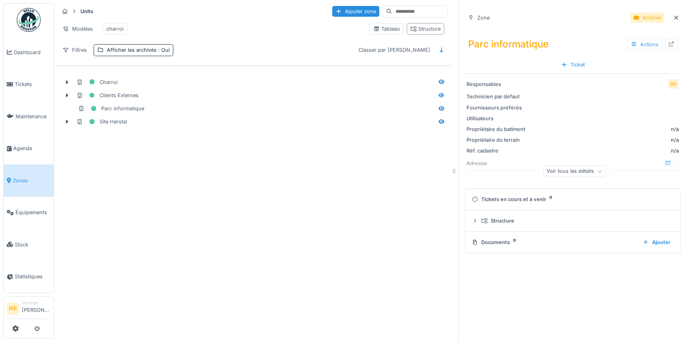
click at [634, 43] on div "Actions" at bounding box center [644, 45] width 35 height 12
click at [638, 59] on div "Modifier" at bounding box center [640, 62] width 43 height 12
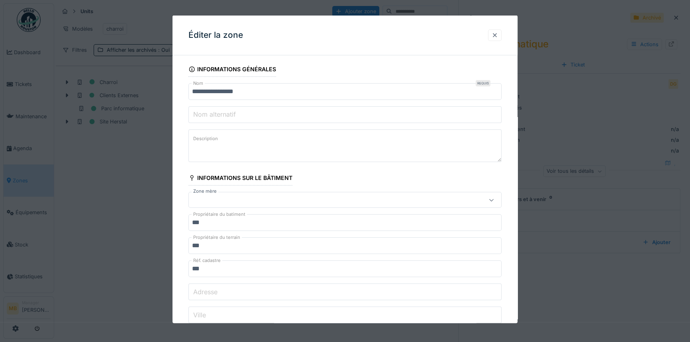
click at [496, 35] on div at bounding box center [495, 35] width 6 height 8
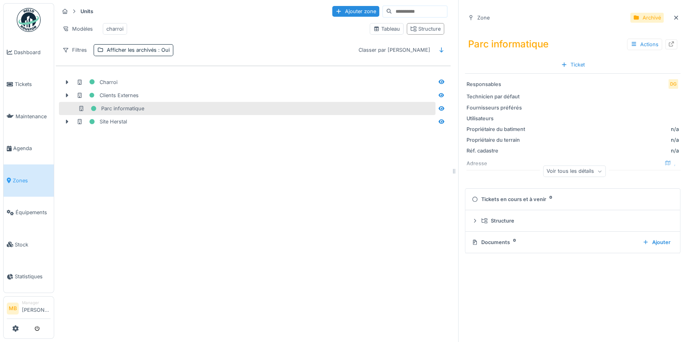
drag, startPoint x: 161, startPoint y: 113, endPoint x: 116, endPoint y: 114, distance: 45.9
click at [116, 114] on div "Parc informatique" at bounding box center [111, 109] width 66 height 10
click at [82, 111] on icon at bounding box center [81, 108] width 4 height 5
drag, startPoint x: 103, startPoint y: 116, endPoint x: 111, endPoint y: 112, distance: 8.8
click at [111, 112] on div "Parc informatique" at bounding box center [111, 109] width 66 height 10
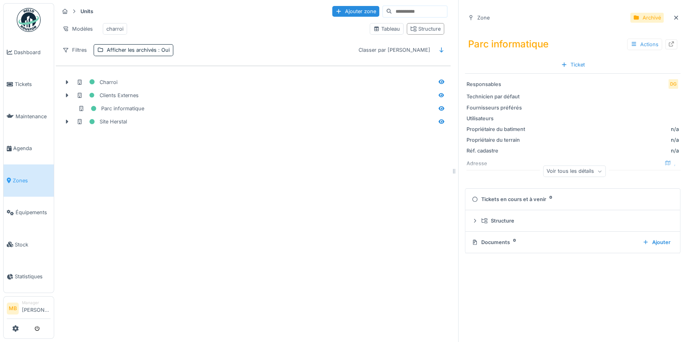
click at [645, 47] on div "Actions" at bounding box center [644, 45] width 35 height 12
click at [647, 71] on div "Désarchiver" at bounding box center [640, 74] width 43 height 12
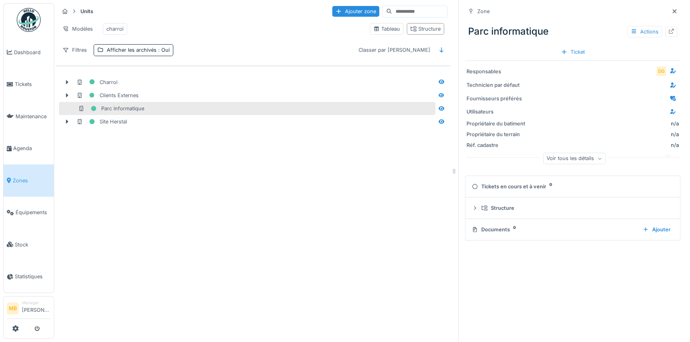
click at [145, 113] on div "Parc informatique" at bounding box center [256, 109] width 356 height 10
drag, startPoint x: 156, startPoint y: 112, endPoint x: 167, endPoint y: 110, distance: 11.3
click at [156, 112] on div "Parc informatique" at bounding box center [256, 109] width 356 height 10
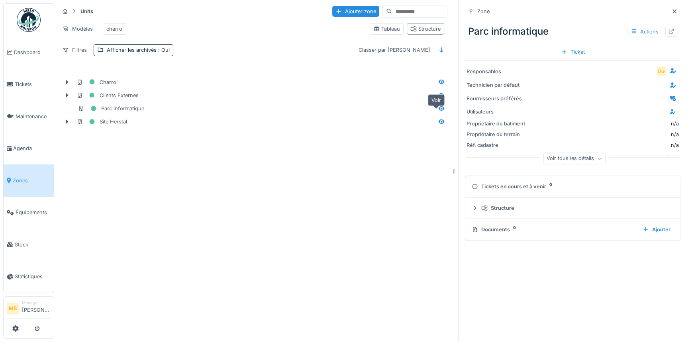
click at [439, 111] on icon at bounding box center [442, 108] width 6 height 5
click at [669, 30] on icon at bounding box center [672, 31] width 6 height 5
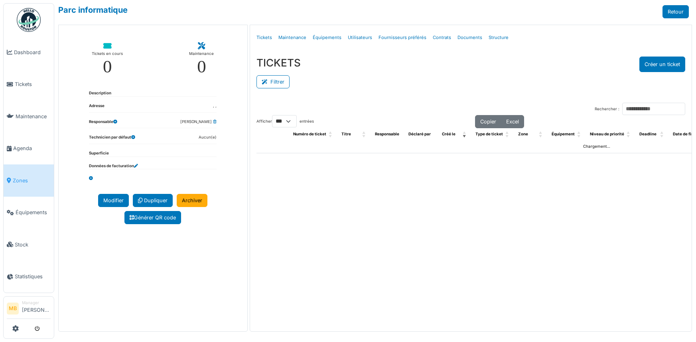
select select "***"
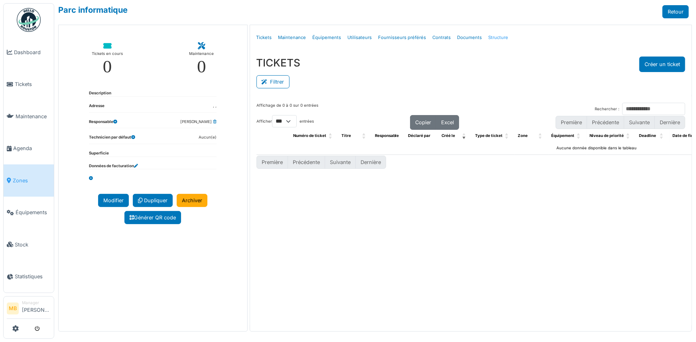
click at [500, 32] on link "Structure" at bounding box center [498, 37] width 26 height 19
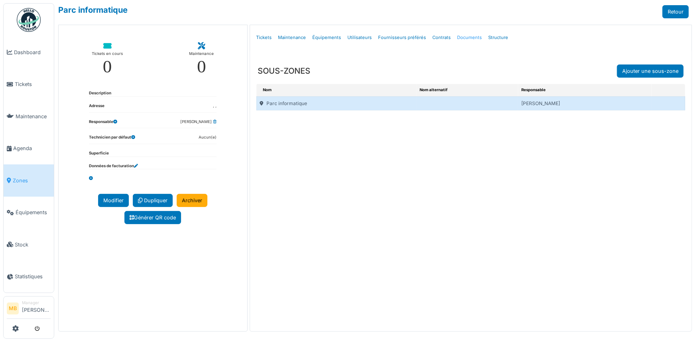
click at [464, 37] on link "Documents" at bounding box center [469, 37] width 31 height 19
select select "***"
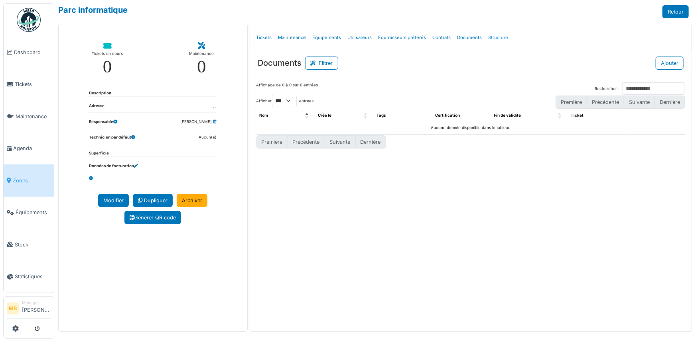
click at [490, 37] on link "Structure" at bounding box center [498, 37] width 26 height 19
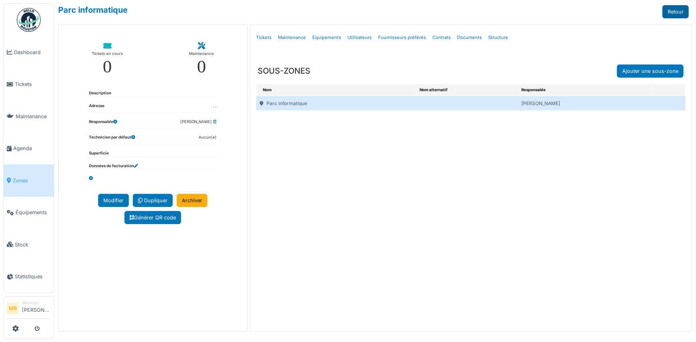
click at [666, 12] on link "Retour" at bounding box center [675, 11] width 26 height 13
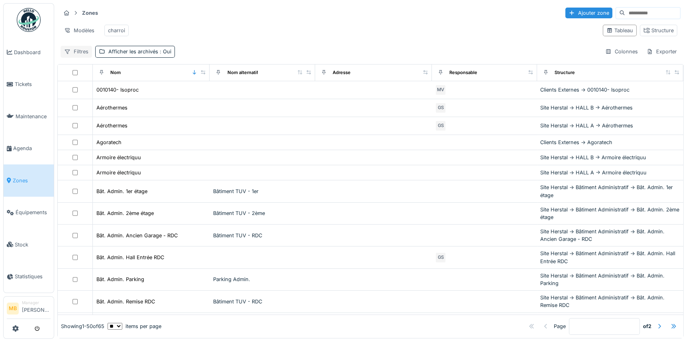
click at [81, 55] on div "Filtres" at bounding box center [76, 52] width 31 height 12
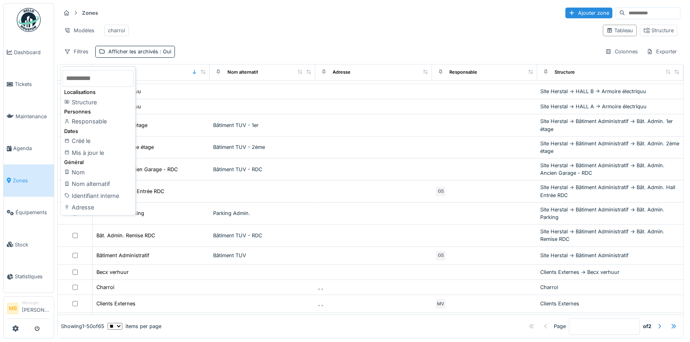
scroll to position [72, 0]
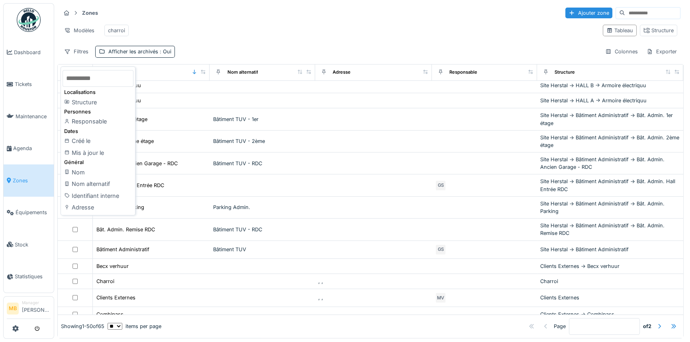
click at [466, 47] on div "Filtres Afficher les archivés : Oui Colonnes Exporter" at bounding box center [371, 52] width 620 height 12
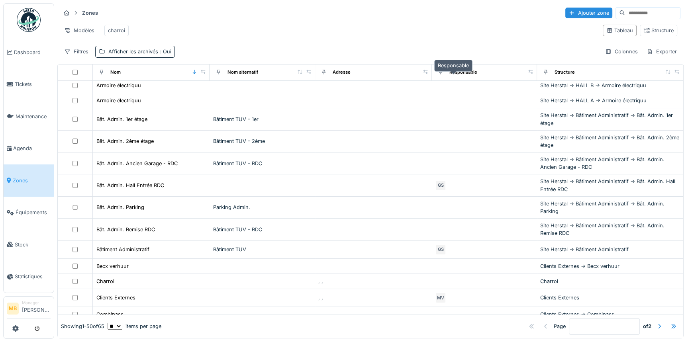
click at [450, 71] on div "Responsable" at bounding box center [464, 72] width 28 height 7
click at [528, 69] on div at bounding box center [531, 72] width 6 height 7
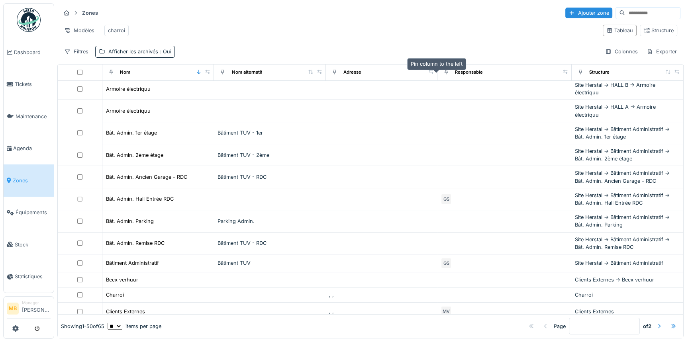
click at [444, 71] on icon at bounding box center [447, 72] width 6 height 4
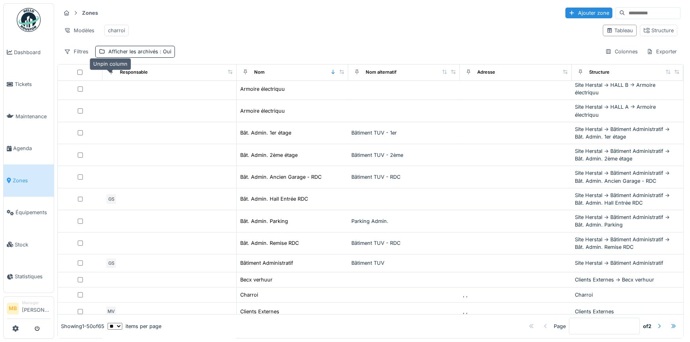
click at [112, 72] on icon at bounding box center [111, 72] width 6 height 4
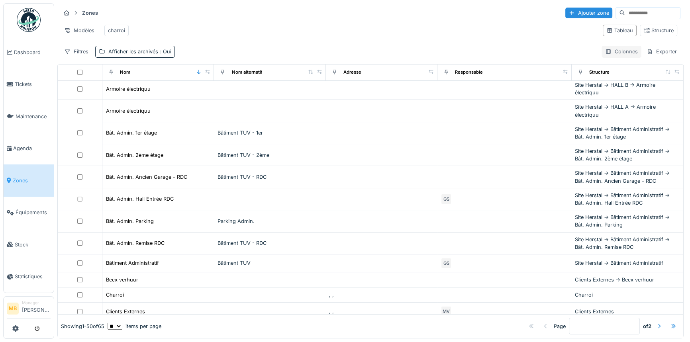
click at [610, 52] on div "Colonnes" at bounding box center [622, 52] width 40 height 12
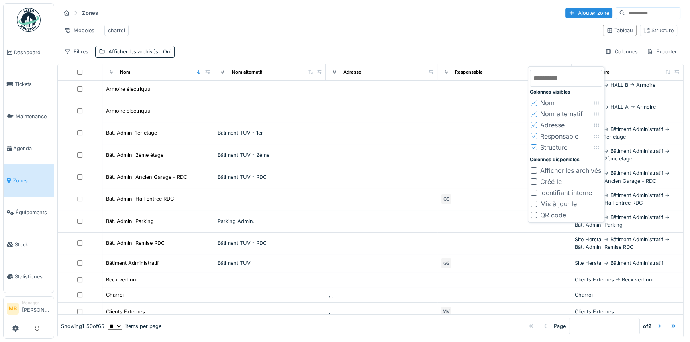
click at [554, 132] on div "Responsable" at bounding box center [560, 137] width 38 height 10
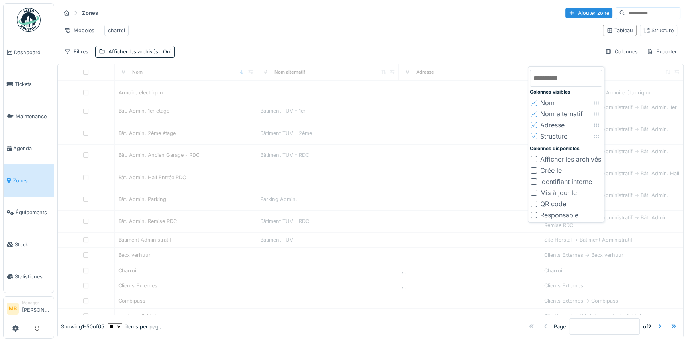
scroll to position [64, 0]
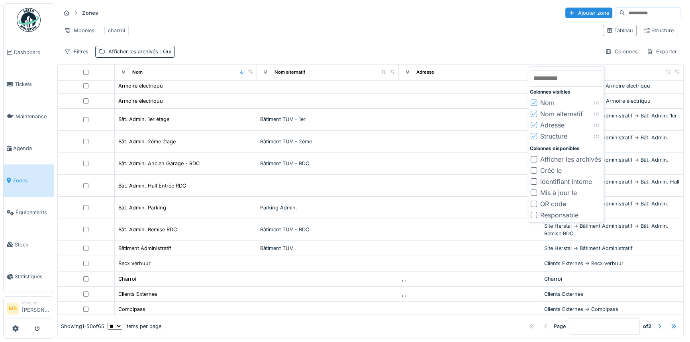
click at [549, 132] on div "Structure" at bounding box center [554, 137] width 27 height 10
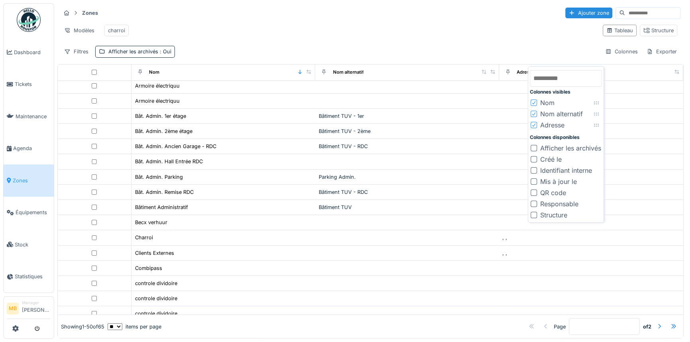
click at [552, 120] on div "Adresse" at bounding box center [553, 125] width 24 height 10
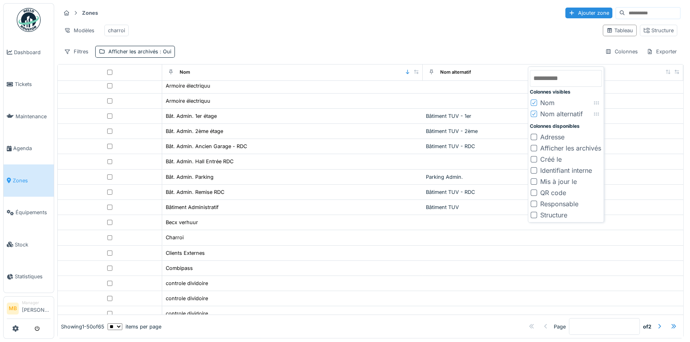
click at [553, 109] on div "Nom alternatif" at bounding box center [562, 114] width 43 height 10
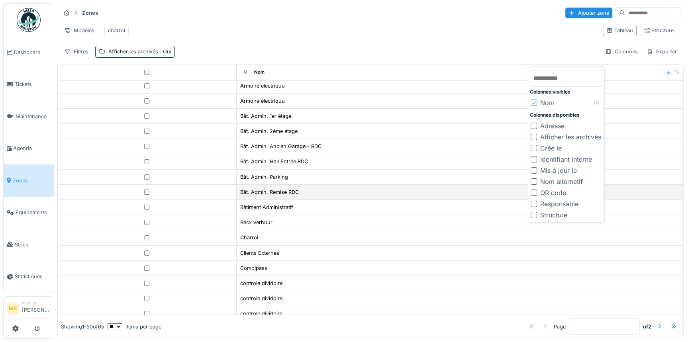
click at [443, 186] on td "Bât. Admin. Remise RDC" at bounding box center [460, 192] width 447 height 15
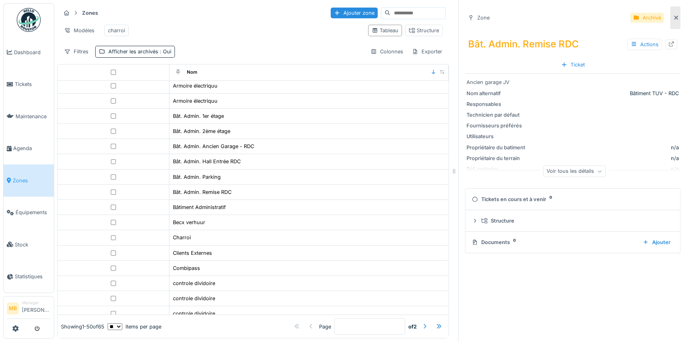
click at [671, 8] on div at bounding box center [676, 17] width 10 height 23
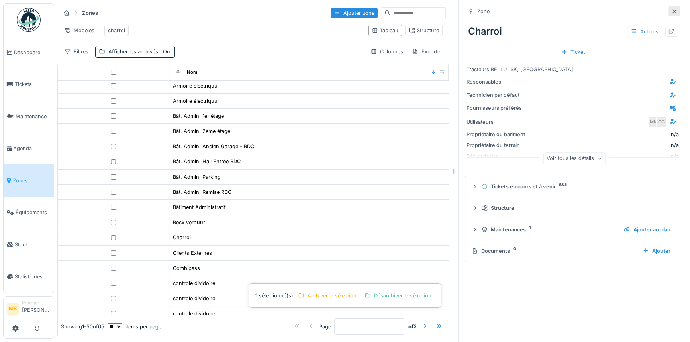
click at [672, 9] on icon at bounding box center [675, 11] width 6 height 5
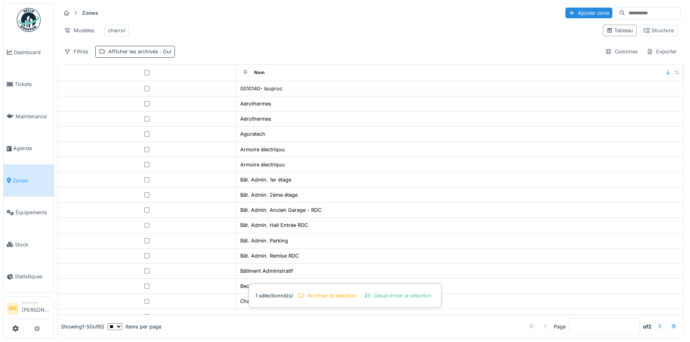
click at [148, 54] on div "Afficher les archivés : Oui" at bounding box center [139, 52] width 63 height 8
click at [104, 94] on div at bounding box center [102, 97] width 6 height 6
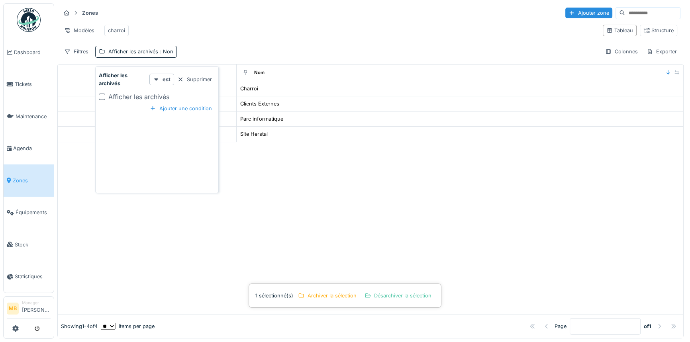
click at [288, 177] on div at bounding box center [371, 228] width 626 height 173
click at [649, 27] on div "Structure" at bounding box center [659, 31] width 30 height 8
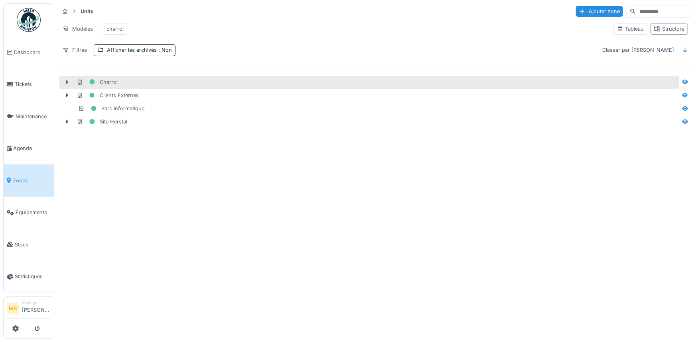
click at [67, 85] on icon at bounding box center [67, 82] width 6 height 5
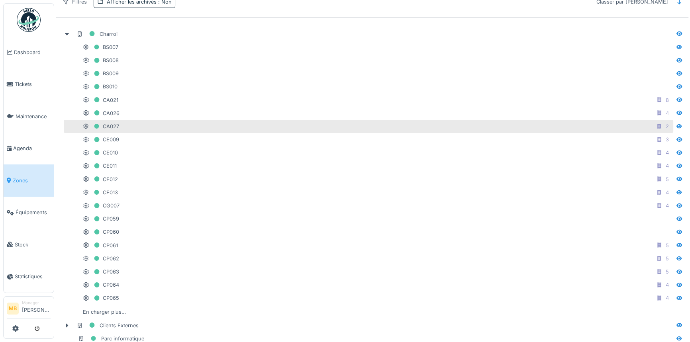
scroll to position [78, 0]
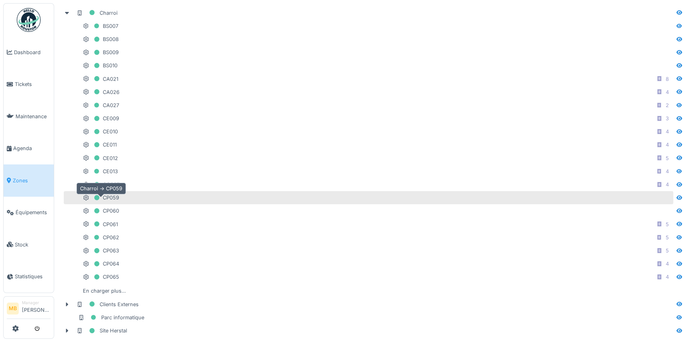
click at [109, 194] on div "CP059" at bounding box center [101, 198] width 36 height 10
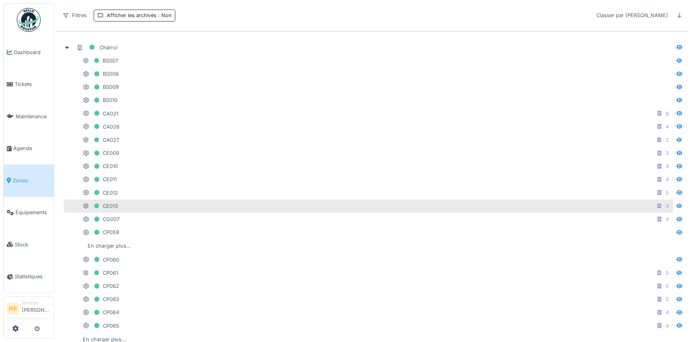
scroll to position [0, 0]
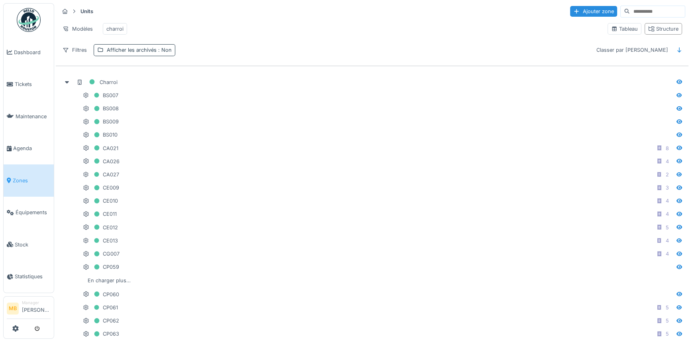
click at [116, 54] on div "Afficher les archivés : Non" at bounding box center [139, 50] width 65 height 8
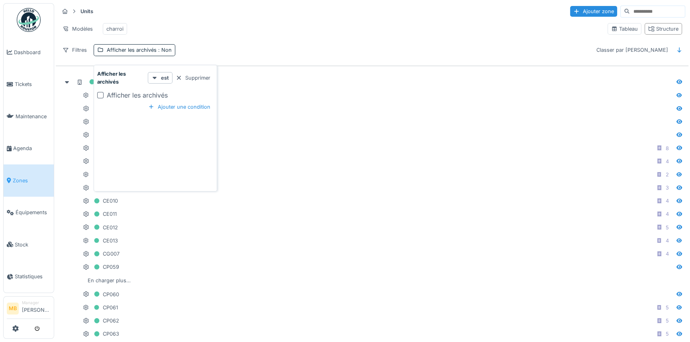
click at [107, 96] on div "Afficher les archivés" at bounding box center [137, 95] width 61 height 10
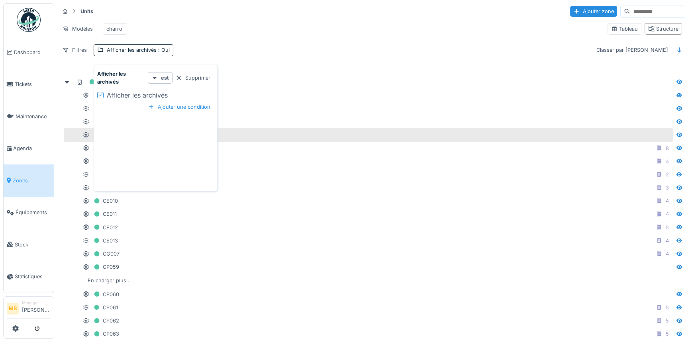
click at [262, 133] on div "BS010" at bounding box center [369, 134] width 610 height 13
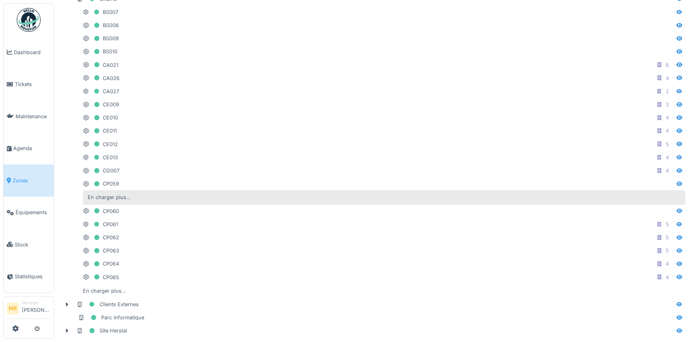
scroll to position [92, 0]
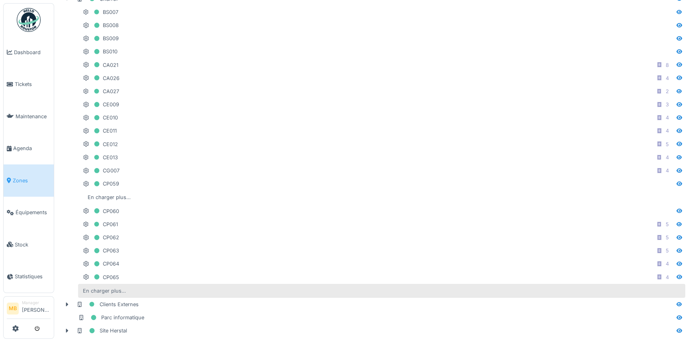
click at [103, 287] on div "En charger plus…" at bounding box center [104, 291] width 49 height 11
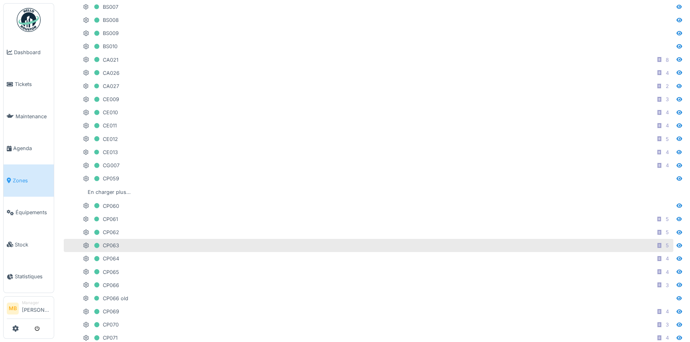
scroll to position [0, 0]
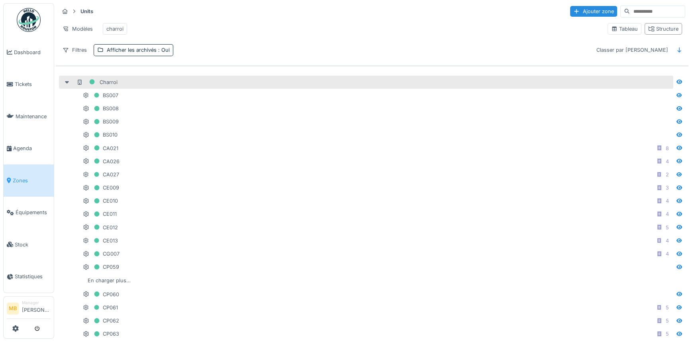
click at [65, 85] on icon at bounding box center [67, 82] width 6 height 5
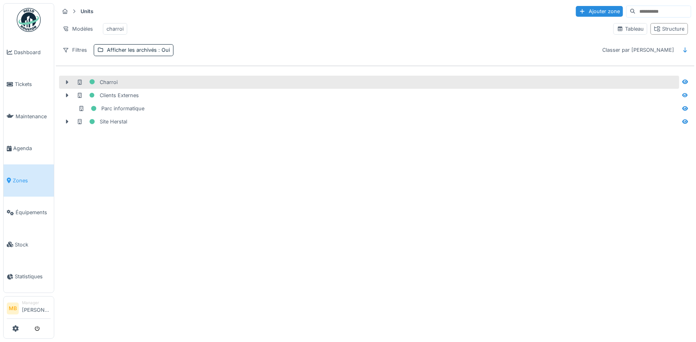
click at [69, 85] on icon at bounding box center [67, 82] width 6 height 5
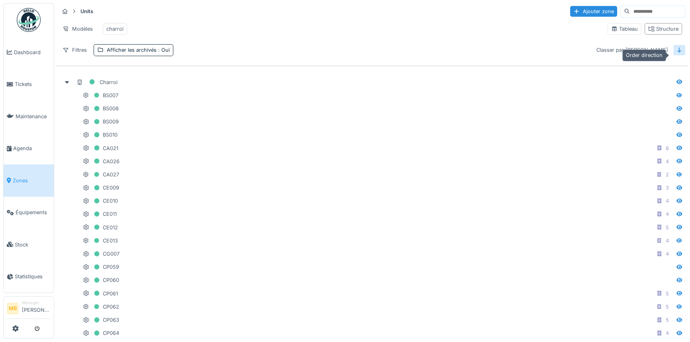
click at [676, 54] on div at bounding box center [679, 50] width 6 height 8
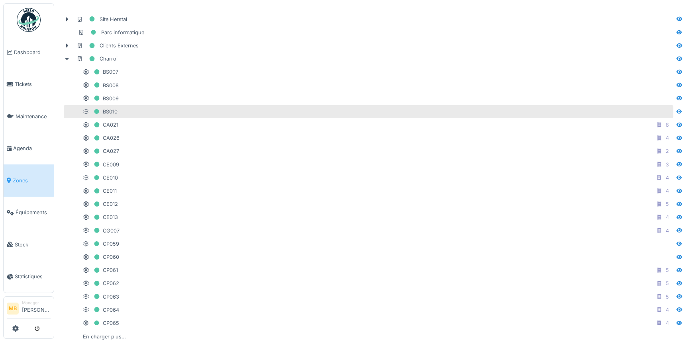
scroll to position [78, 0]
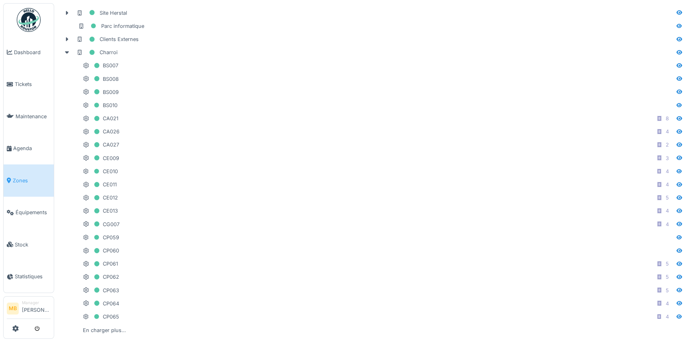
click at [104, 325] on div "En charger plus…" at bounding box center [104, 330] width 49 height 11
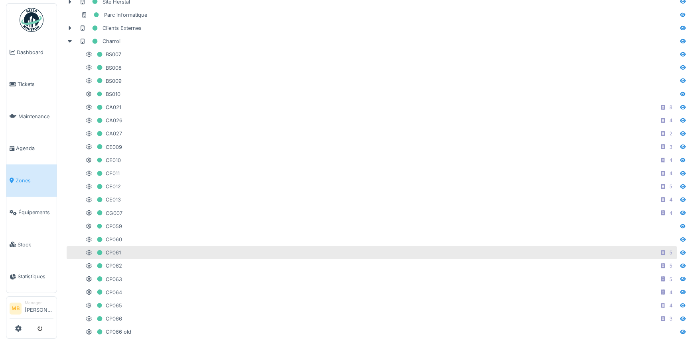
scroll to position [0, 0]
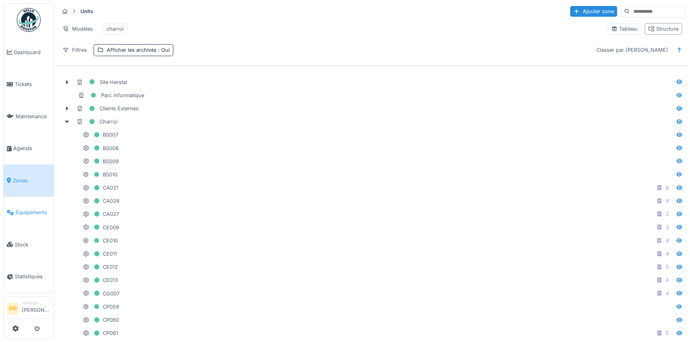
click at [9, 210] on icon at bounding box center [10, 213] width 7 height 6
click at [18, 209] on span "Équipements" at bounding box center [33, 213] width 35 height 8
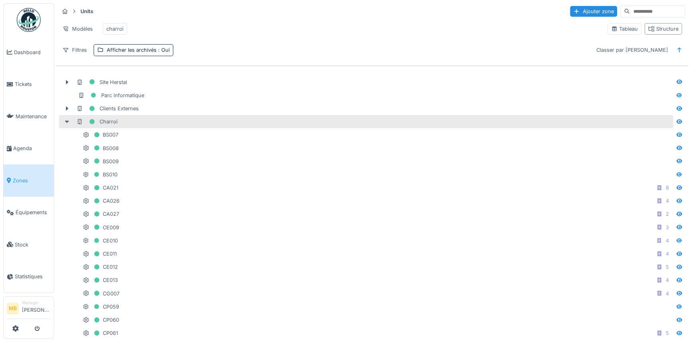
click at [69, 126] on div at bounding box center [67, 122] width 13 height 8
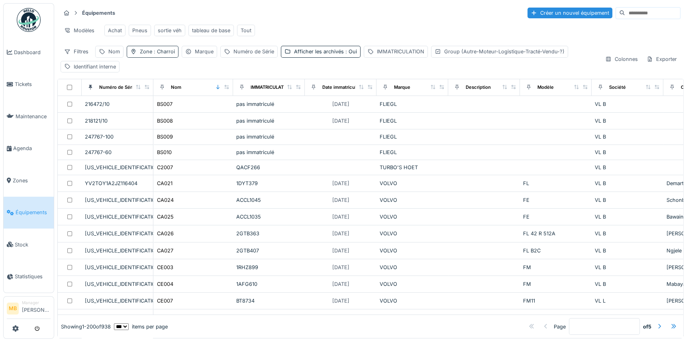
click at [155, 55] on span ": Charroi" at bounding box center [163, 52] width 23 height 6
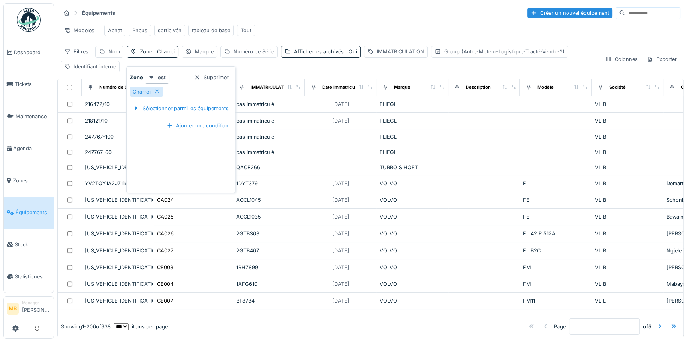
click at [276, 76] on div "Équipements Créer un nouvel équipement Modèles Achat Pneus sortie véh tableau d…" at bounding box center [370, 39] width 627 height 73
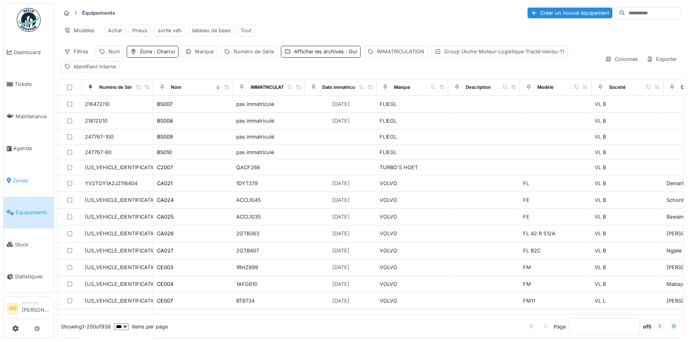
click at [33, 177] on span "Zones" at bounding box center [32, 181] width 38 height 8
click at [20, 178] on span "Zones" at bounding box center [32, 181] width 38 height 8
click at [20, 177] on span "Zones" at bounding box center [32, 181] width 38 height 8
click at [24, 177] on span "Zones" at bounding box center [32, 181] width 38 height 8
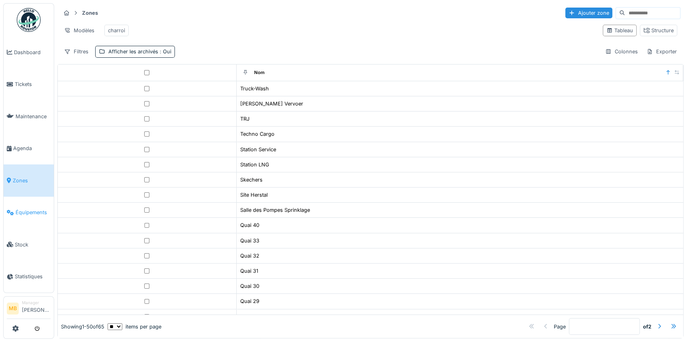
click at [40, 209] on span "Équipements" at bounding box center [33, 213] width 35 height 8
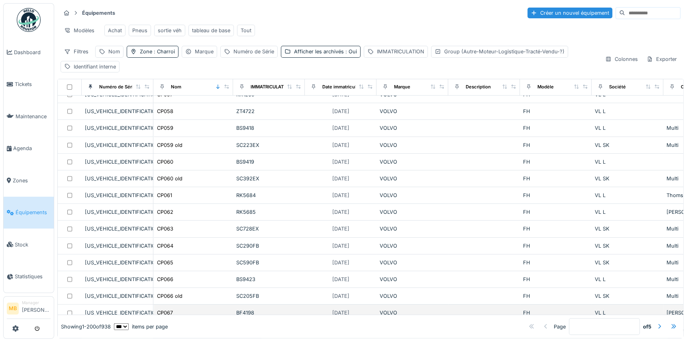
scroll to position [616, 0]
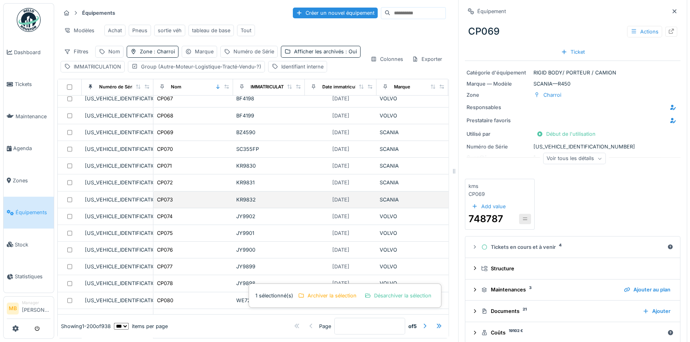
scroll to position [761, 0]
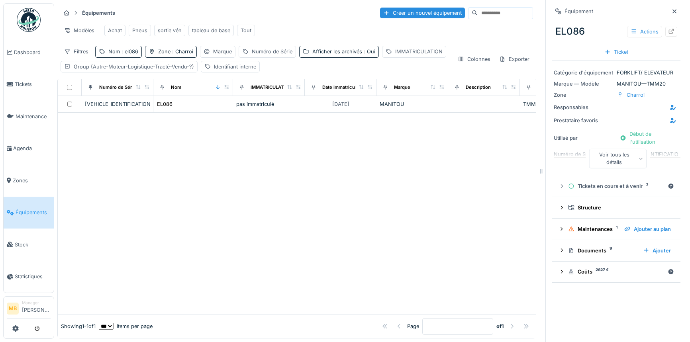
scroll to position [5, 0]
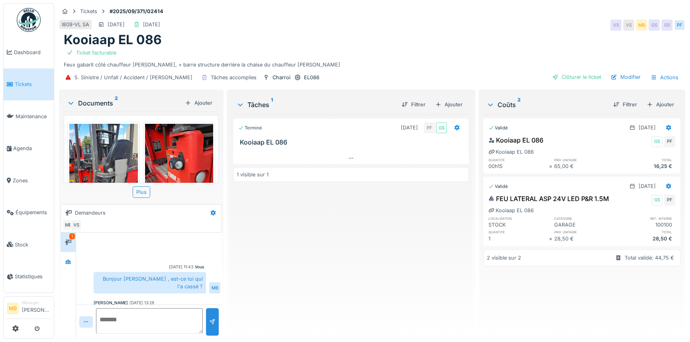
scroll to position [250, 0]
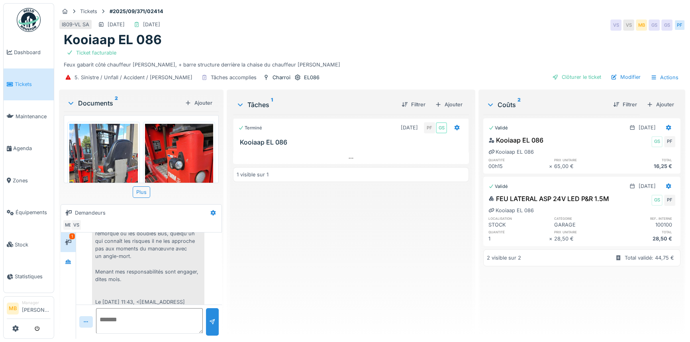
click at [110, 165] on img at bounding box center [103, 169] width 69 height 91
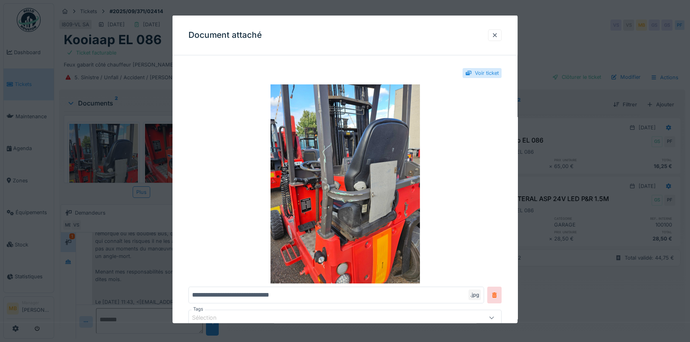
drag, startPoint x: 499, startPoint y: 35, endPoint x: 502, endPoint y: 43, distance: 8.3
click at [498, 35] on div at bounding box center [495, 35] width 6 height 8
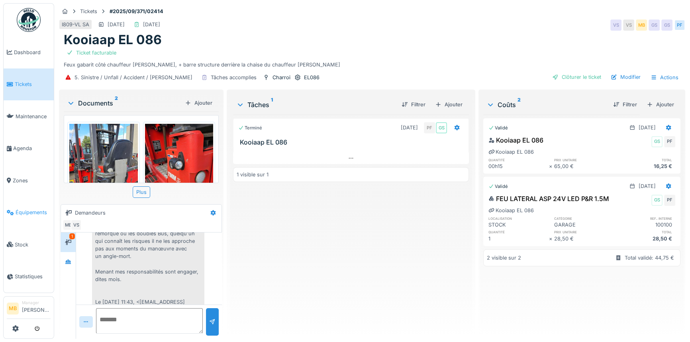
click at [20, 209] on span "Équipements" at bounding box center [33, 213] width 35 height 8
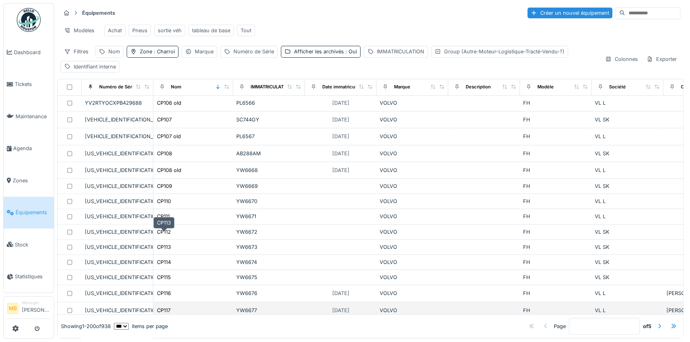
scroll to position [1486, 0]
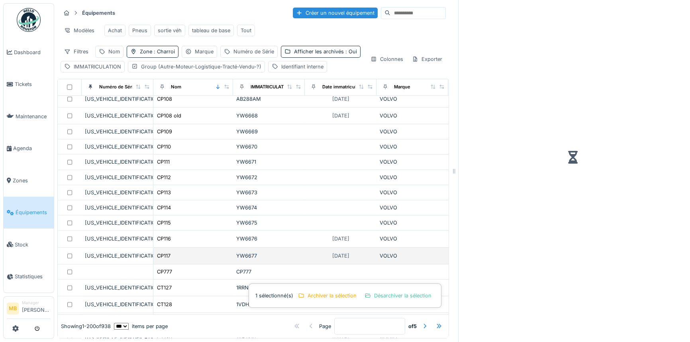
click at [116, 257] on div "[US_VEHICLE_IDENTIFICATION_NUMBER]" at bounding box center [117, 256] width 65 height 8
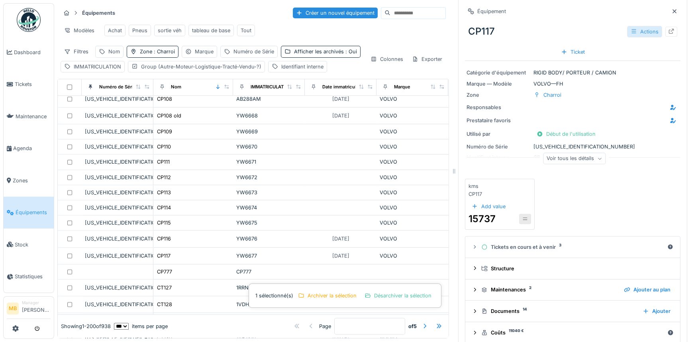
click at [638, 33] on div "Actions" at bounding box center [644, 32] width 35 height 12
click at [524, 31] on div "CP117 Actions" at bounding box center [573, 31] width 216 height 21
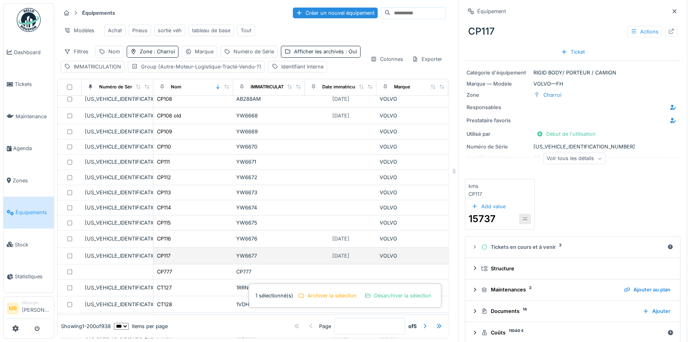
click at [107, 260] on div "[US_VEHICLE_IDENTIFICATION_NUMBER]" at bounding box center [117, 256] width 65 height 8
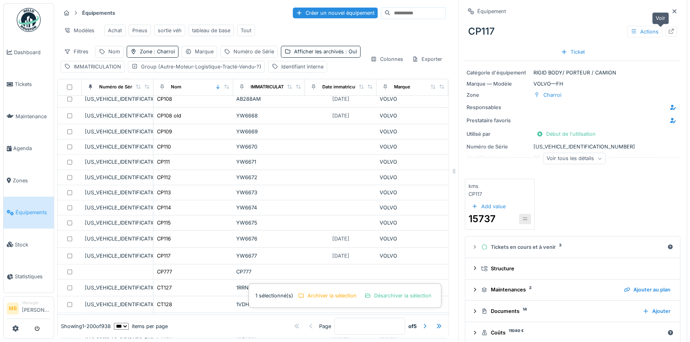
click at [669, 33] on icon at bounding box center [672, 31] width 6 height 5
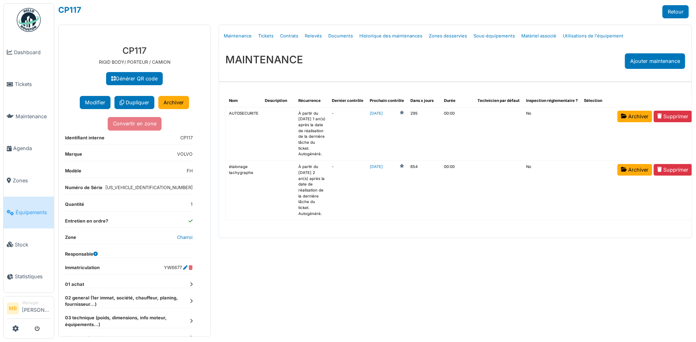
click at [190, 283] on icon at bounding box center [191, 285] width 3 height 4
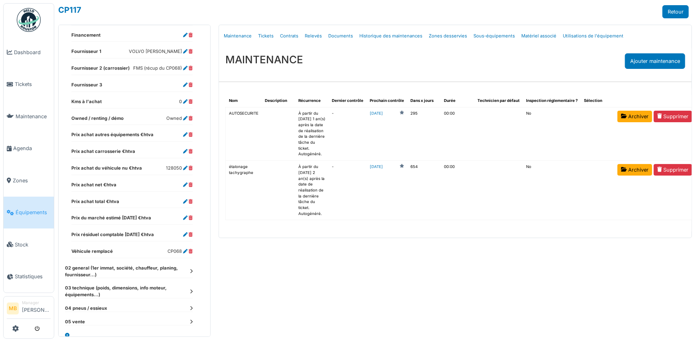
scroll to position [419, 0]
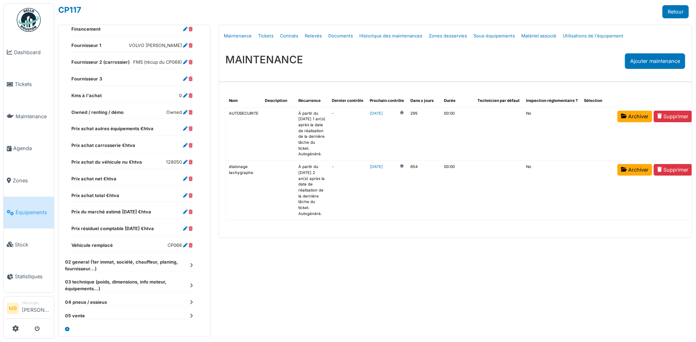
click at [296, 257] on div "Menu [GEOGRAPHIC_DATA] Maintenance Tickets Contrats Relevés Documents Historiqu…" at bounding box center [454, 181] width 481 height 313
click at [25, 177] on span "Zones" at bounding box center [32, 181] width 38 height 8
click at [23, 178] on span "Zones" at bounding box center [32, 181] width 38 height 8
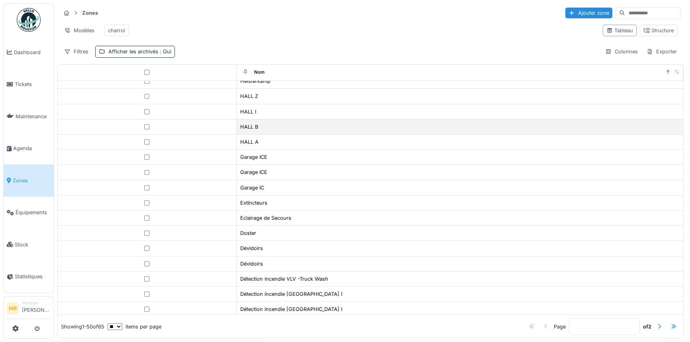
scroll to position [399, 0]
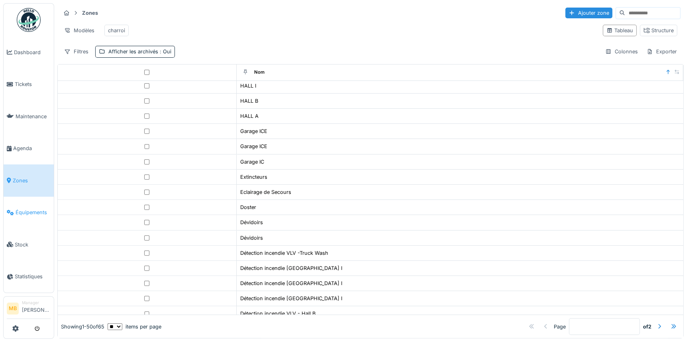
click at [32, 201] on link "Équipements" at bounding box center [29, 213] width 50 height 32
